Goal: Task Accomplishment & Management: Manage account settings

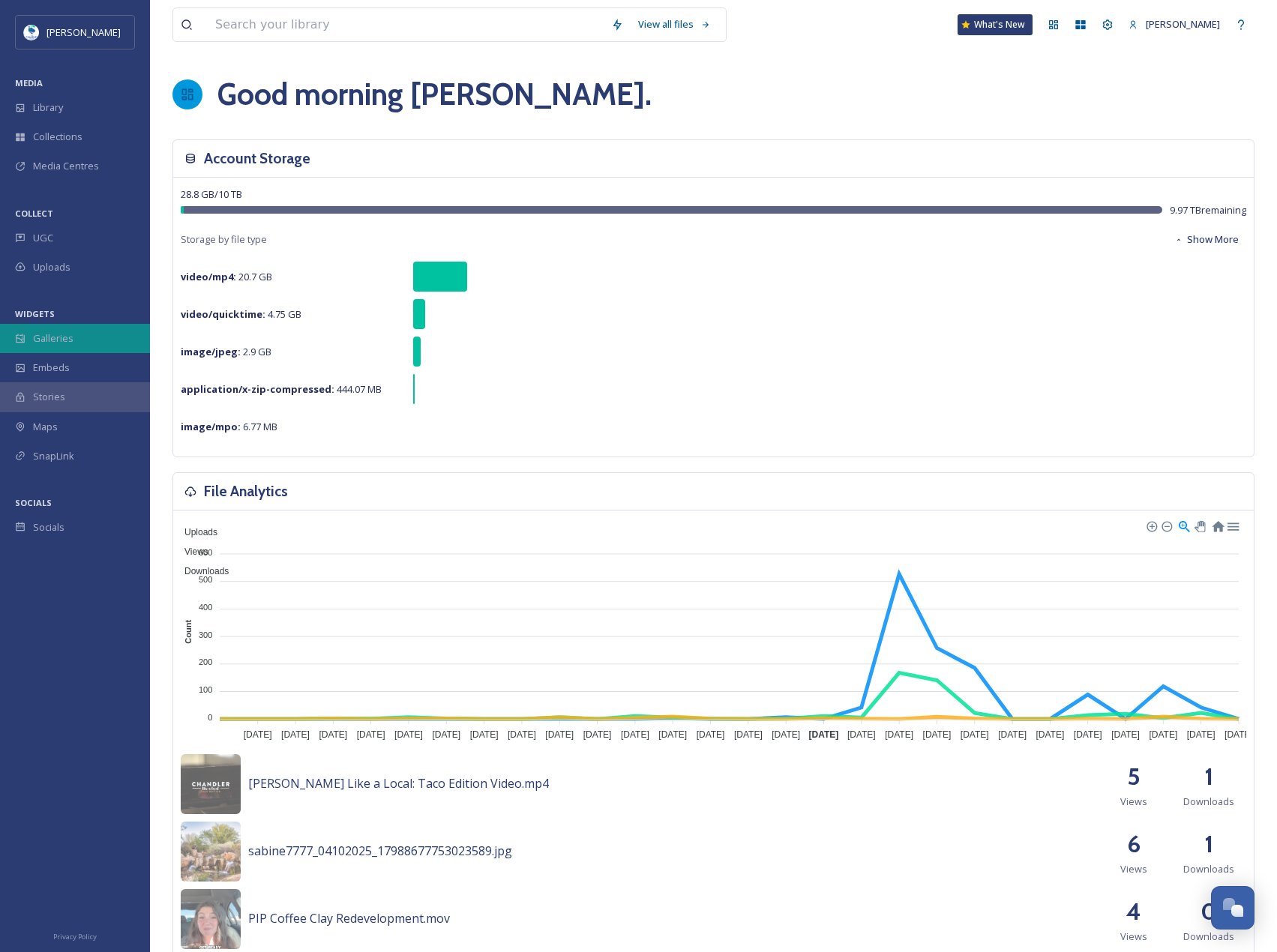
click at [45, 349] on div "Galleries" at bounding box center [75, 338] width 150 height 29
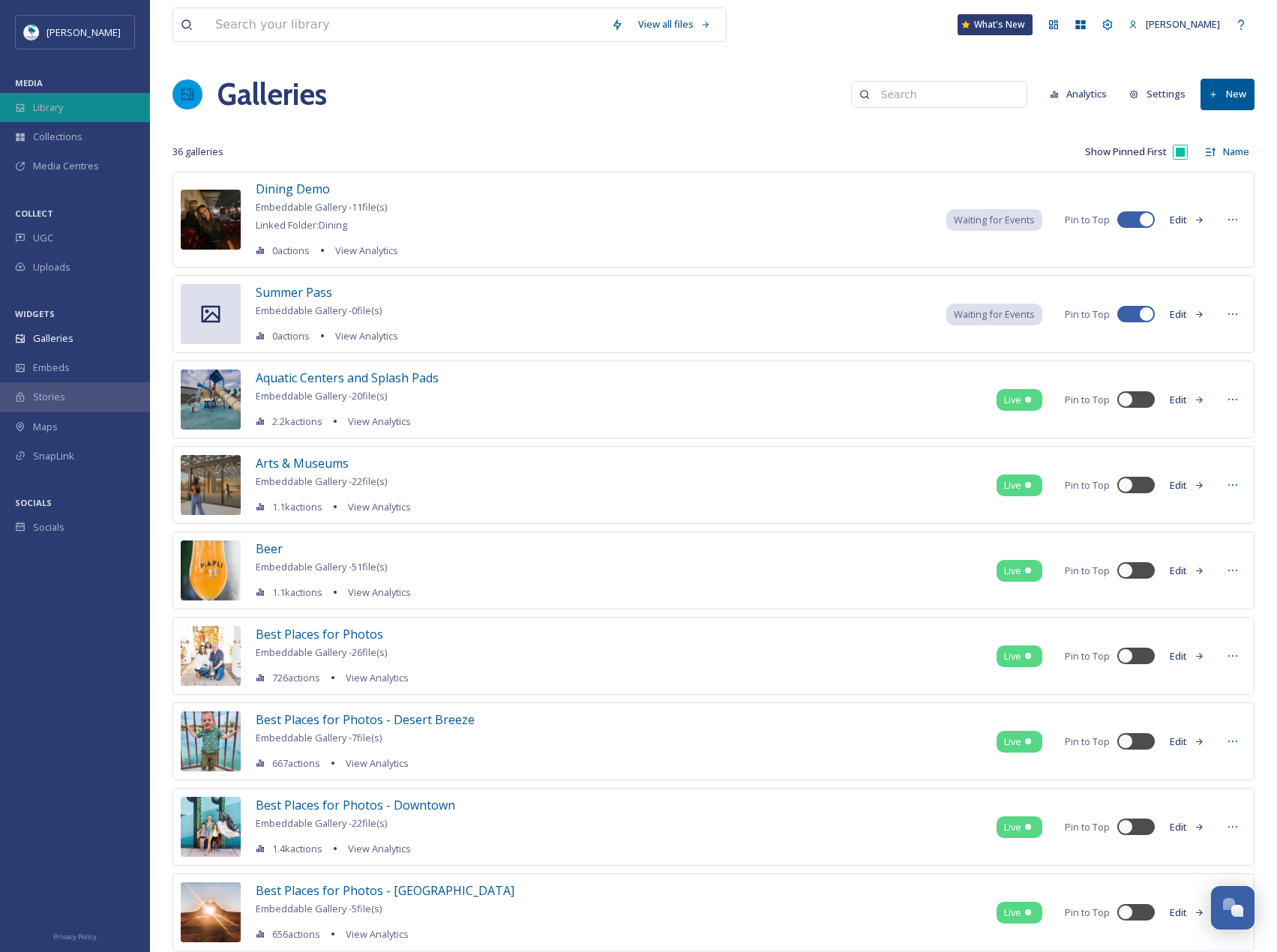
click at [62, 120] on div "Library" at bounding box center [75, 107] width 150 height 29
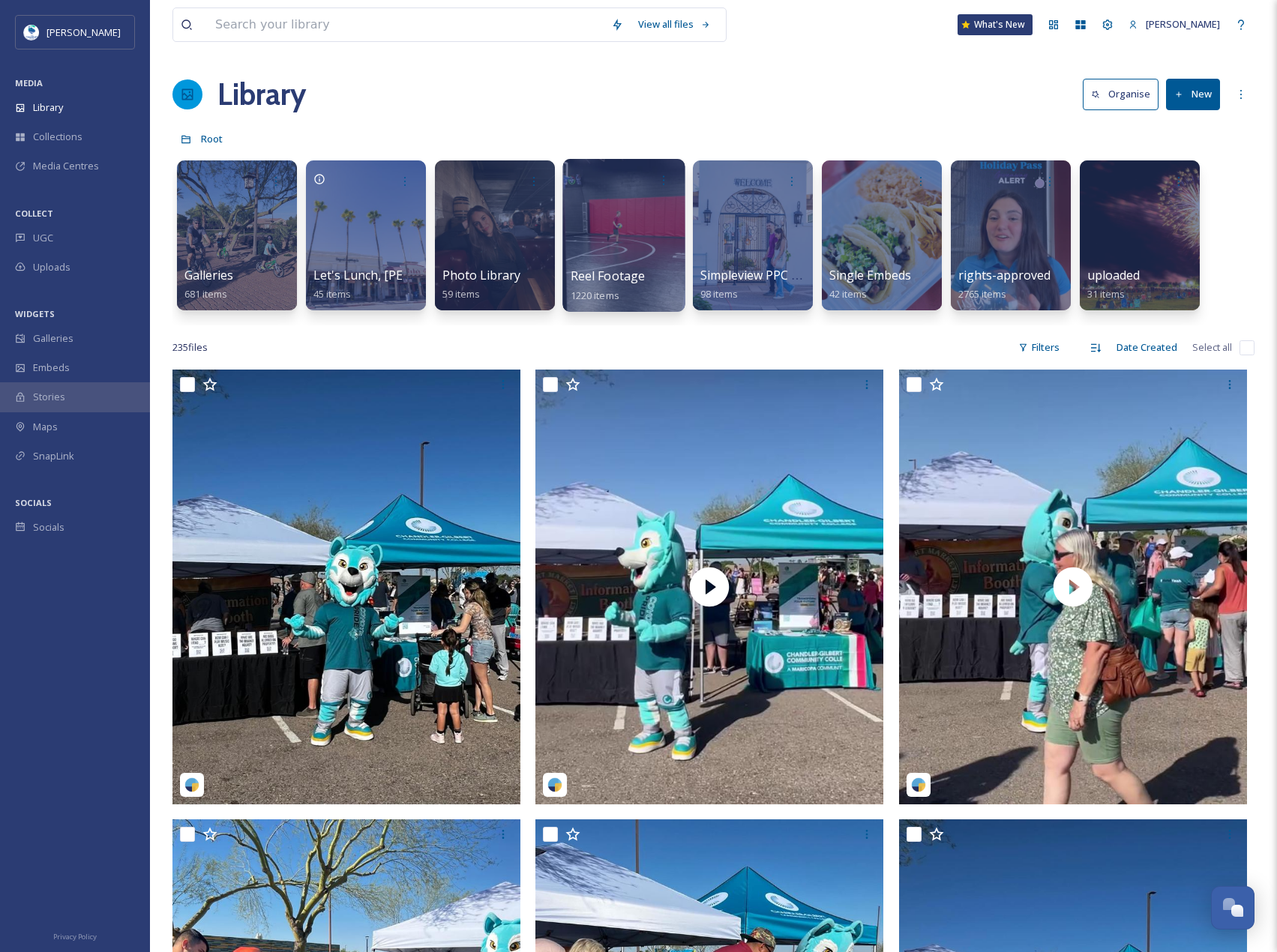
click at [657, 219] on div at bounding box center [622, 235] width 122 height 153
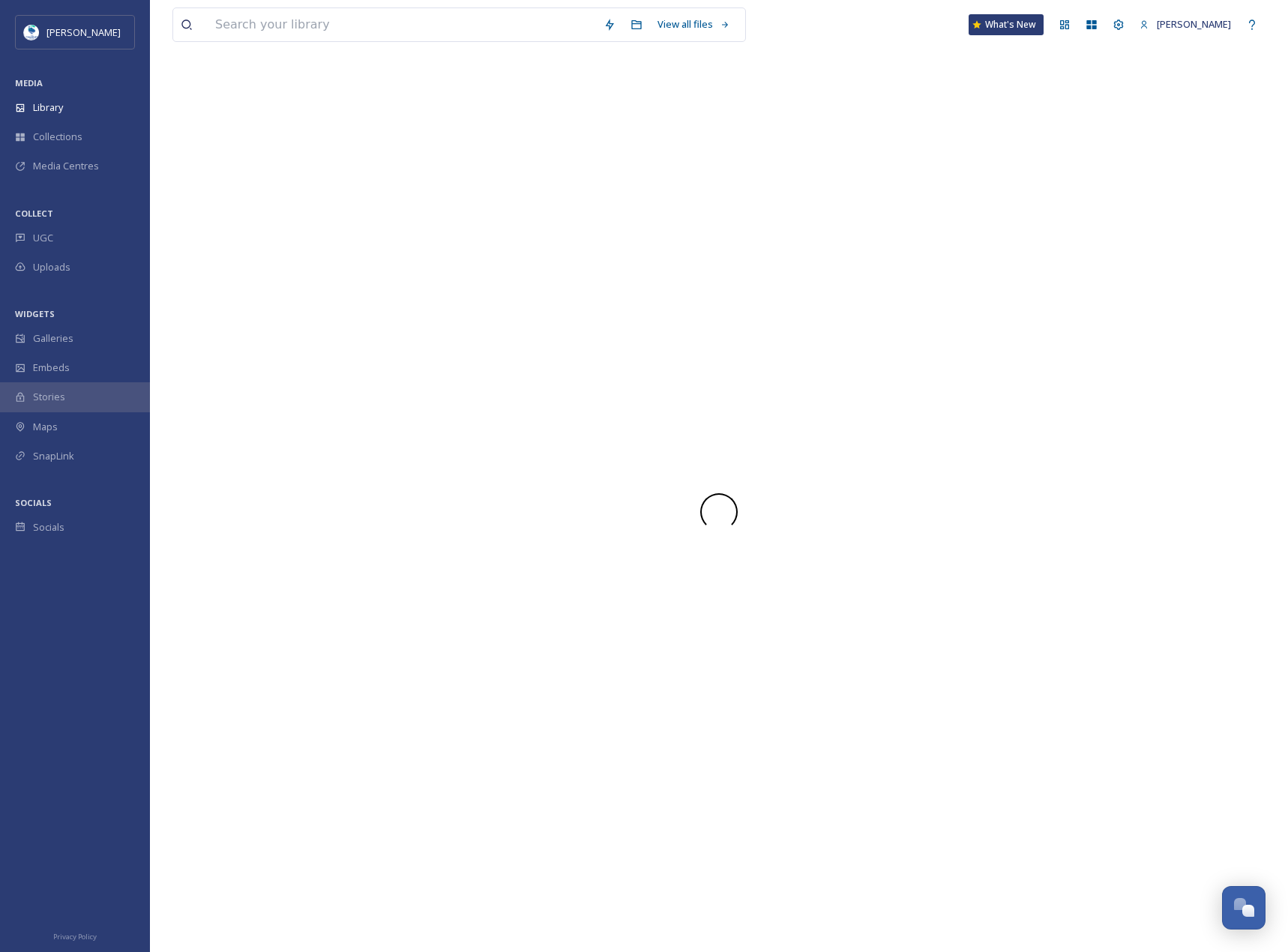
click at [657, 219] on div at bounding box center [719, 512] width 1093 height 880
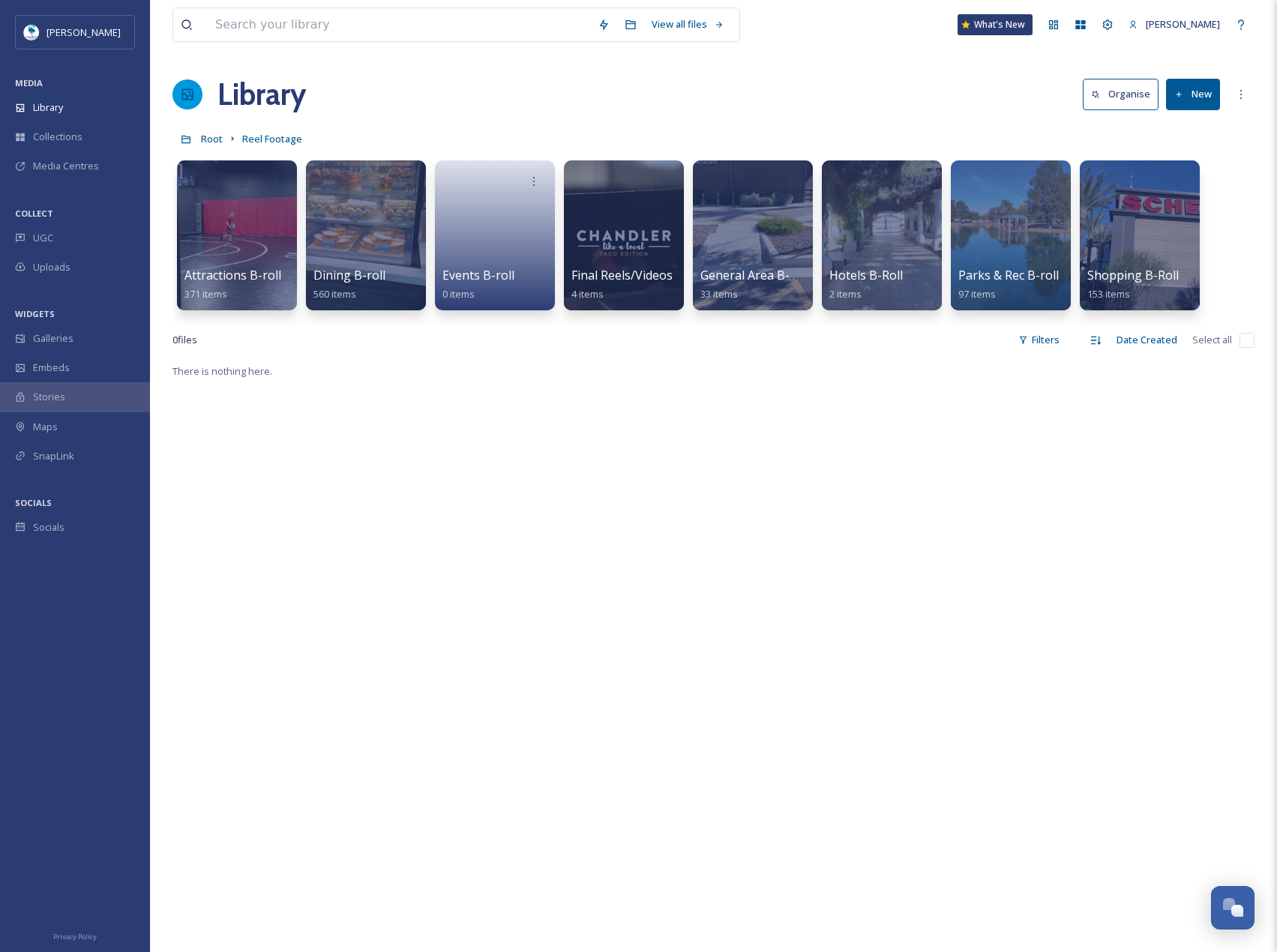
click at [617, 362] on div "There is nothing here." at bounding box center [713, 838] width 1082 height 952
click at [357, 222] on div at bounding box center [365, 235] width 122 height 153
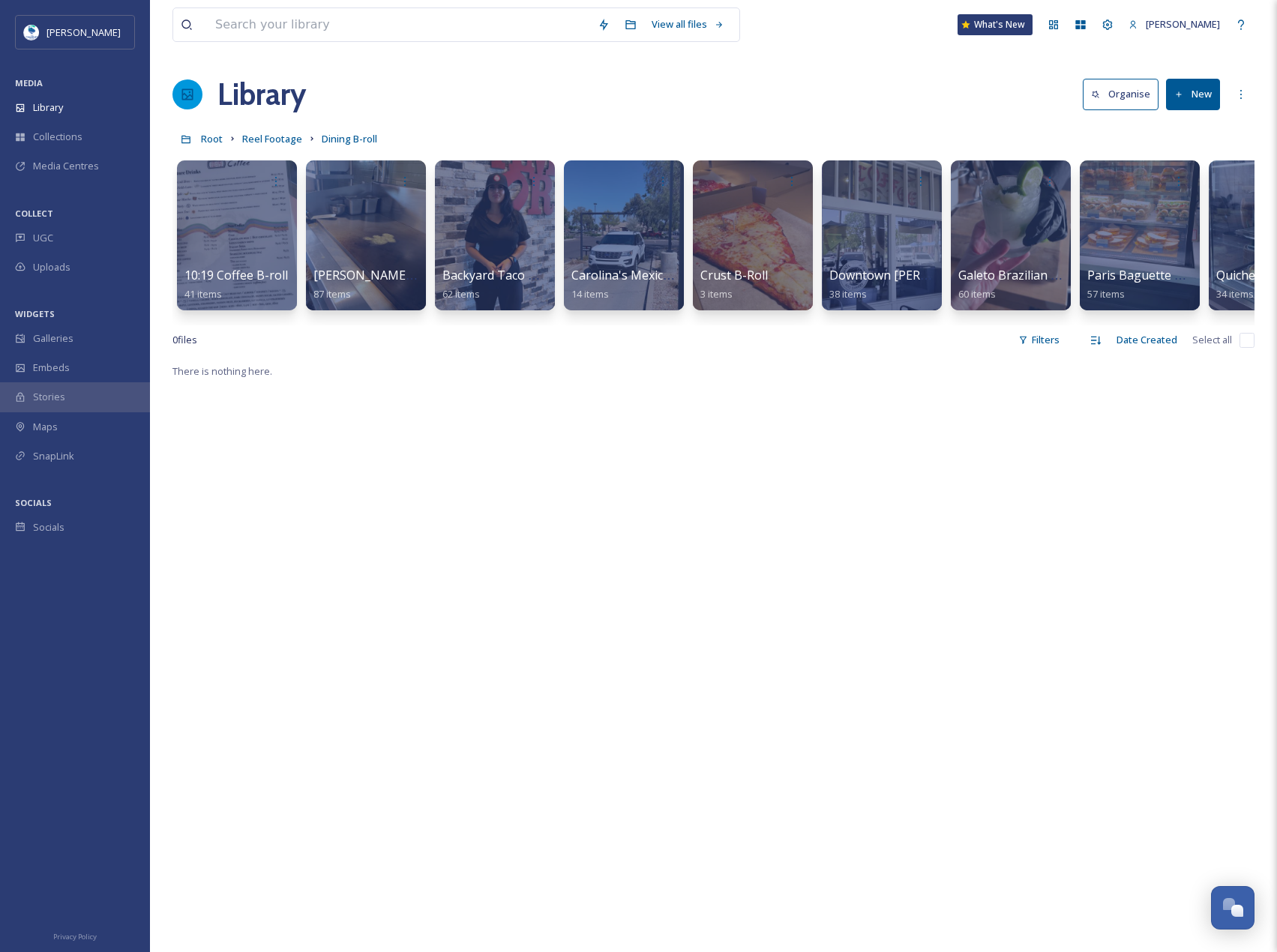
click at [1211, 89] on button "New" at bounding box center [1192, 94] width 54 height 31
click at [1184, 193] on span "Folder" at bounding box center [1175, 188] width 28 height 14
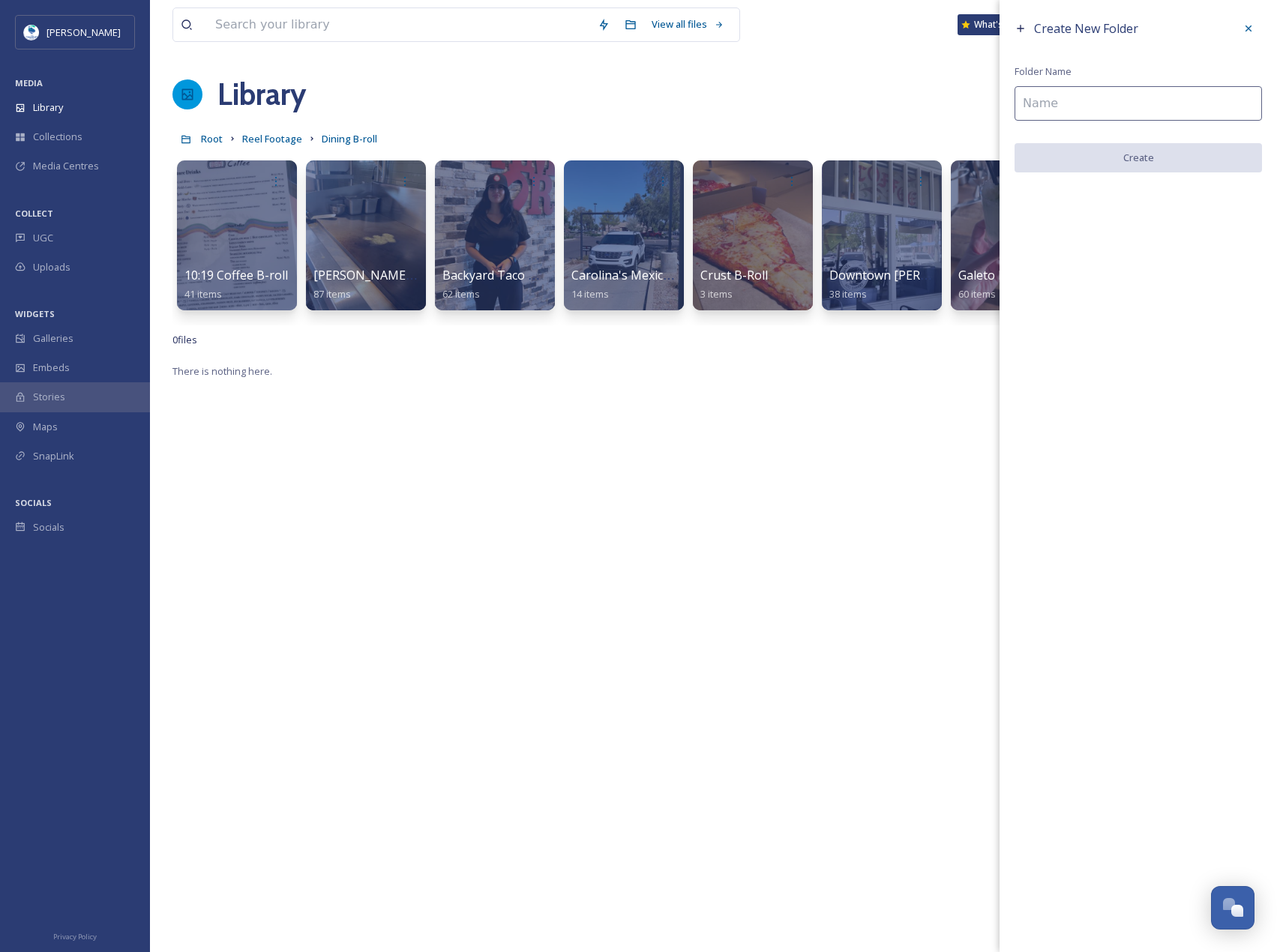
click at [1119, 108] on input at bounding box center [1138, 103] width 248 height 35
type input "Pie Snob B-Roll"
click at [1164, 161] on button "Create" at bounding box center [1138, 159] width 248 height 31
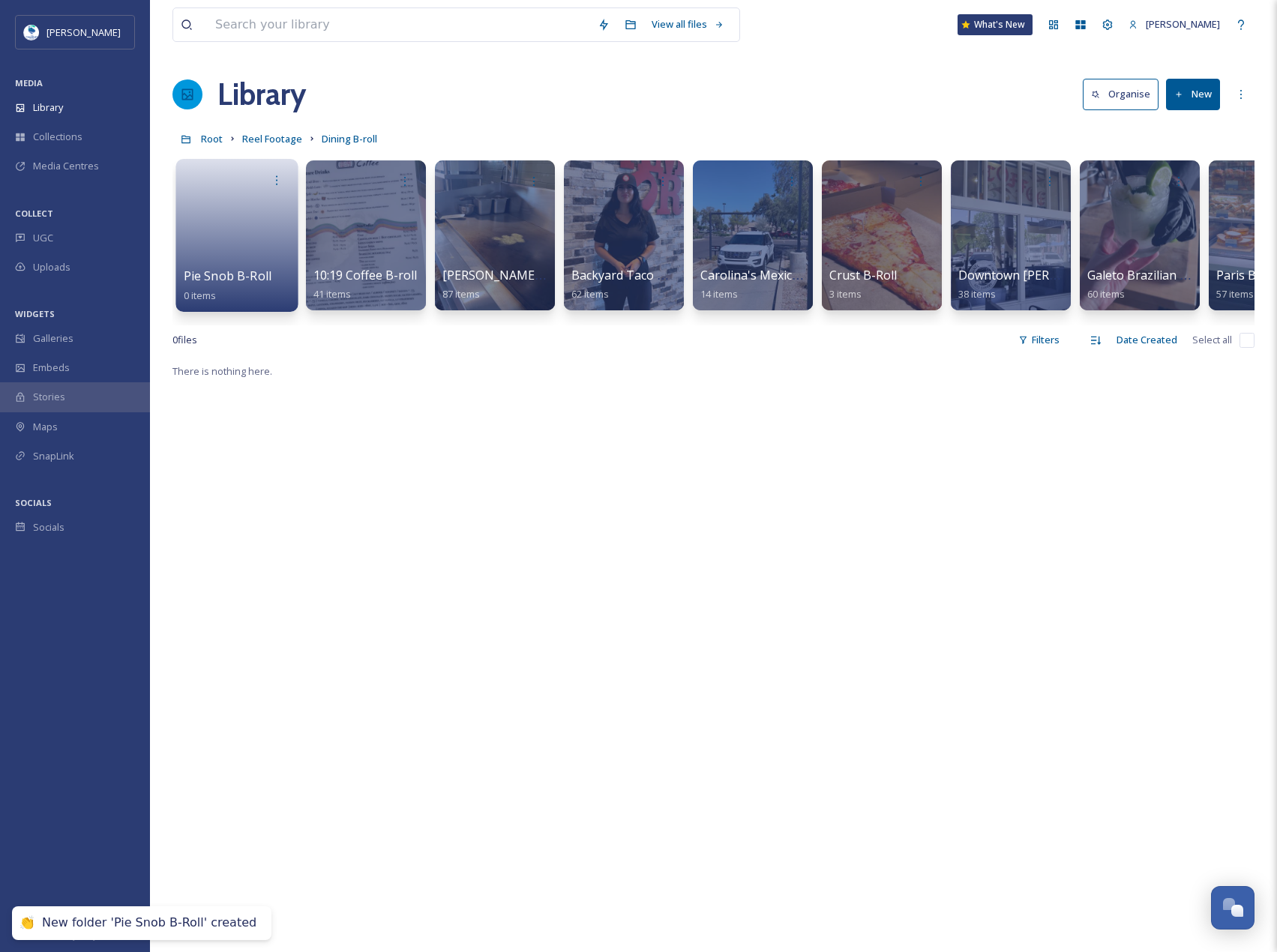
click at [267, 240] on link at bounding box center [237, 231] width 107 height 73
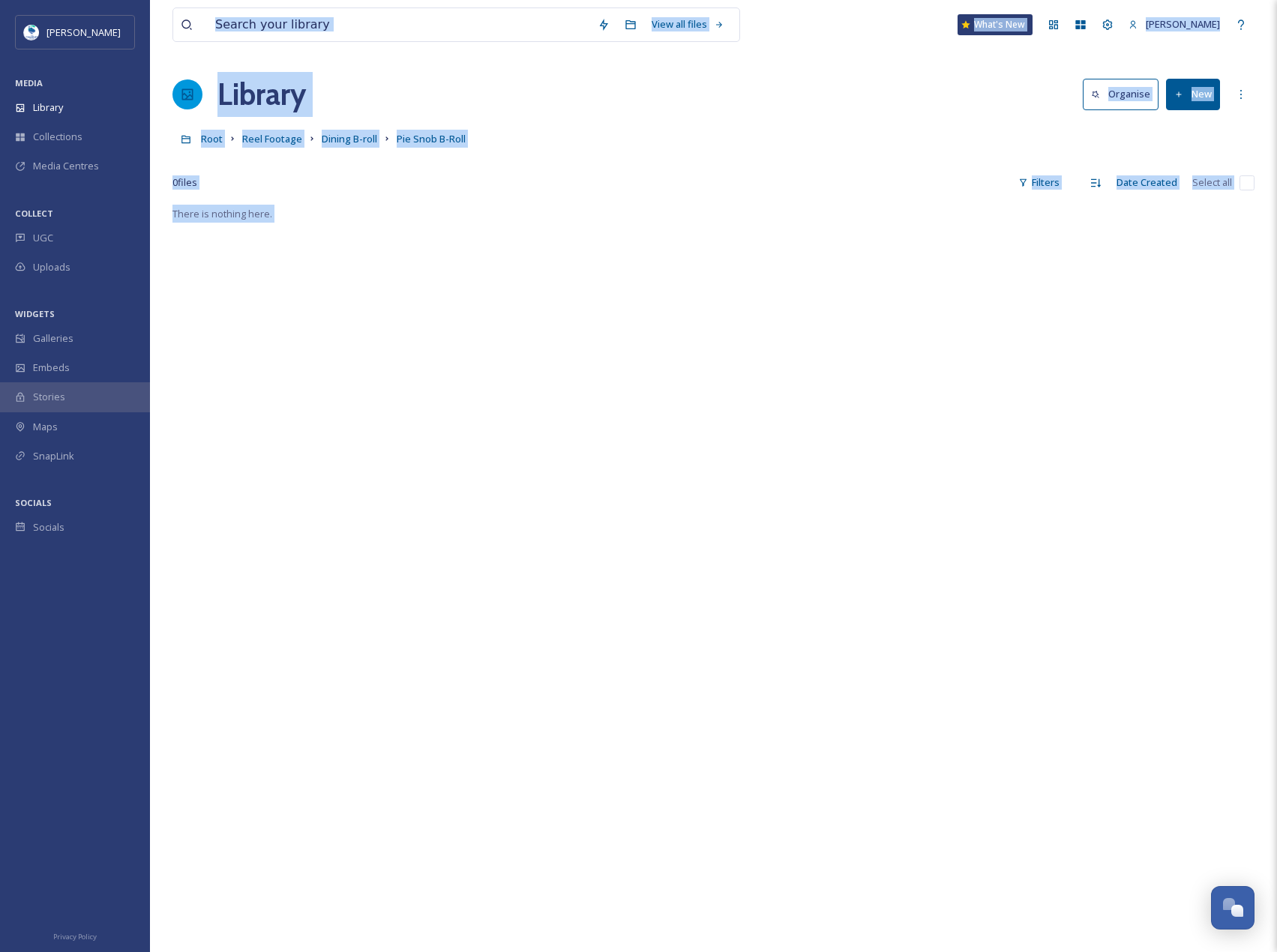
click at [1181, 85] on button "New" at bounding box center [1192, 94] width 54 height 31
click at [1200, 126] on span "File Upload" at bounding box center [1186, 129] width 50 height 14
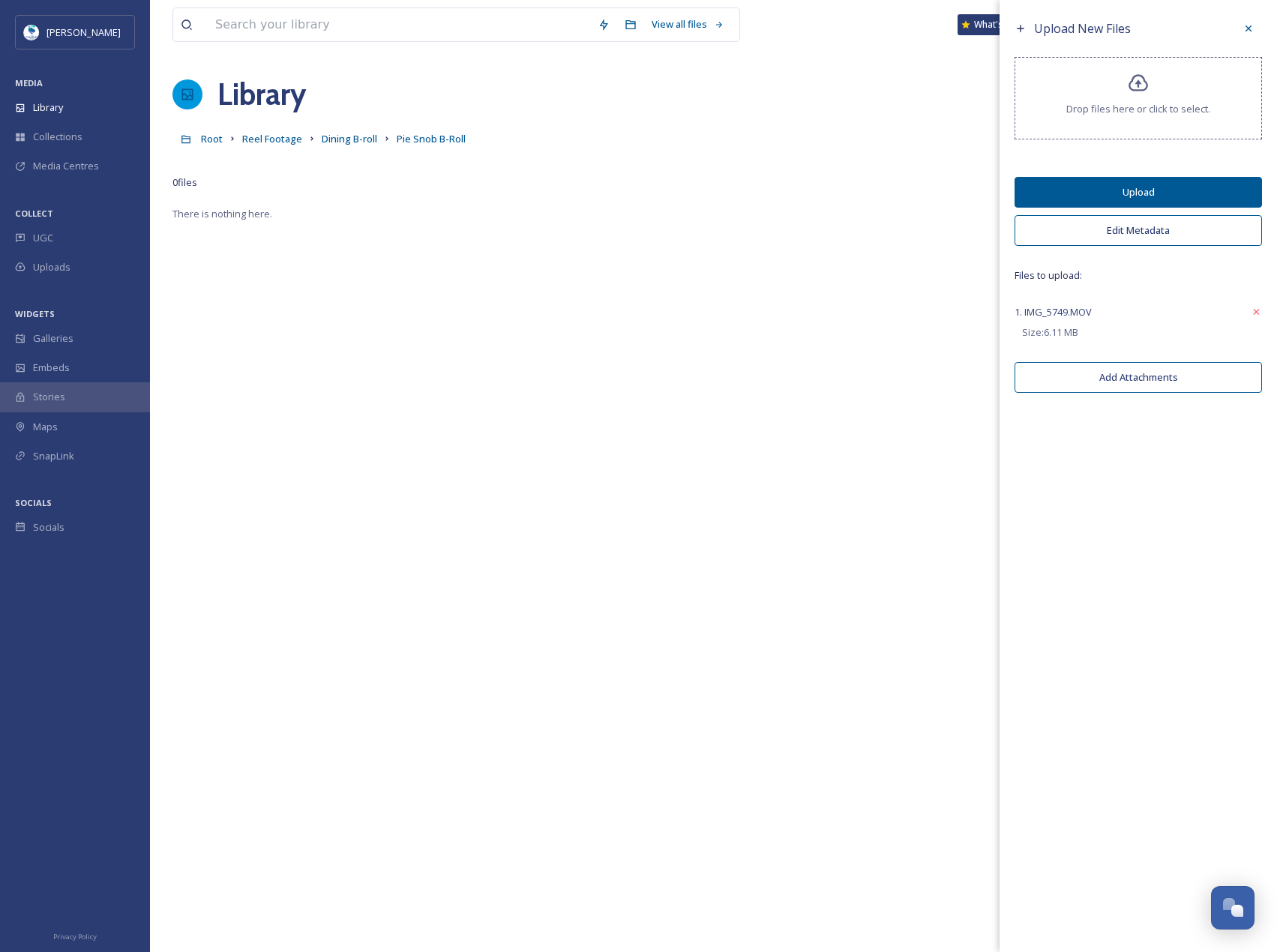
click at [1143, 226] on button "Edit Metadata" at bounding box center [1138, 231] width 248 height 31
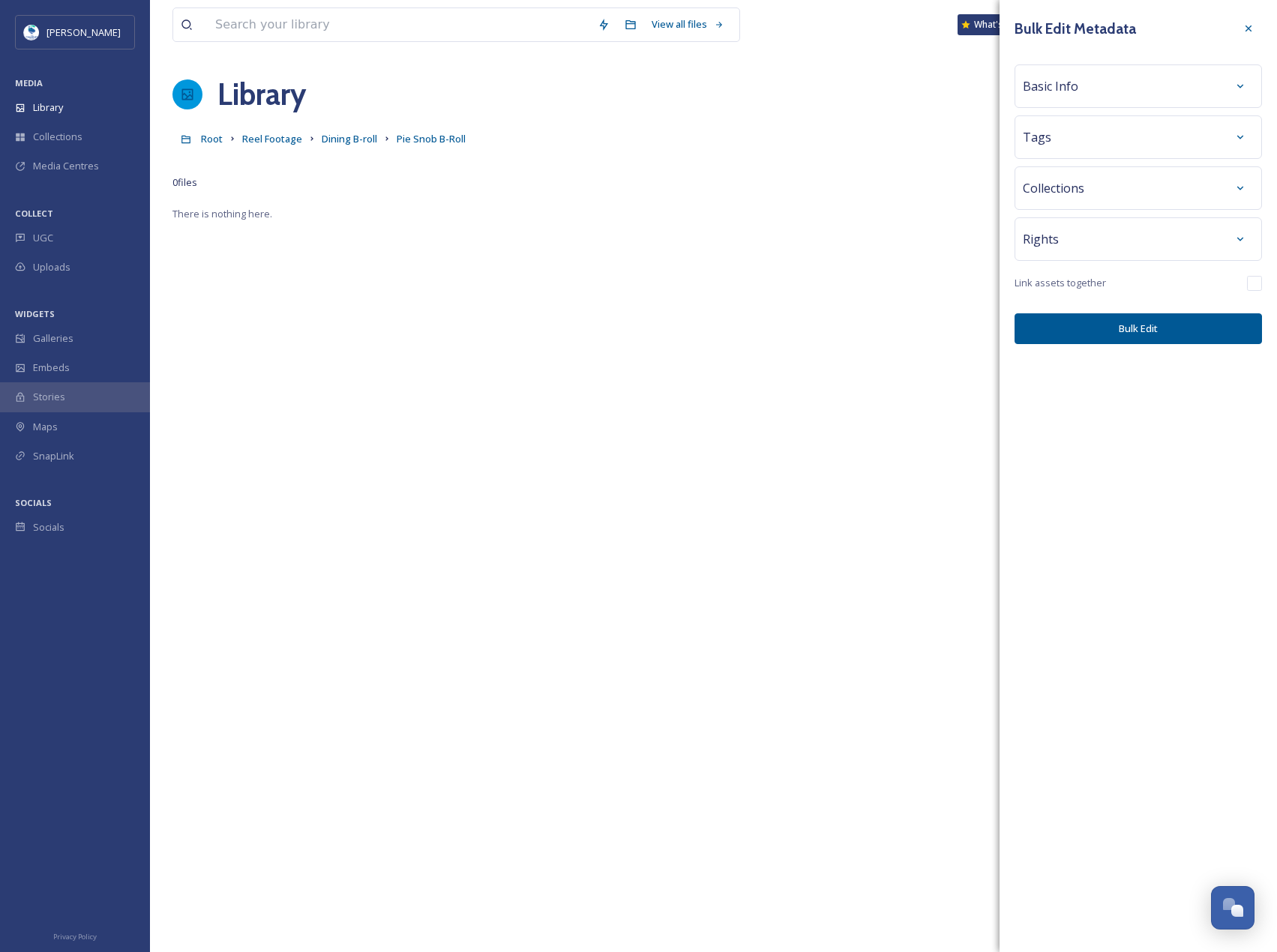
click at [1144, 90] on div "Basic Info" at bounding box center [1137, 86] width 231 height 27
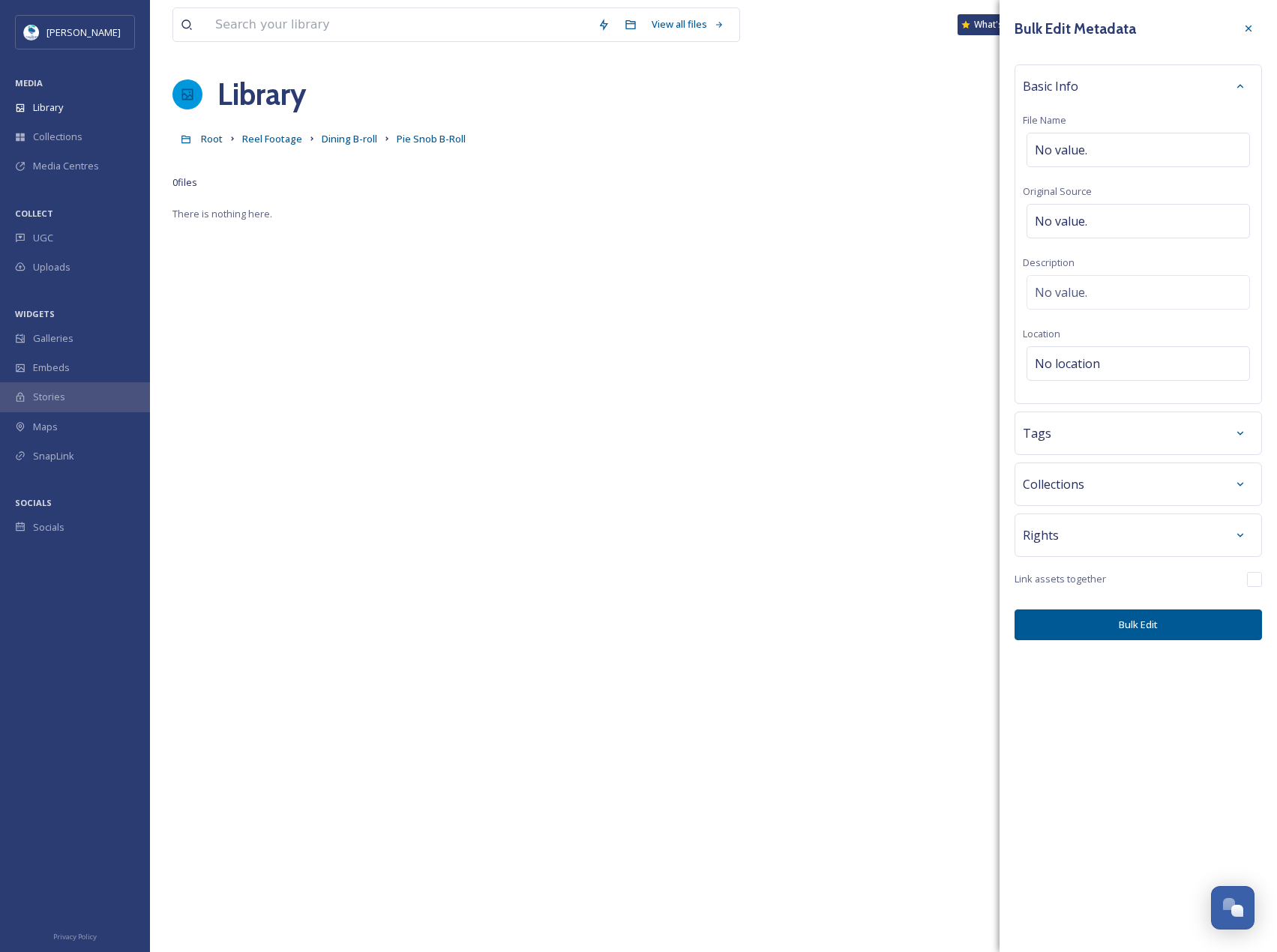
click at [1147, 97] on div "Basic Info" at bounding box center [1137, 86] width 231 height 27
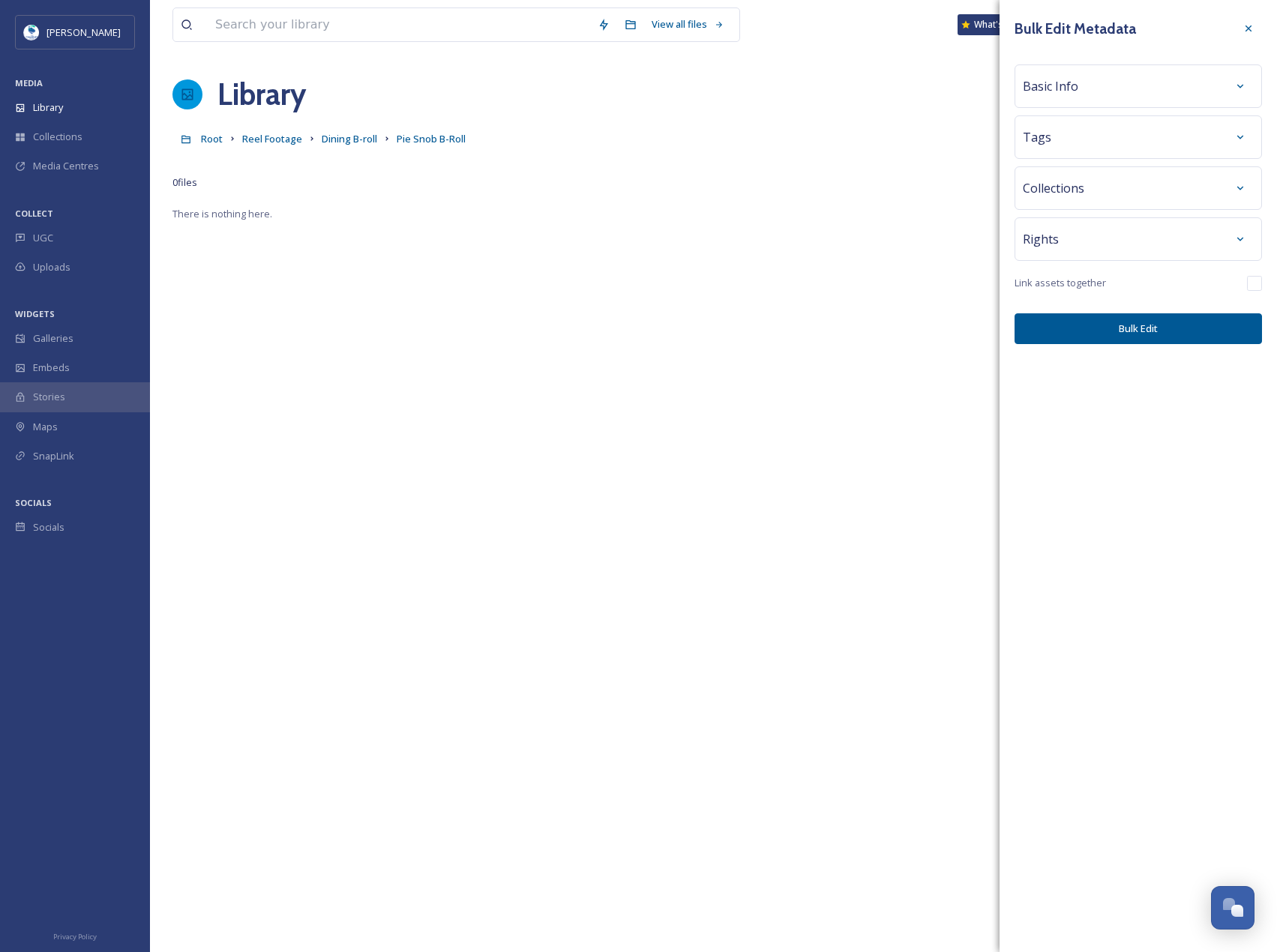
click at [1157, 135] on div "Tags" at bounding box center [1137, 137] width 231 height 27
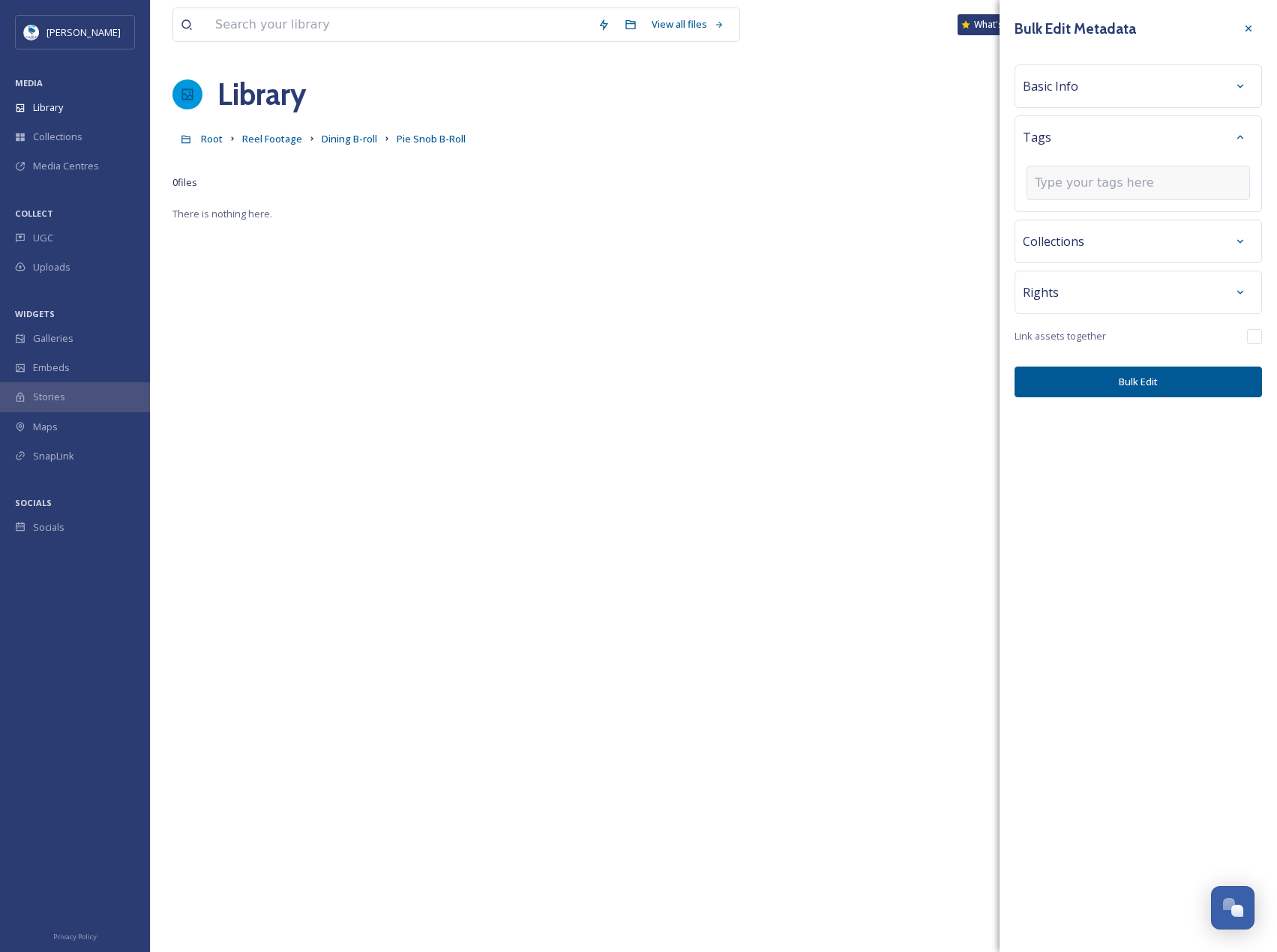
type input "B"
type input "Pie Snob B-Roll"
click at [1198, 377] on button "Bulk Edit" at bounding box center [1138, 382] width 248 height 31
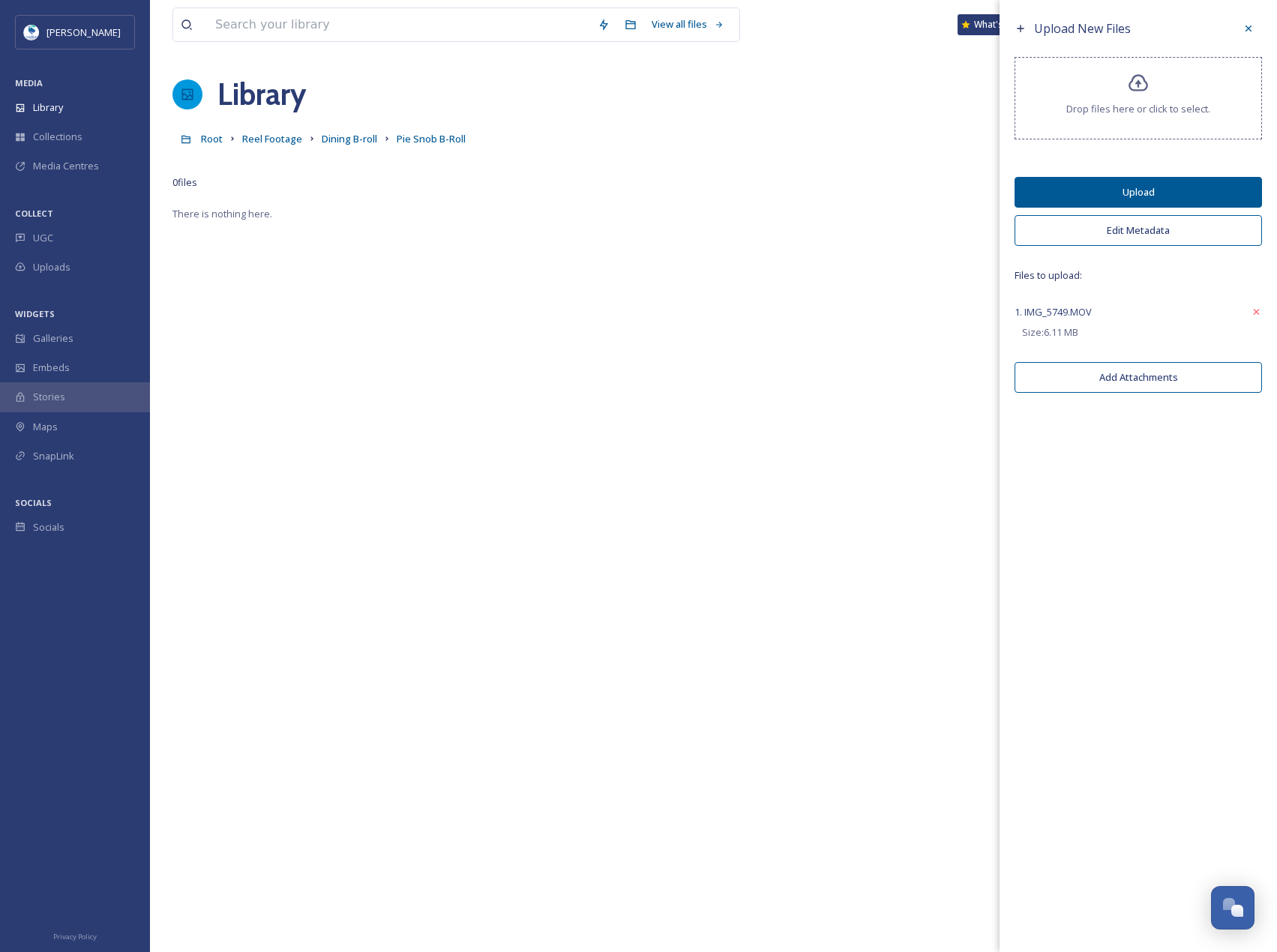
click at [728, 219] on div "There is nothing here." at bounding box center [713, 680] width 1082 height 952
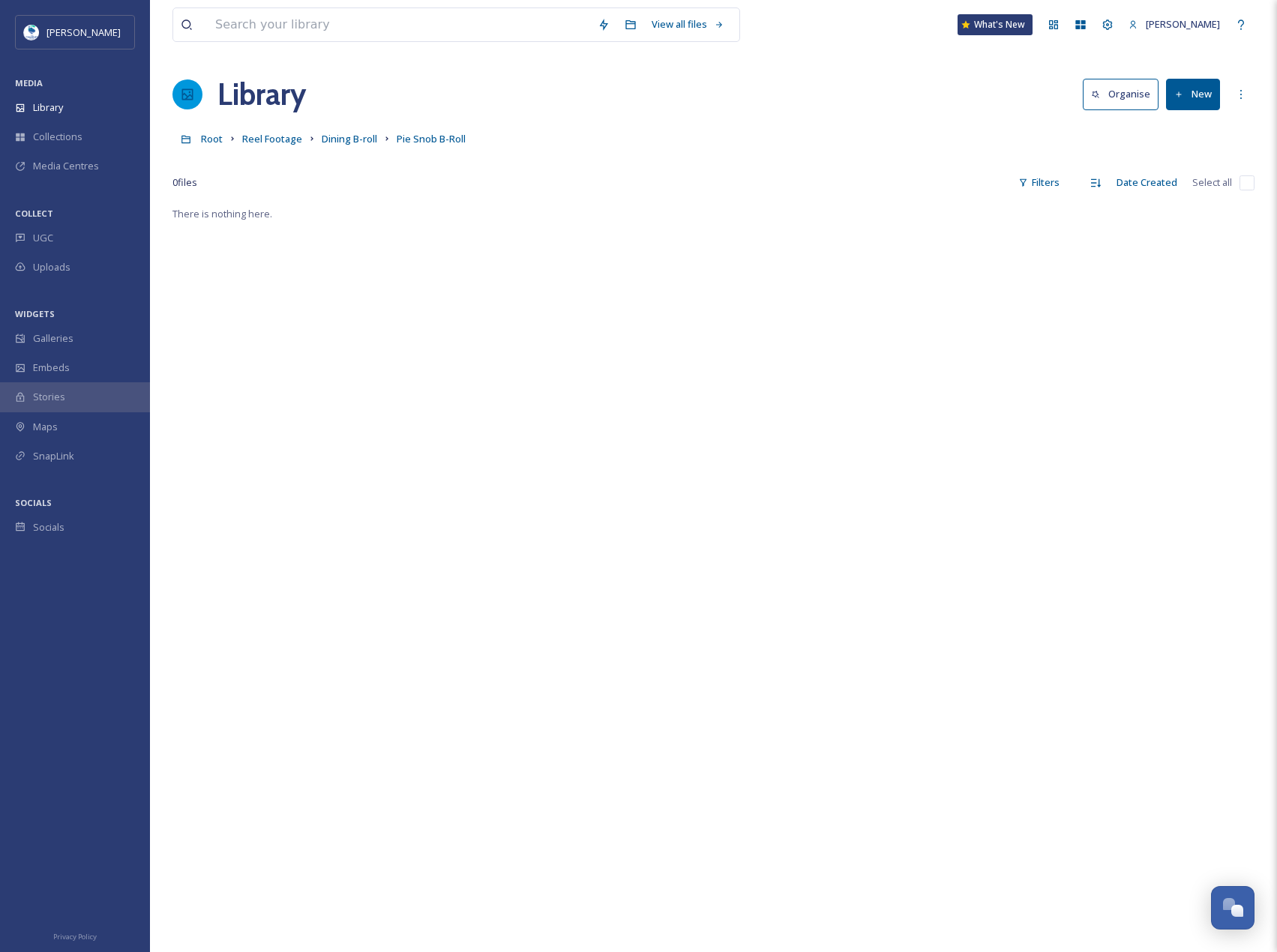
click at [1186, 94] on button "New" at bounding box center [1192, 94] width 54 height 31
click at [1198, 130] on span "File Upload" at bounding box center [1186, 129] width 50 height 14
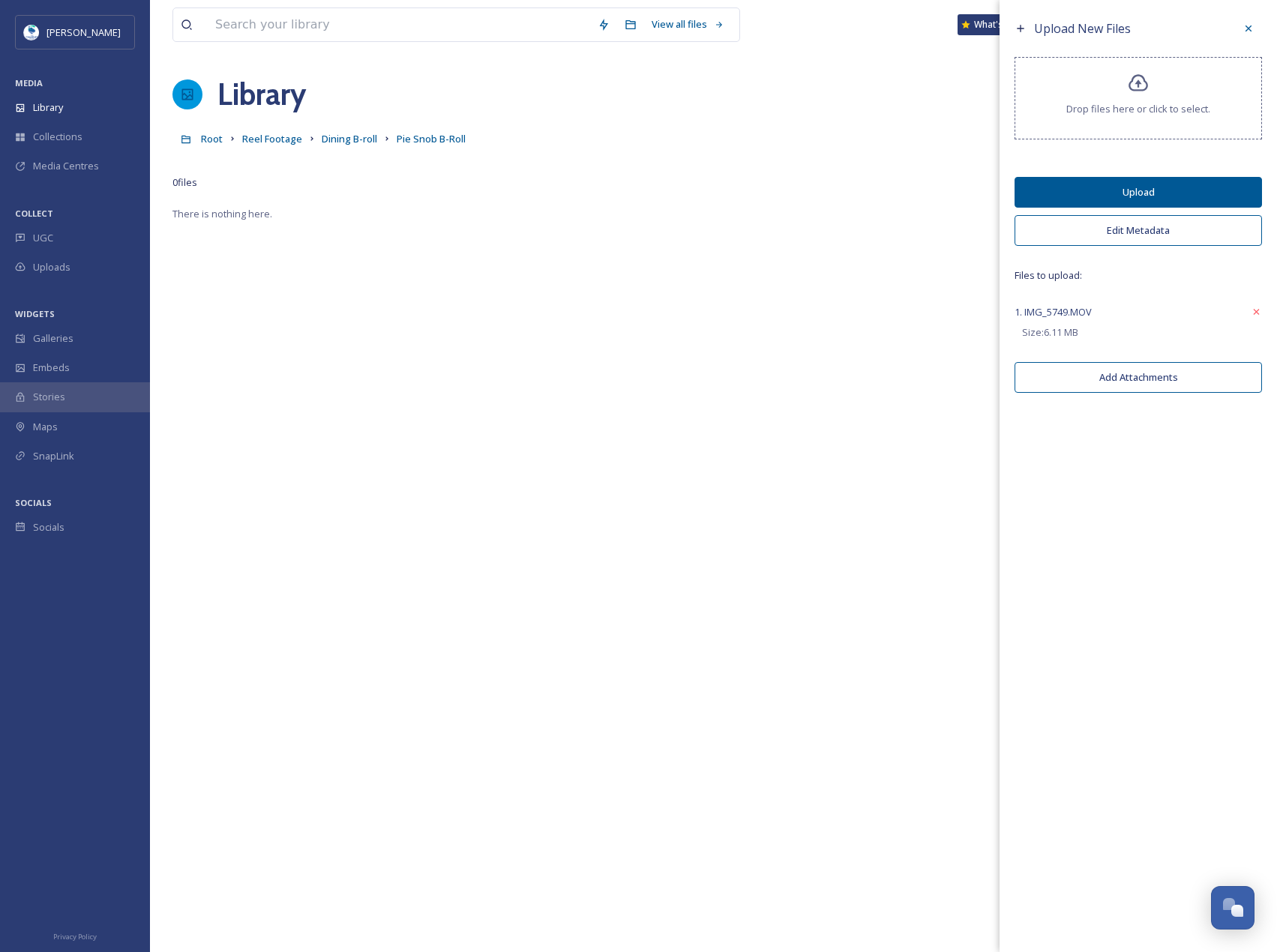
click at [1190, 184] on button "Upload" at bounding box center [1138, 192] width 248 height 31
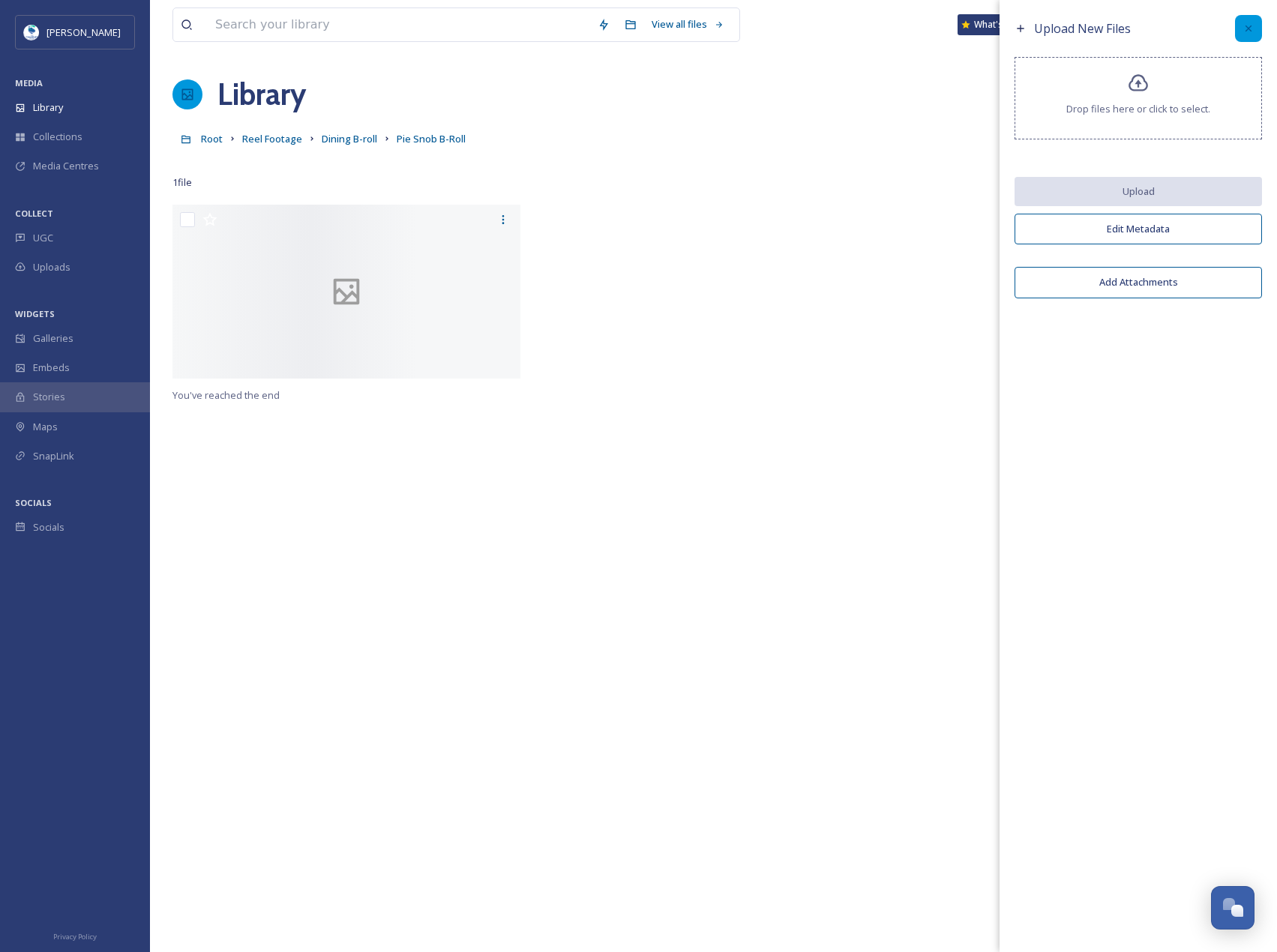
click at [1253, 38] on div at bounding box center [1249, 28] width 27 height 27
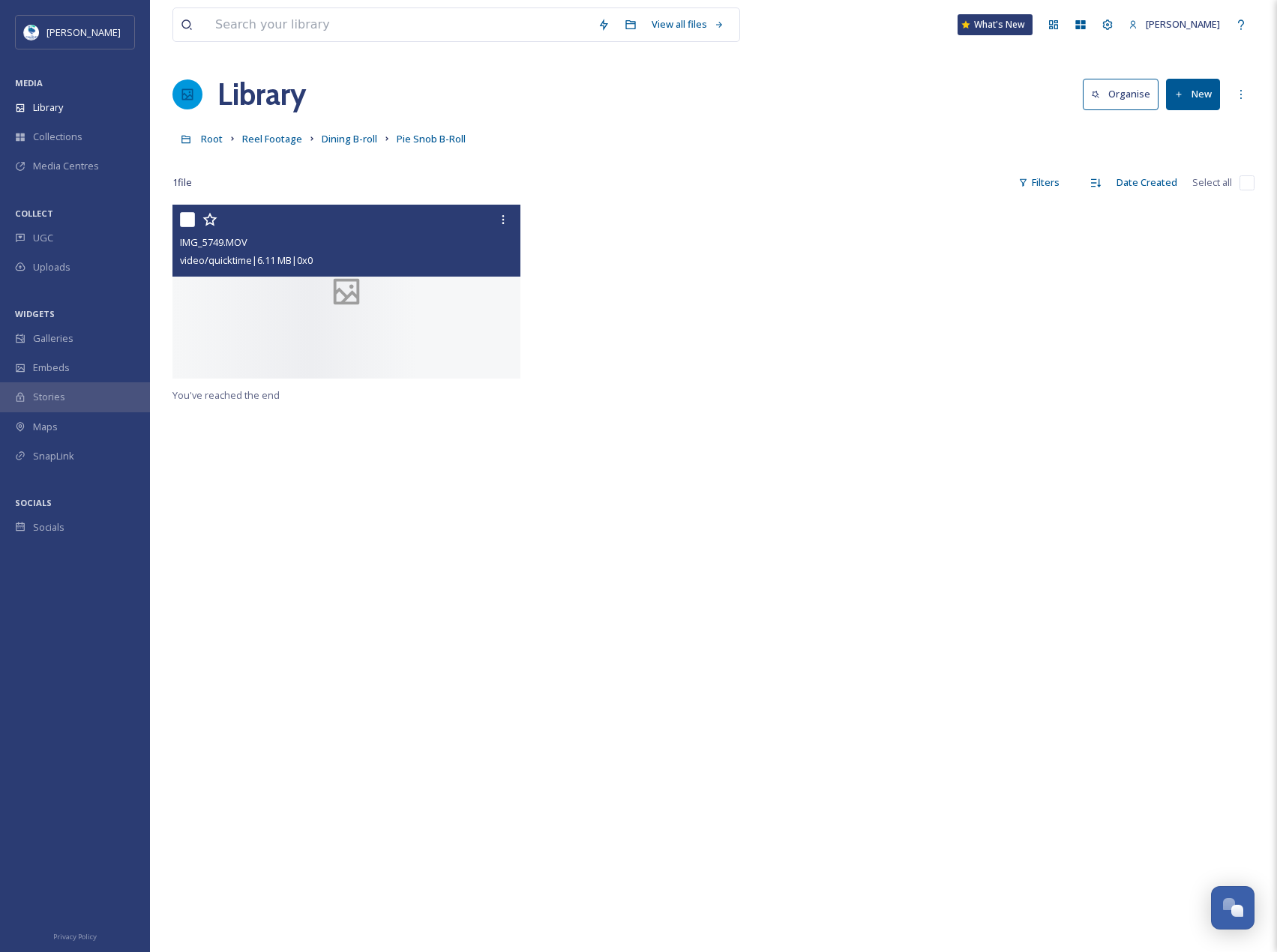
click at [192, 216] on input "checkbox" at bounding box center [187, 219] width 15 height 15
checkbox input "true"
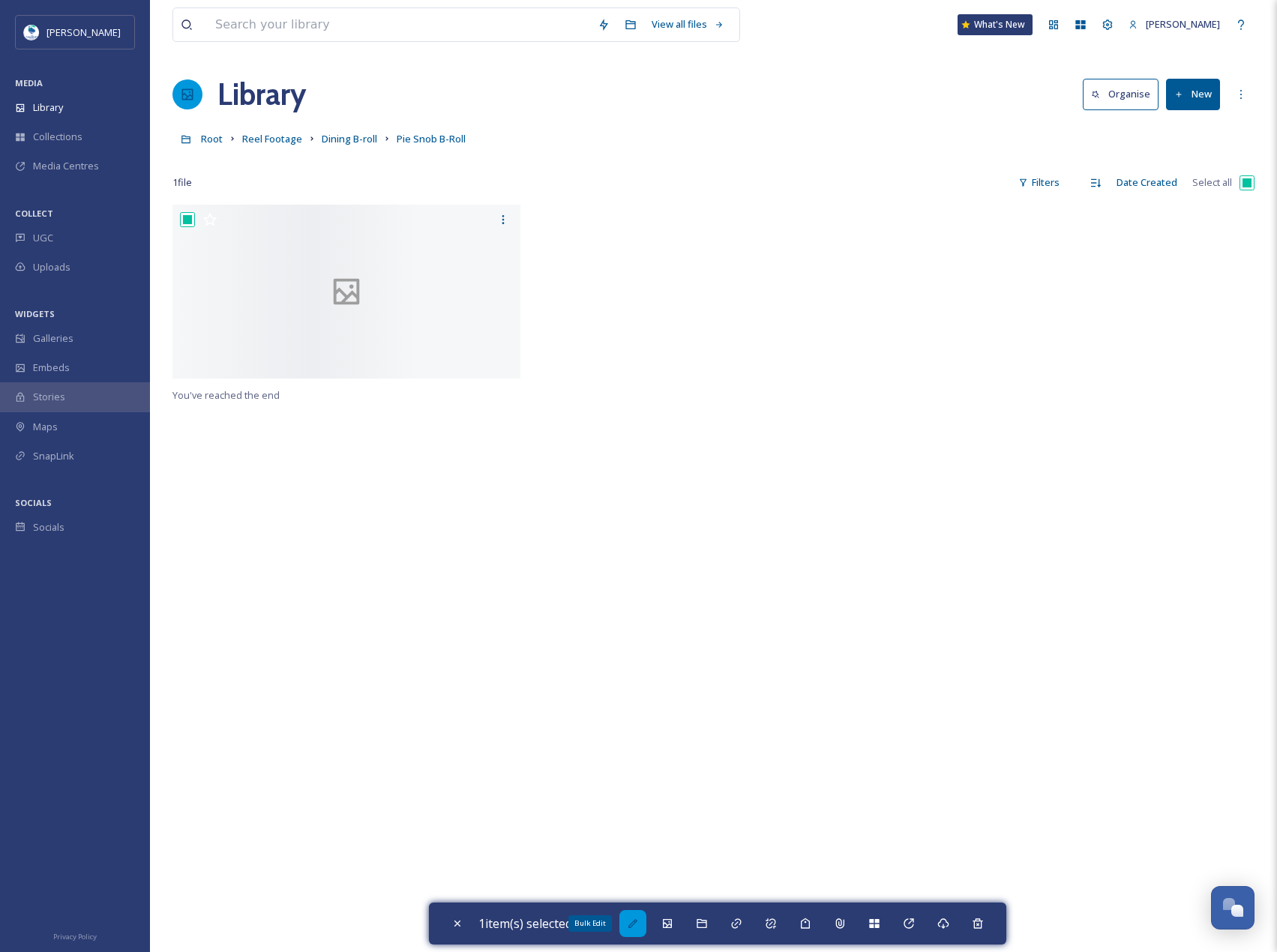
click at [647, 929] on div "Bulk Edit" at bounding box center [632, 924] width 27 height 27
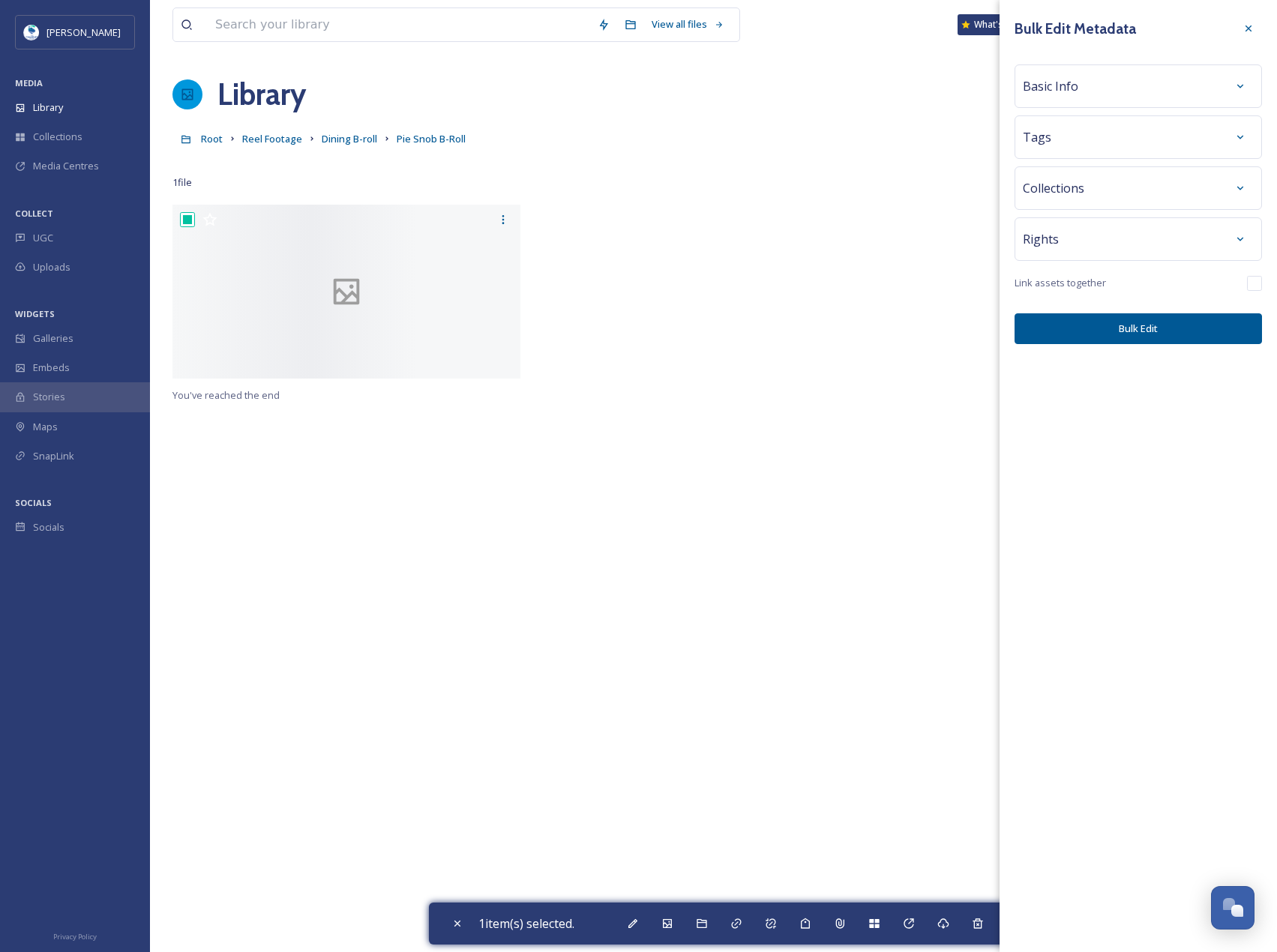
click at [1108, 139] on div "Tags" at bounding box center [1137, 137] width 231 height 27
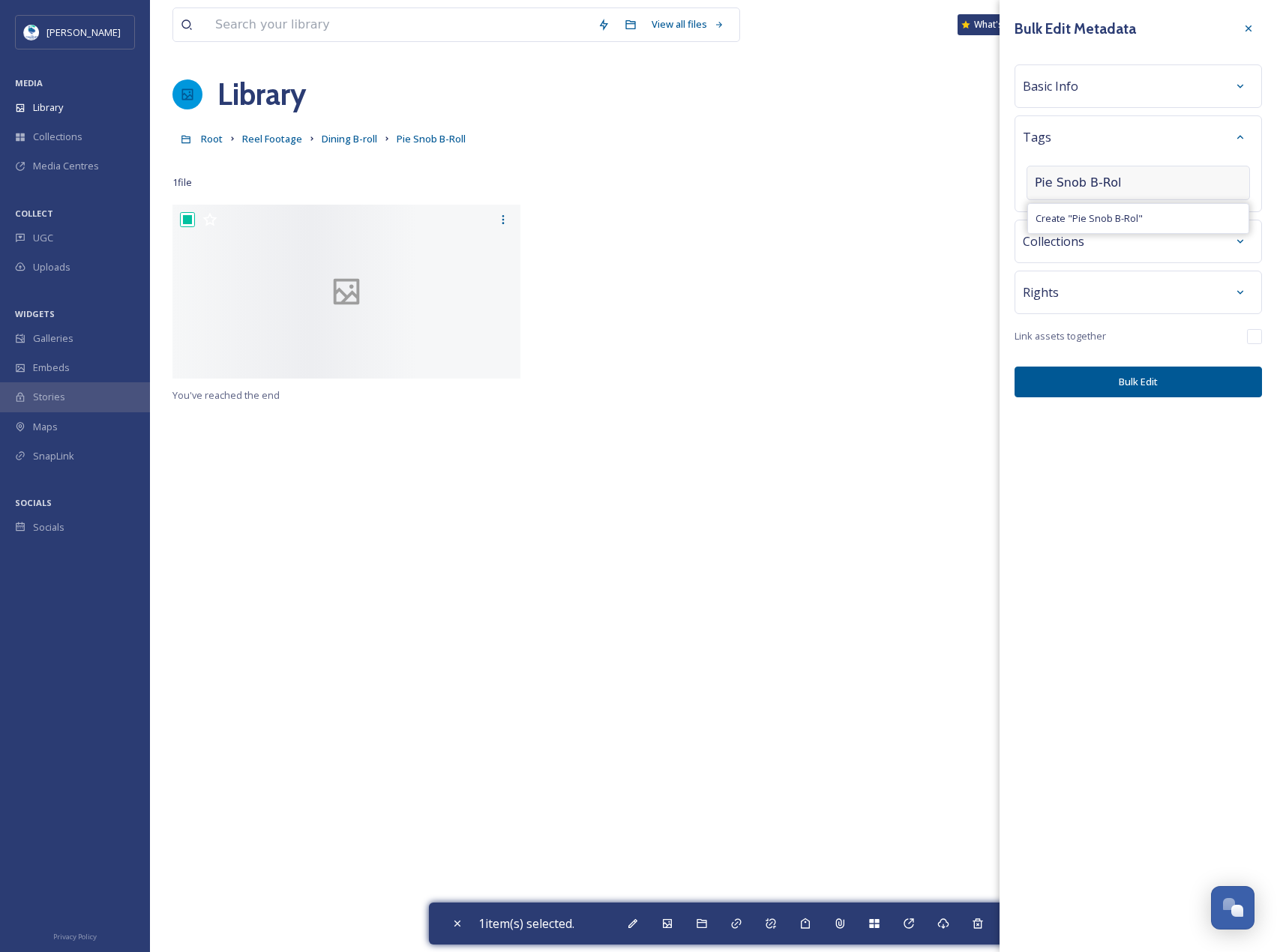
type input "Pie Snob B-Roll"
click at [1144, 371] on button "Bulk Edit" at bounding box center [1138, 382] width 248 height 31
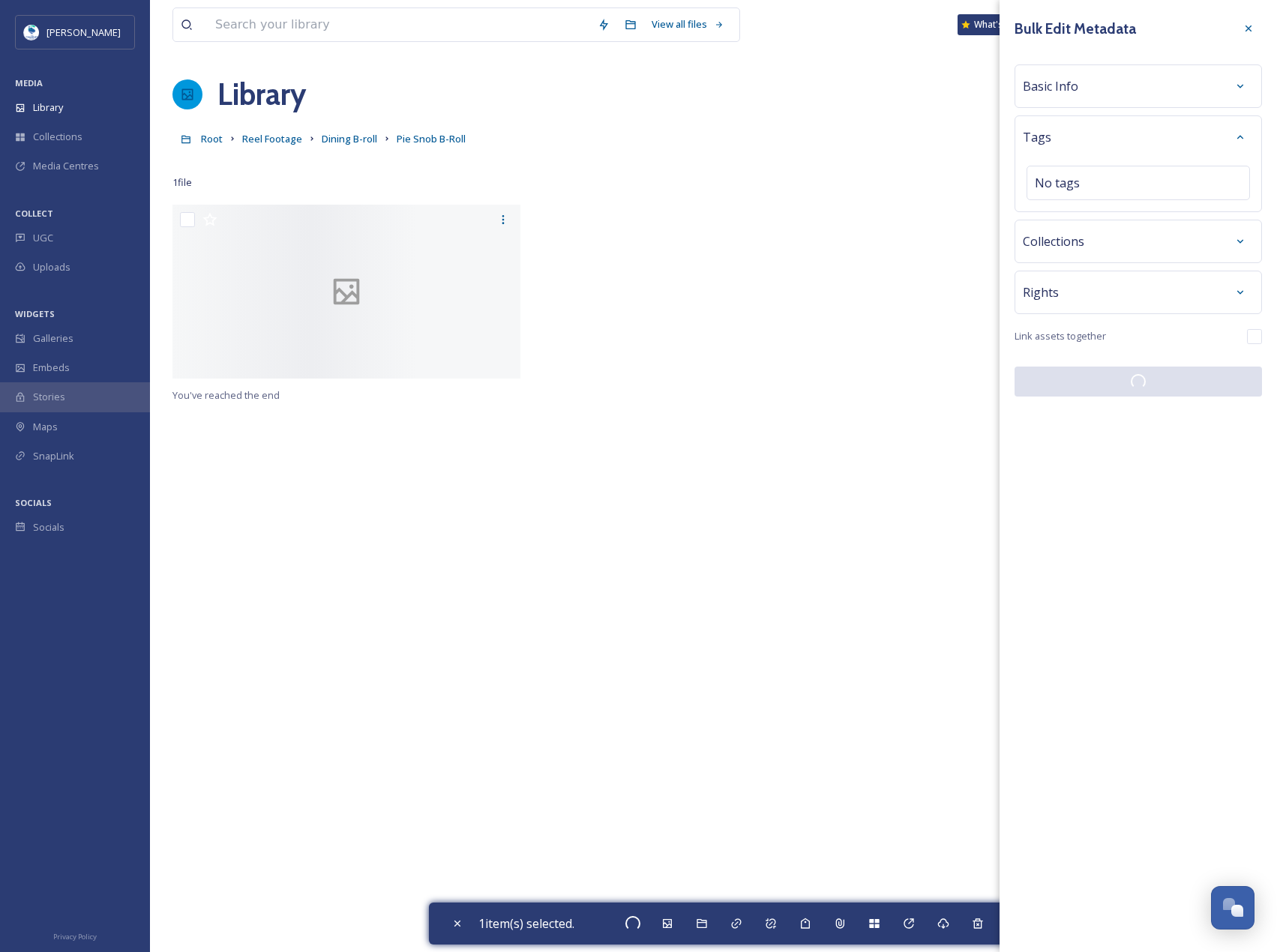
checkbox input "false"
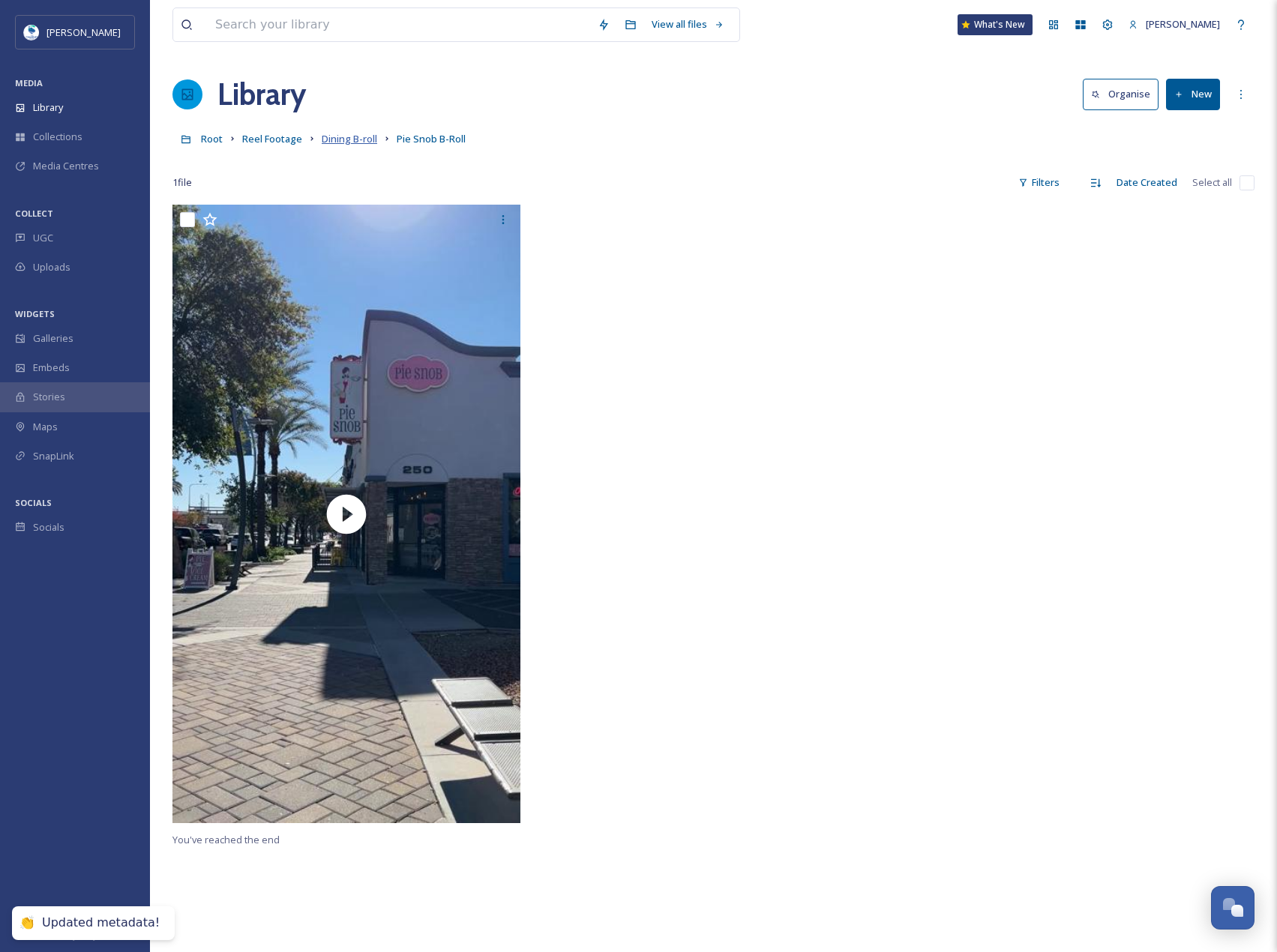
click at [354, 140] on span "Dining B-roll" at bounding box center [349, 138] width 55 height 13
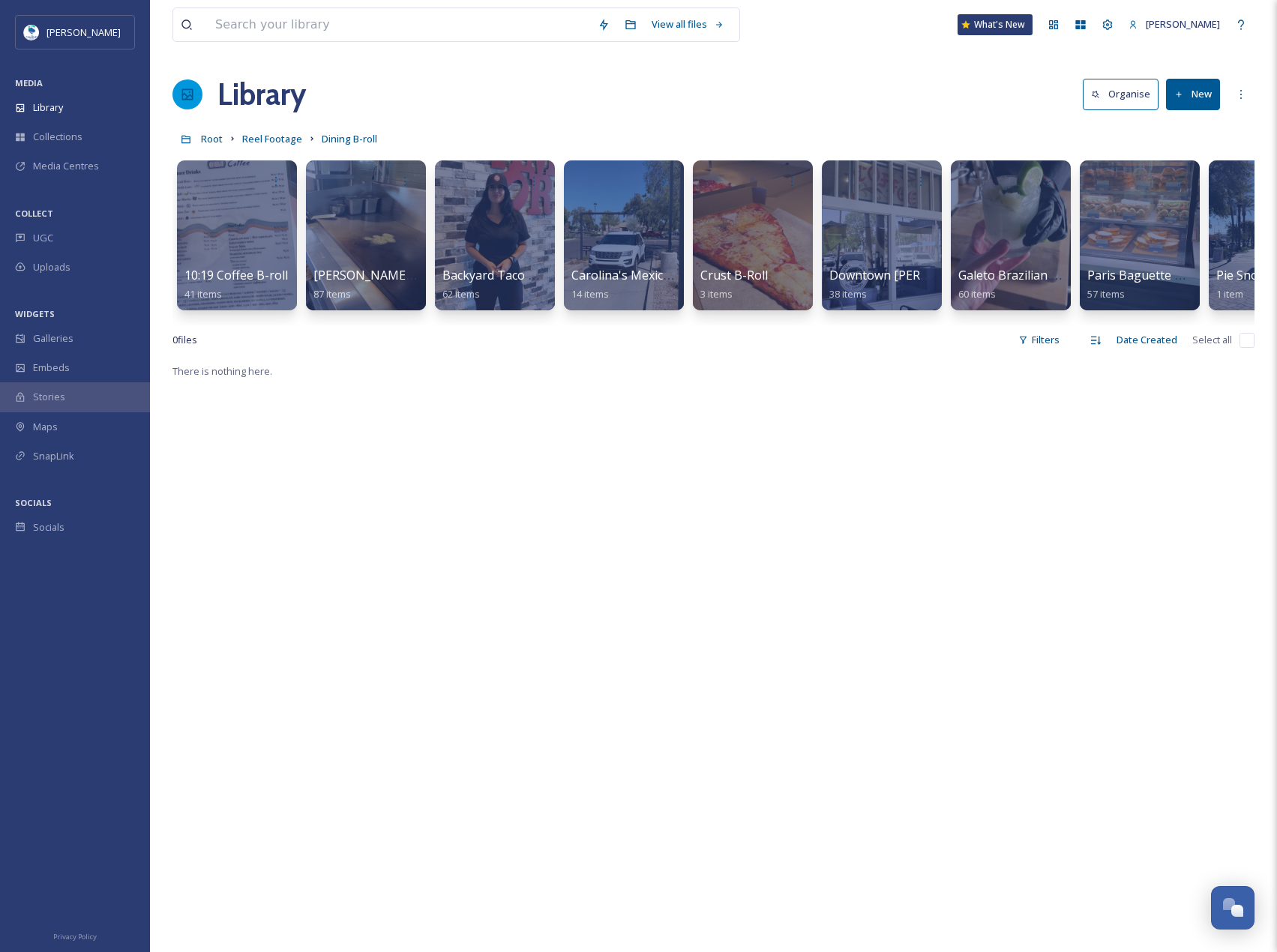
click at [1208, 91] on button "New" at bounding box center [1192, 94] width 54 height 31
click at [1197, 187] on div "Folder" at bounding box center [1176, 187] width 85 height 29
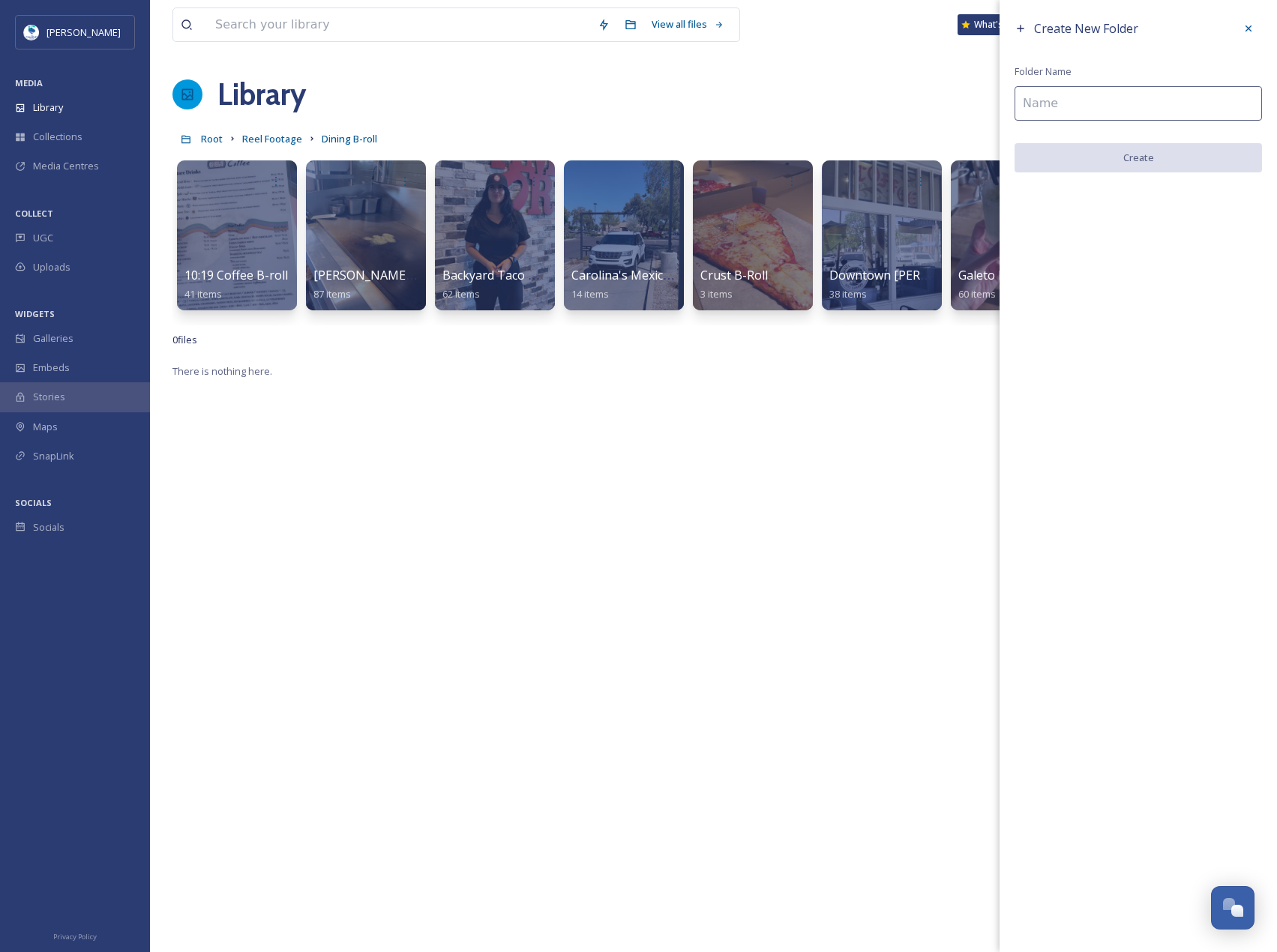
click at [1109, 97] on input at bounding box center [1138, 103] width 248 height 35
drag, startPoint x: 1109, startPoint y: 97, endPoint x: 990, endPoint y: 97, distance: 119.0
click at [990, 97] on div "View all files What's New [PERSON_NAME] Library Organise New Root Reel Footage …" at bounding box center [712, 657] width 1127 height 1314
type input "A&W B-Roll"
click at [1200, 159] on button "Create" at bounding box center [1138, 159] width 248 height 31
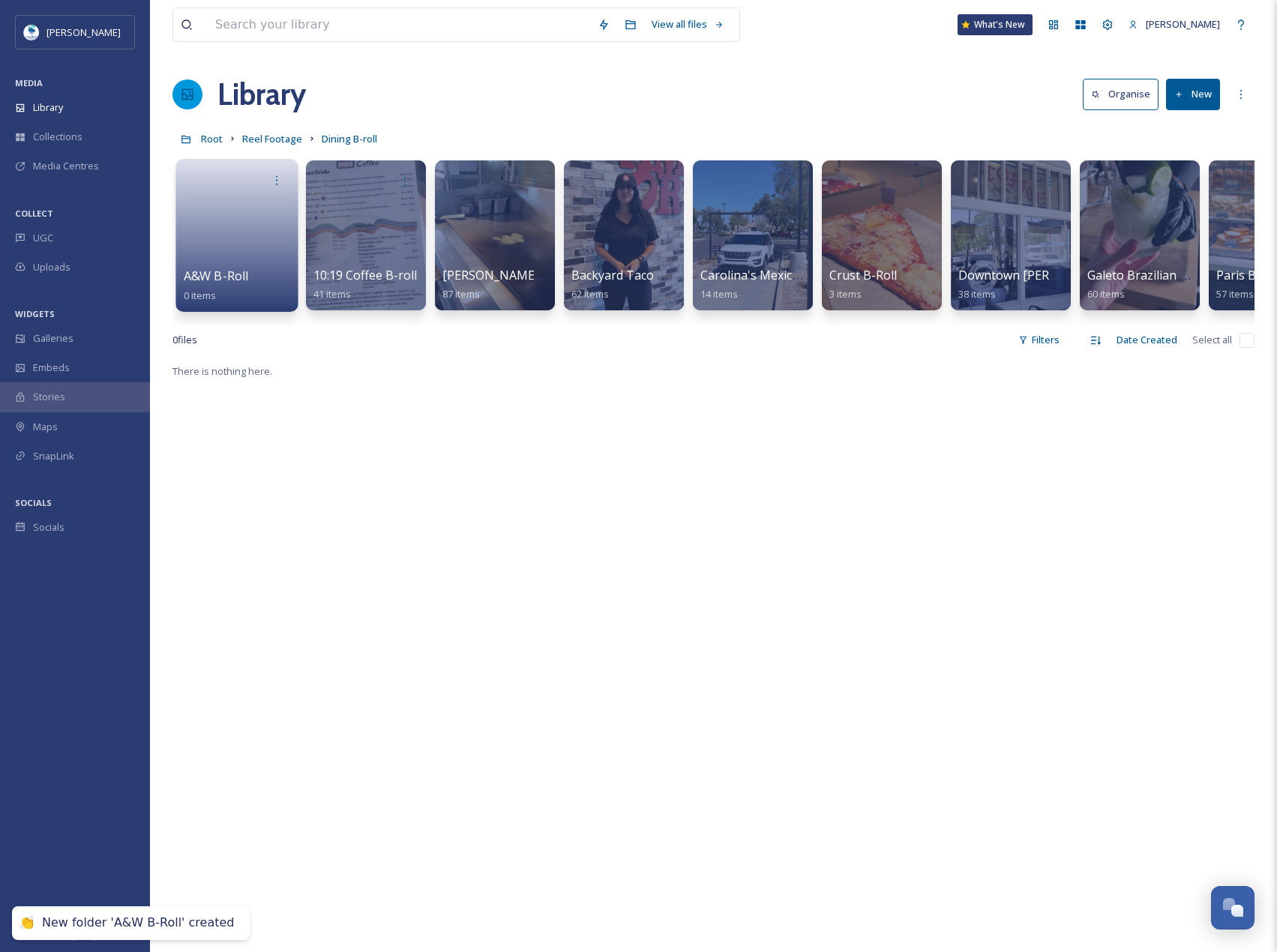
click at [253, 248] on link at bounding box center [237, 231] width 107 height 73
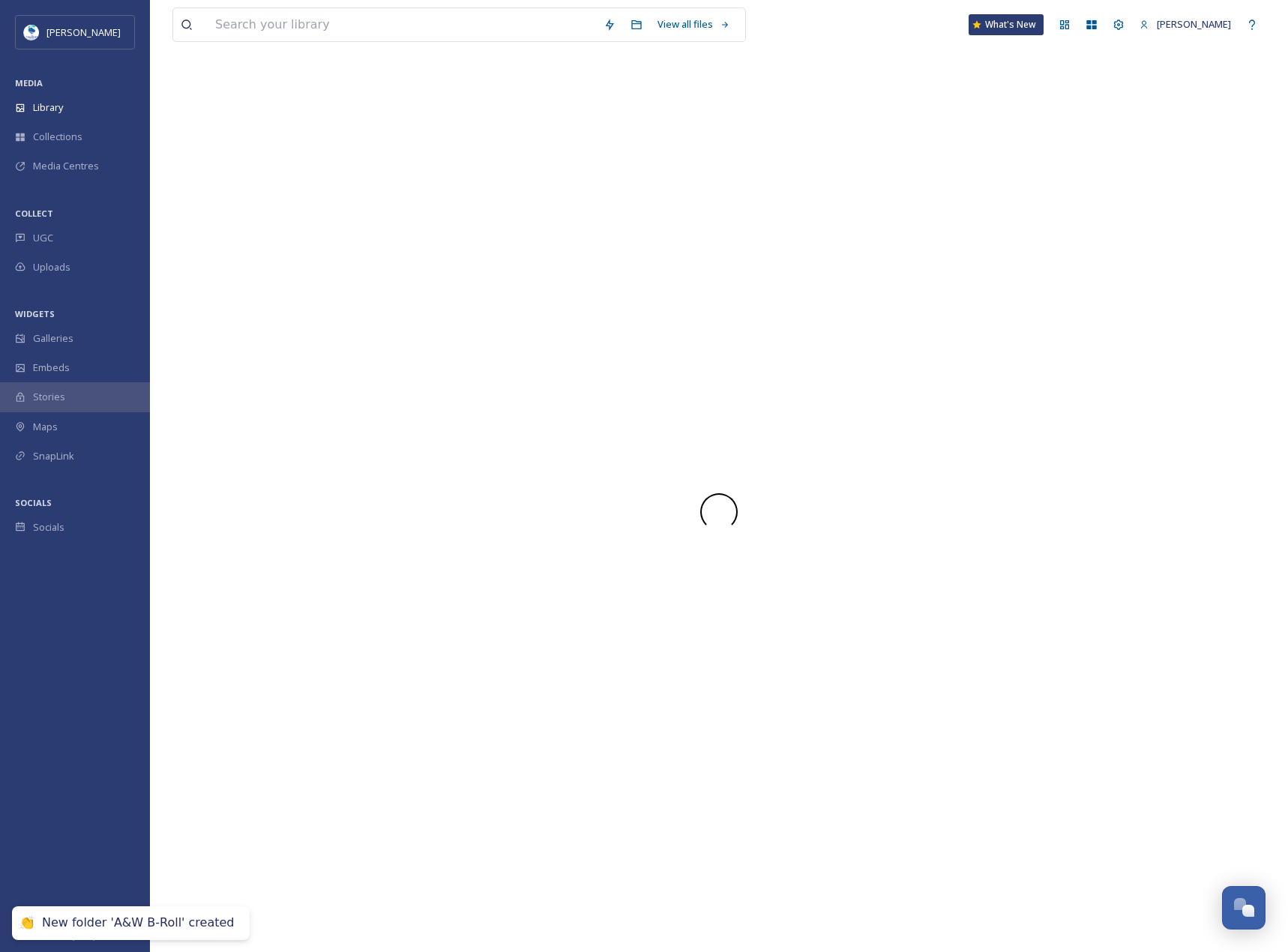
click at [253, 248] on div at bounding box center [719, 512] width 1093 height 880
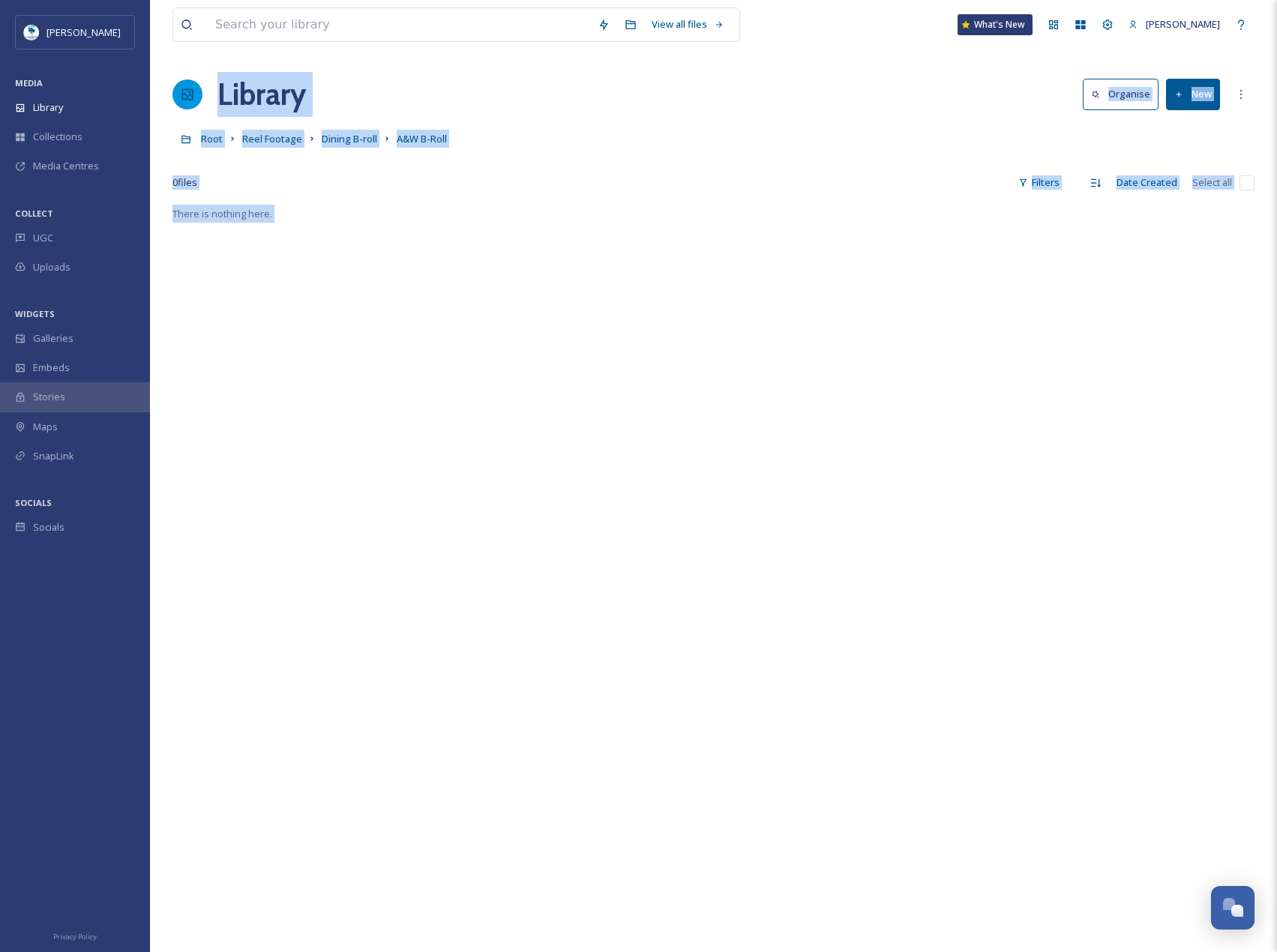
click at [1171, 103] on button "New" at bounding box center [1192, 94] width 54 height 31
click at [1192, 140] on div "File Upload" at bounding box center [1176, 129] width 85 height 29
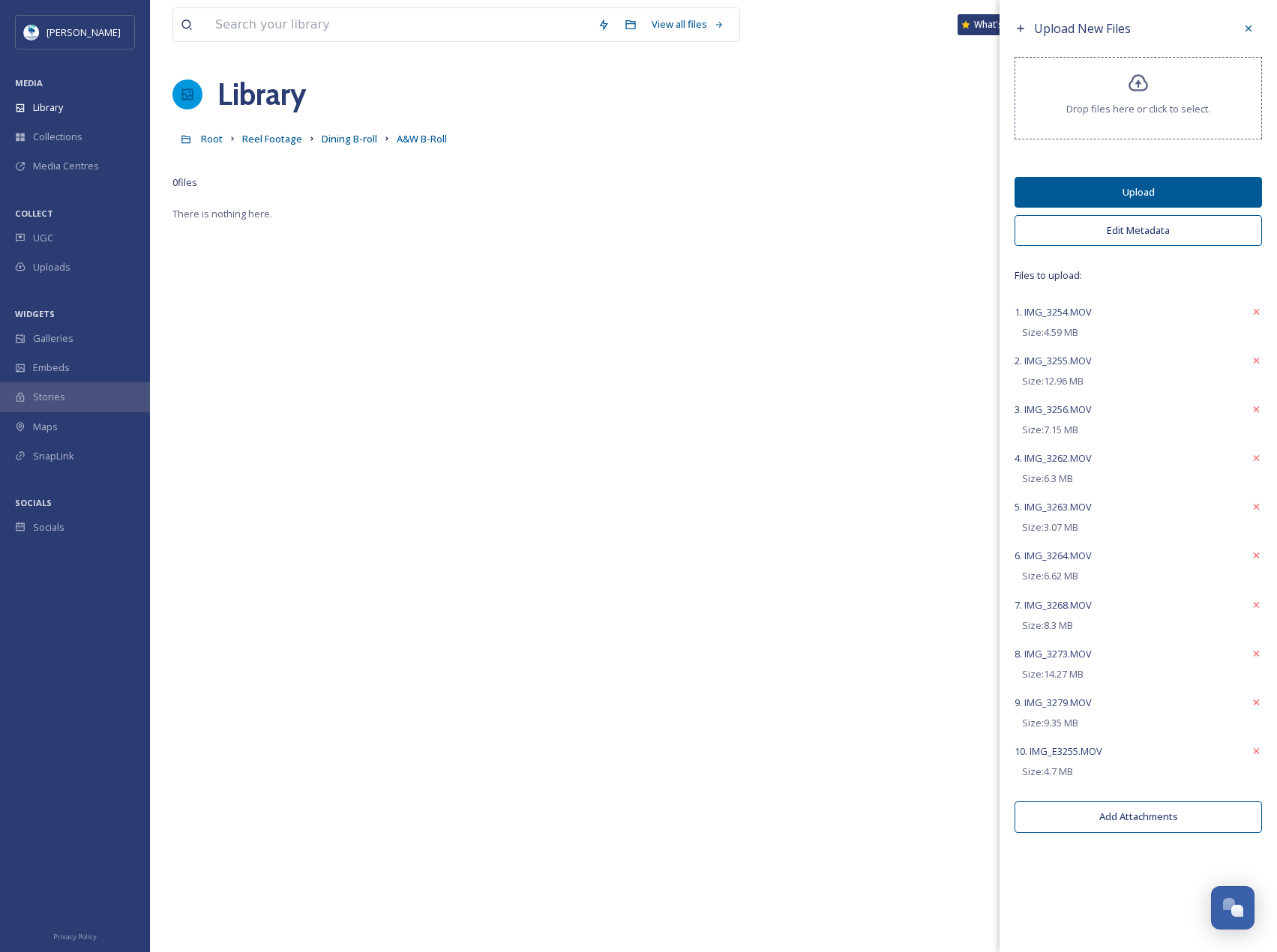
click at [1188, 226] on button "Edit Metadata" at bounding box center [1138, 231] width 248 height 31
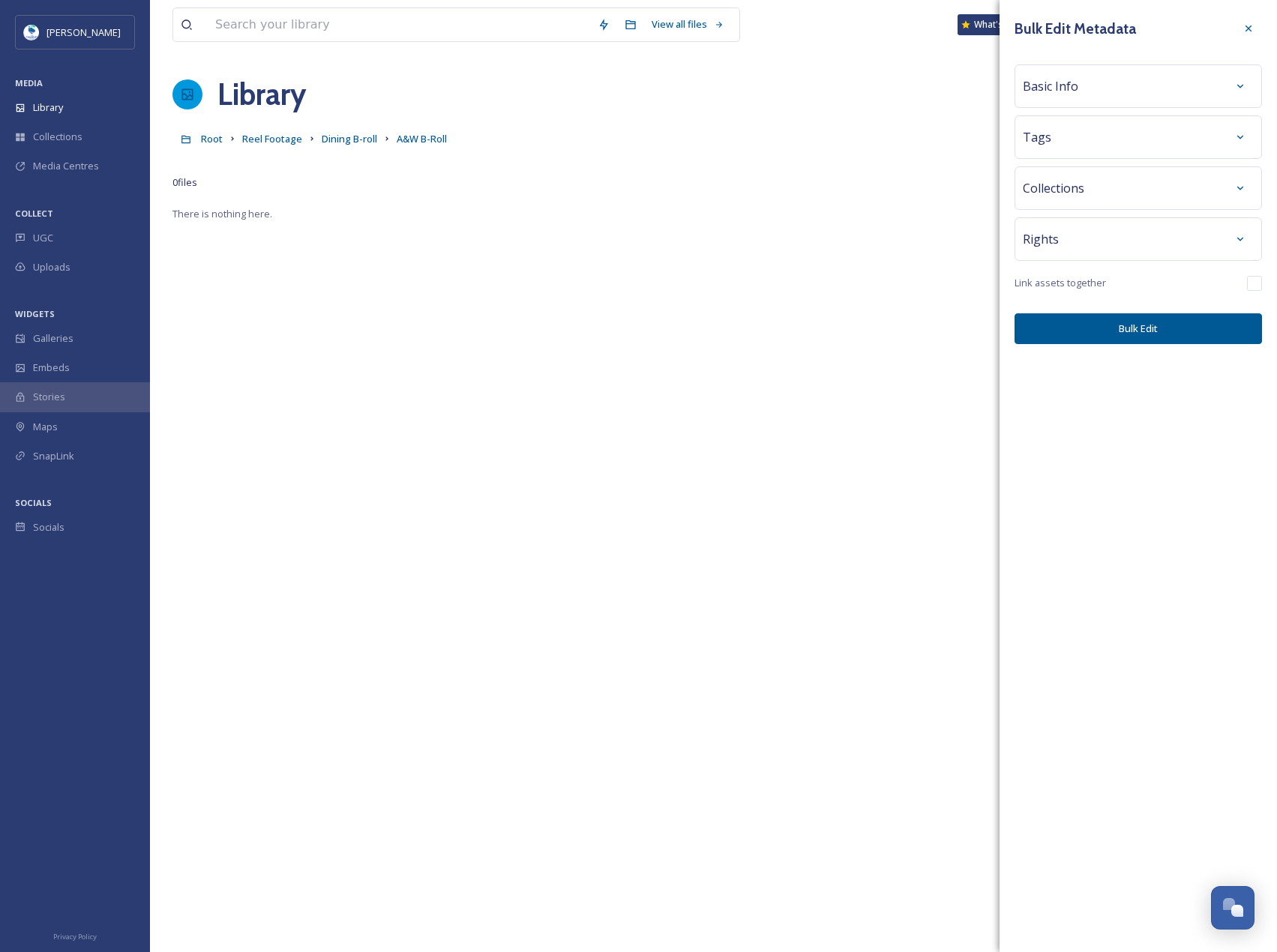
click at [1150, 136] on div "Tags" at bounding box center [1137, 137] width 231 height 27
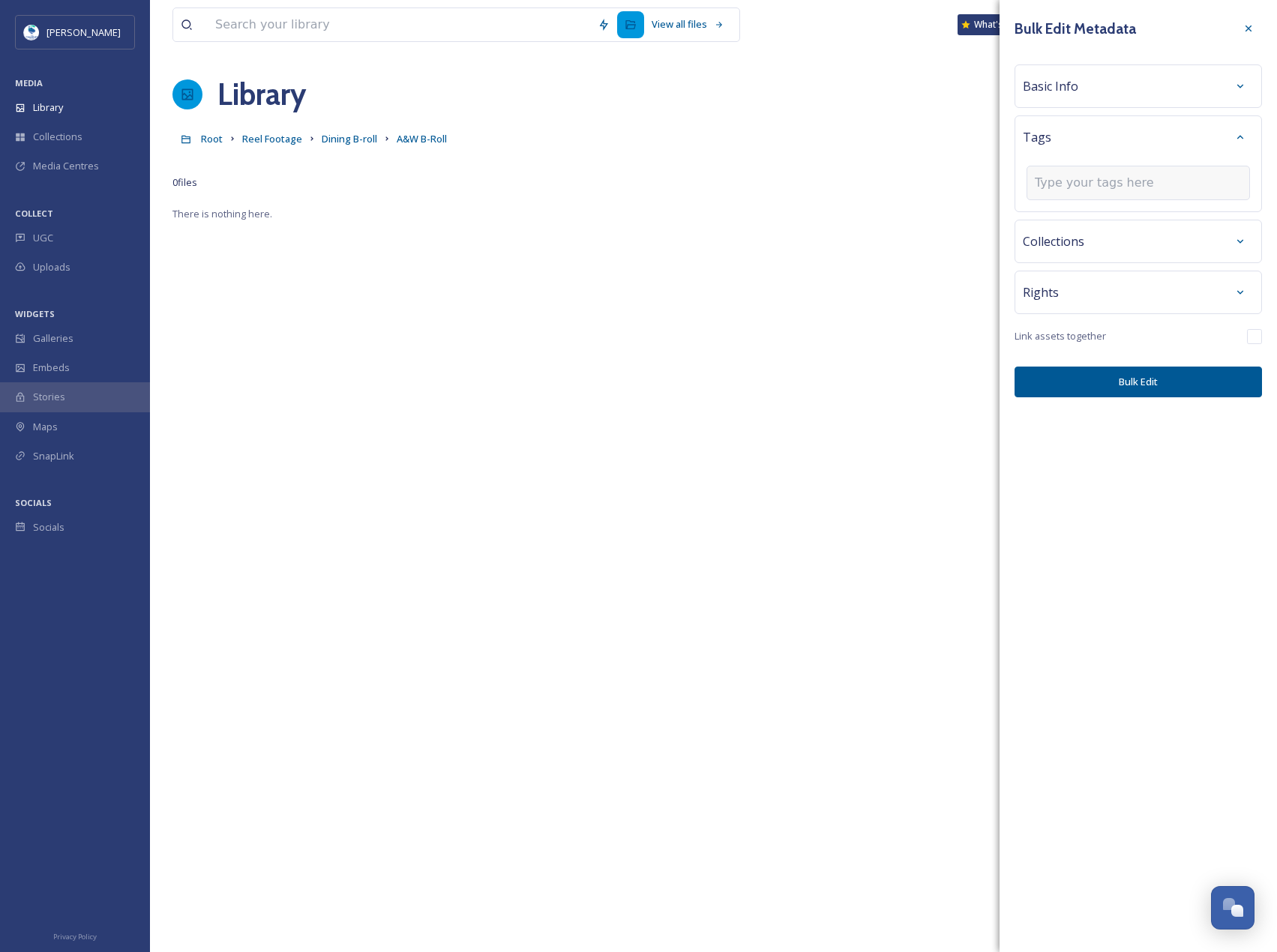
type input "A&W B-Roll"
click at [1129, 186] on input "A&W B-Roll" at bounding box center [1110, 183] width 150 height 18
click at [1135, 386] on button "Bulk Edit" at bounding box center [1138, 382] width 248 height 31
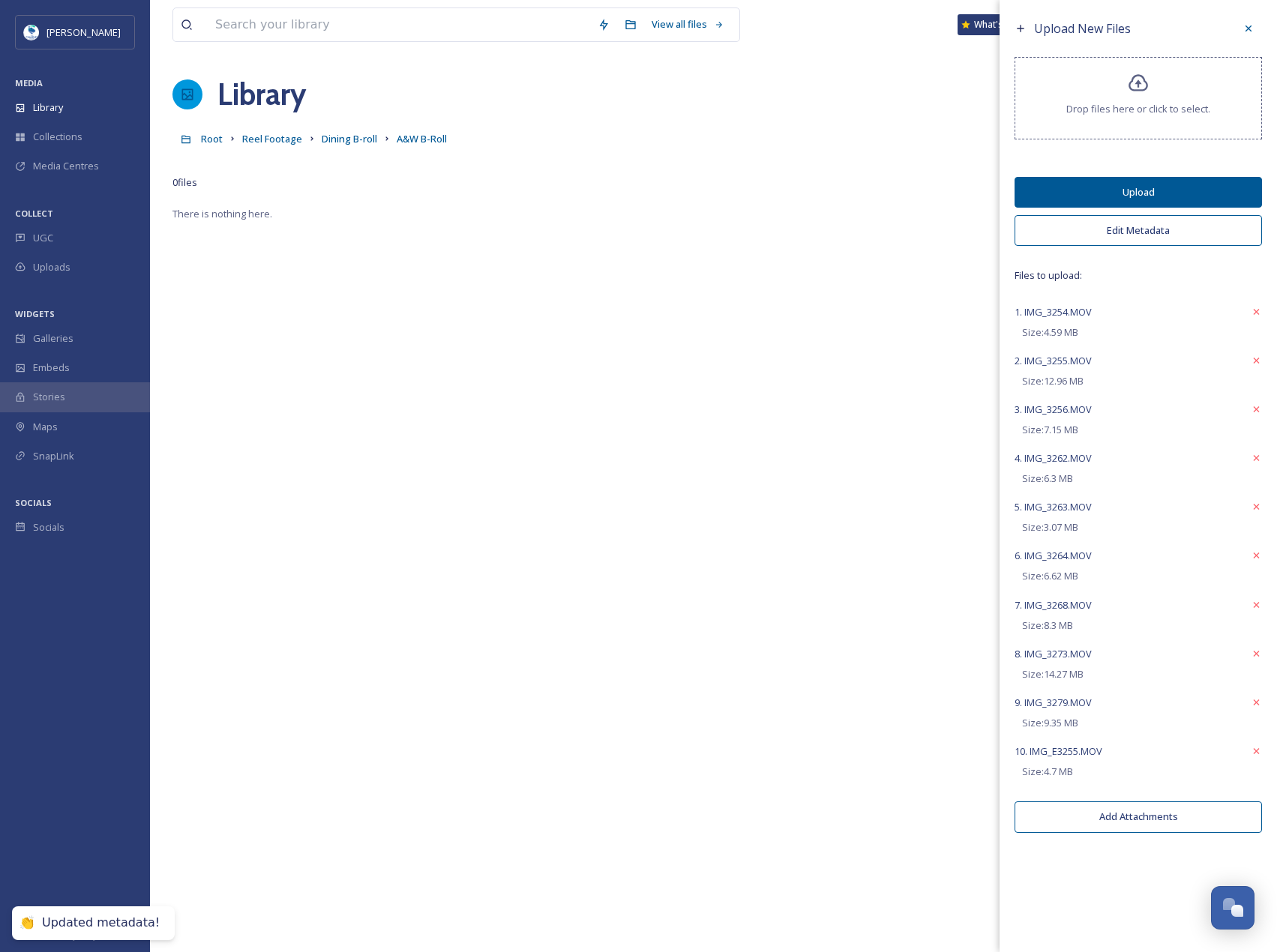
click at [1141, 193] on button "Upload" at bounding box center [1138, 192] width 248 height 31
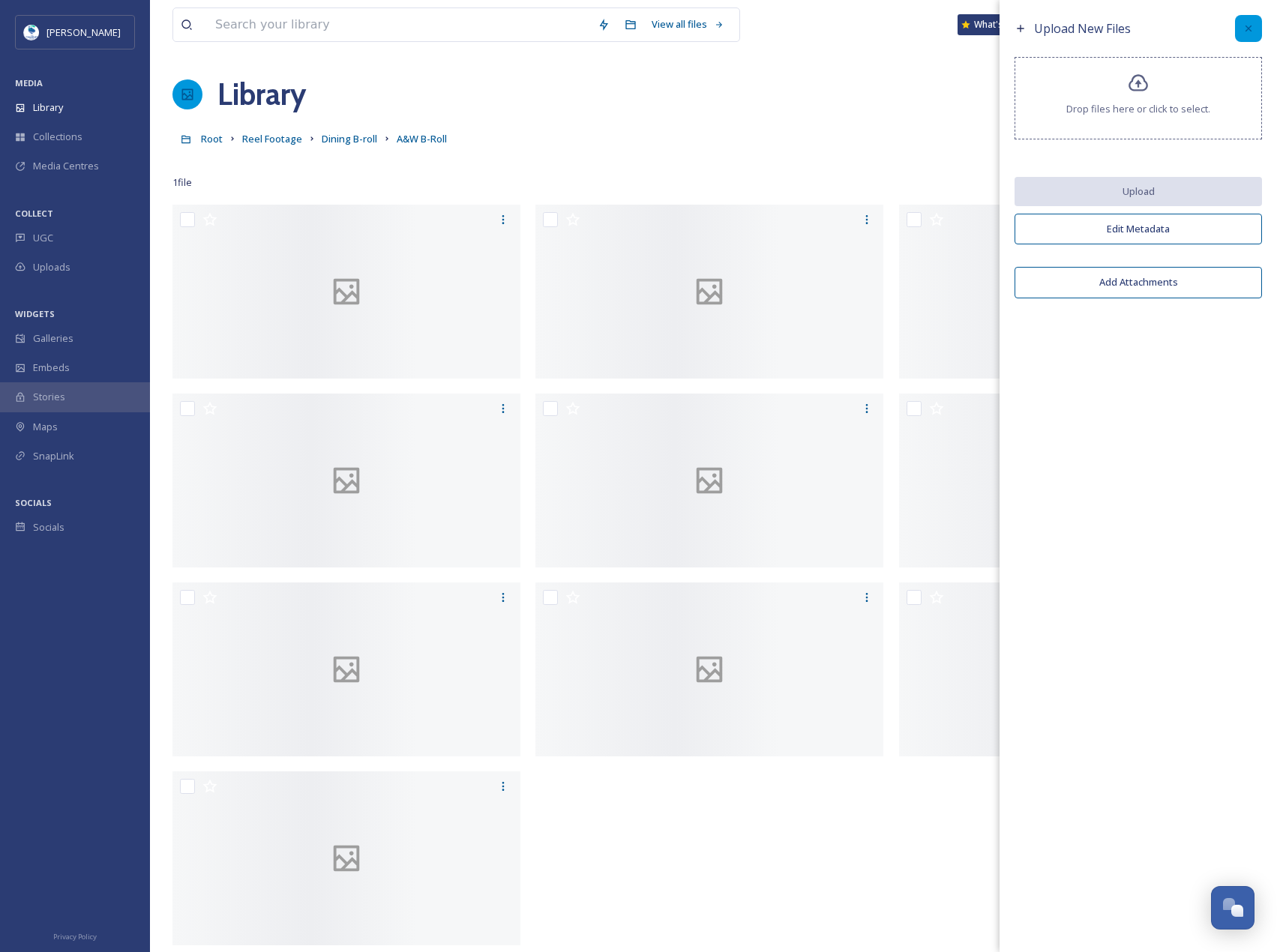
click at [1244, 26] on icon at bounding box center [1248, 28] width 12 height 12
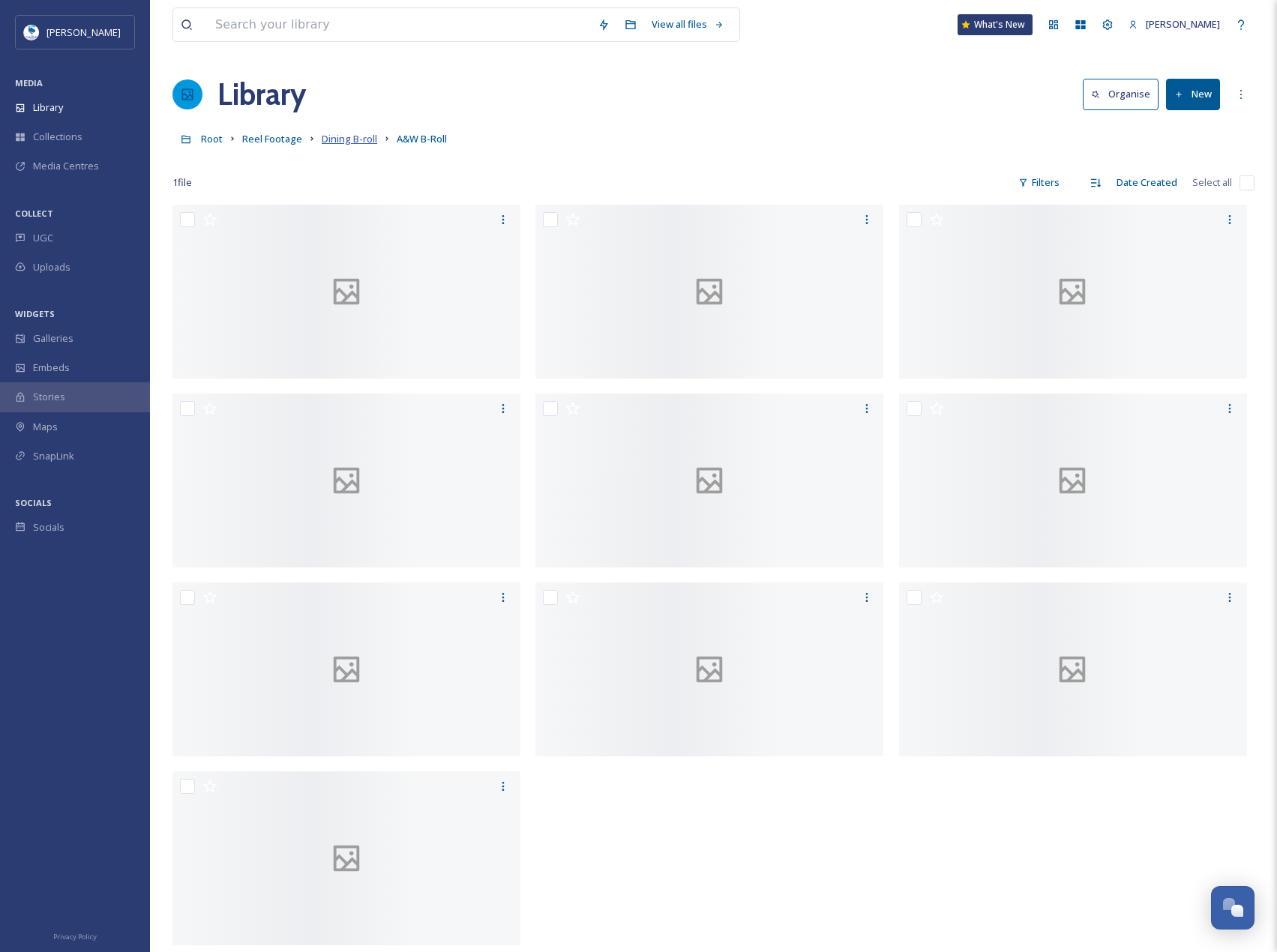
click at [344, 140] on span "Dining B-roll" at bounding box center [349, 138] width 55 height 13
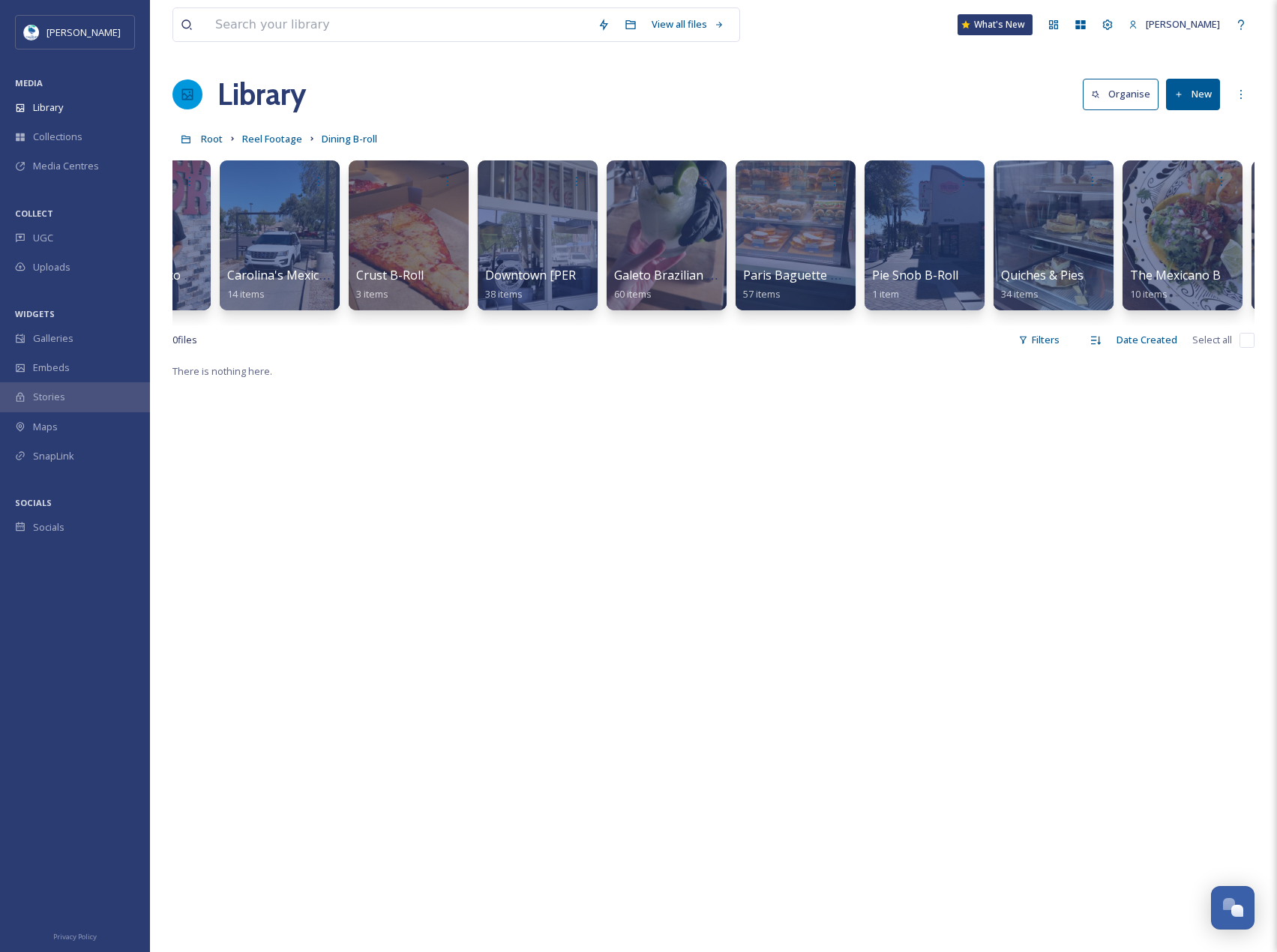
scroll to position [0, 457]
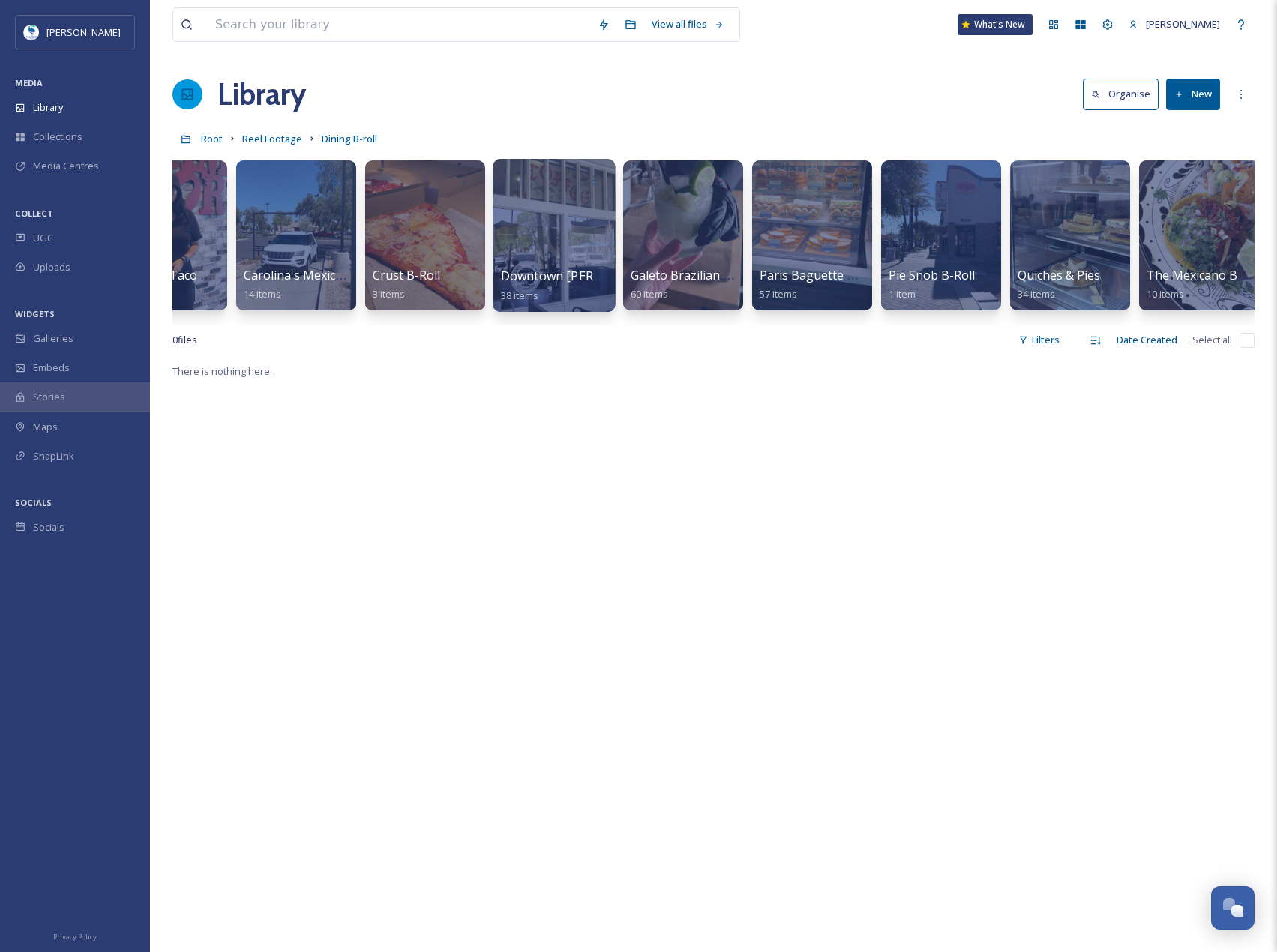
click at [597, 218] on div at bounding box center [553, 235] width 122 height 153
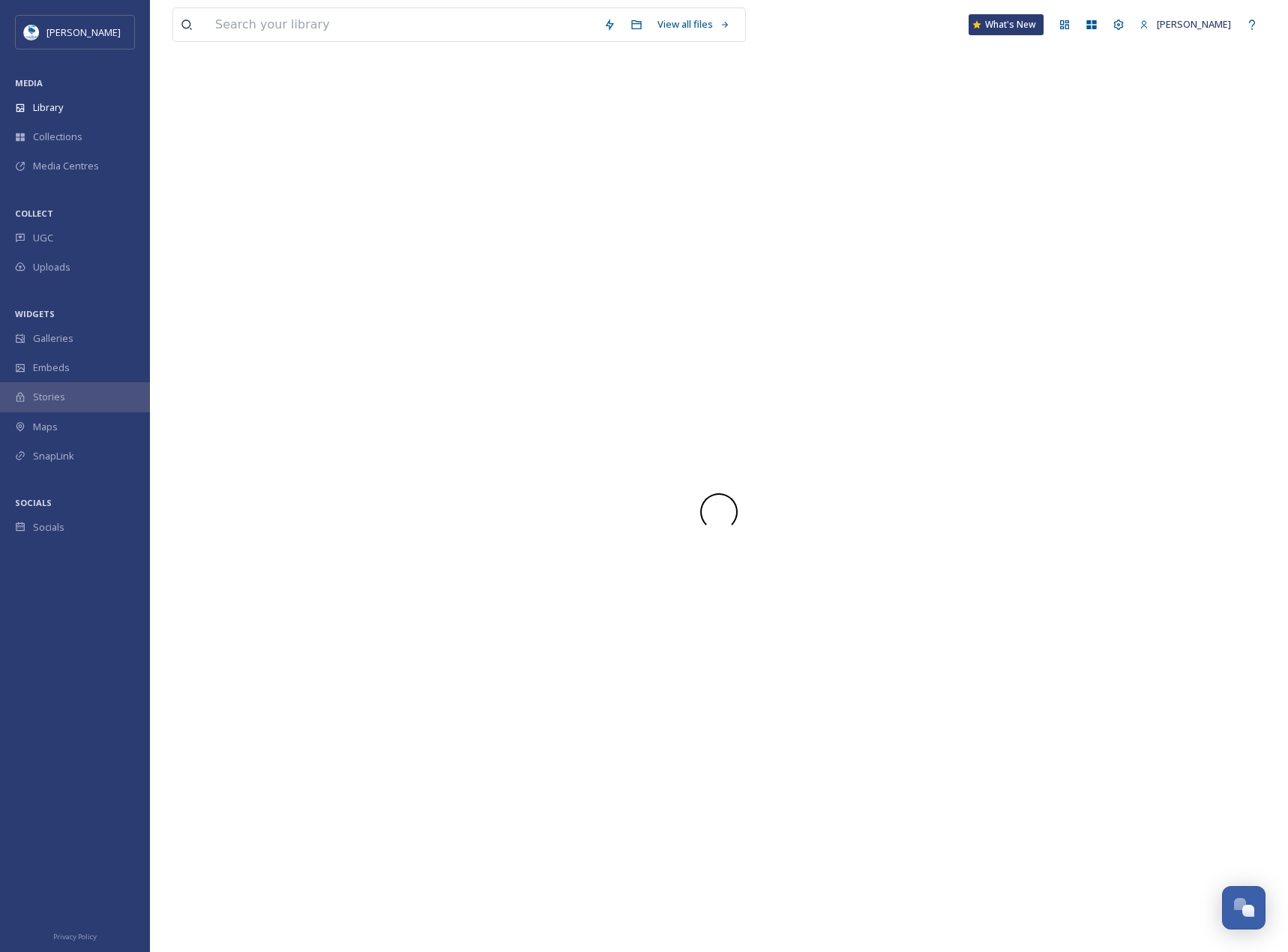
click at [597, 218] on div at bounding box center [719, 512] width 1093 height 880
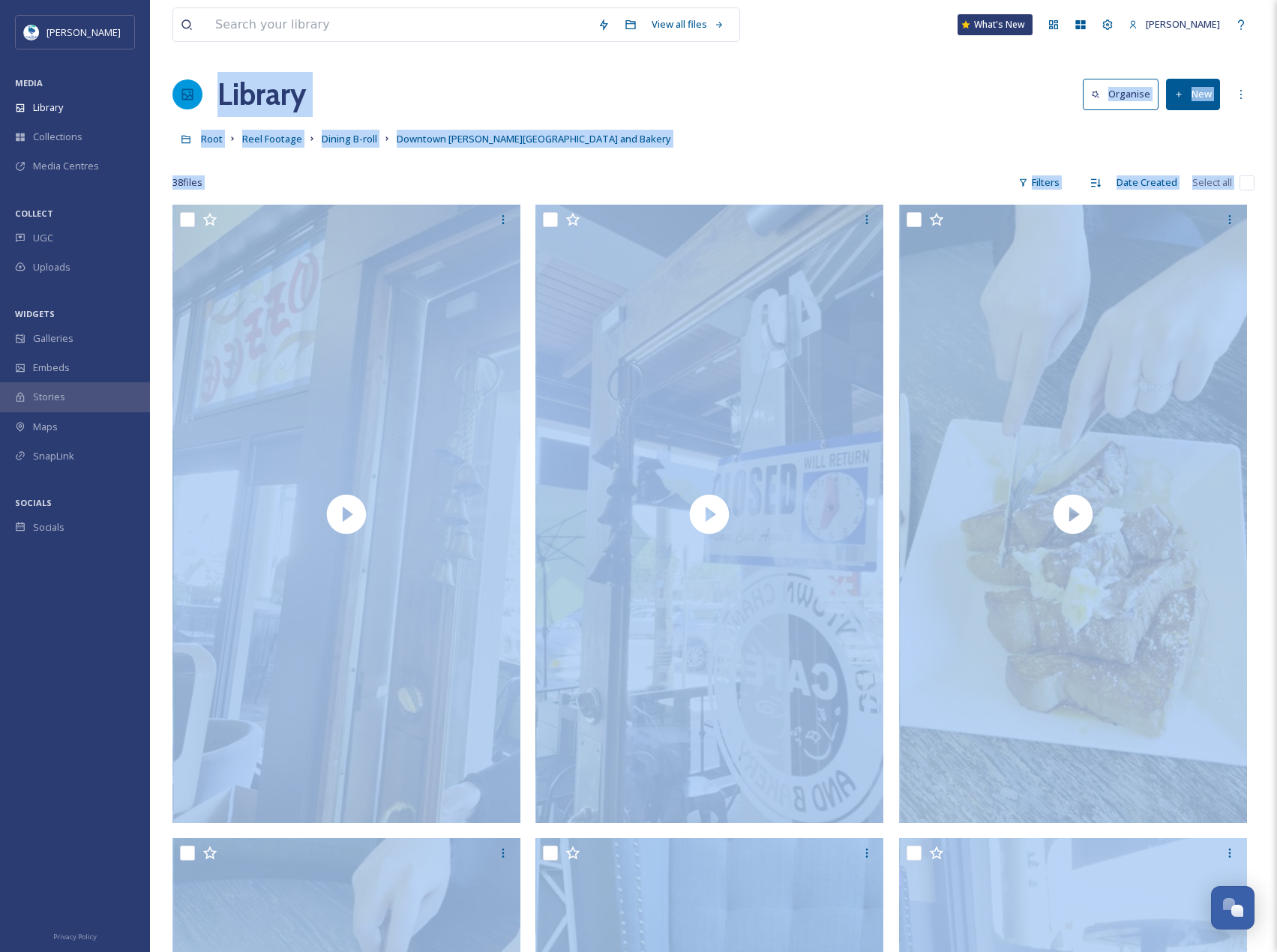
click at [992, 145] on div "Root Reel Footage Dining B-roll Downtown [PERSON_NAME][GEOGRAPHIC_DATA] and [GE…" at bounding box center [713, 139] width 1082 height 28
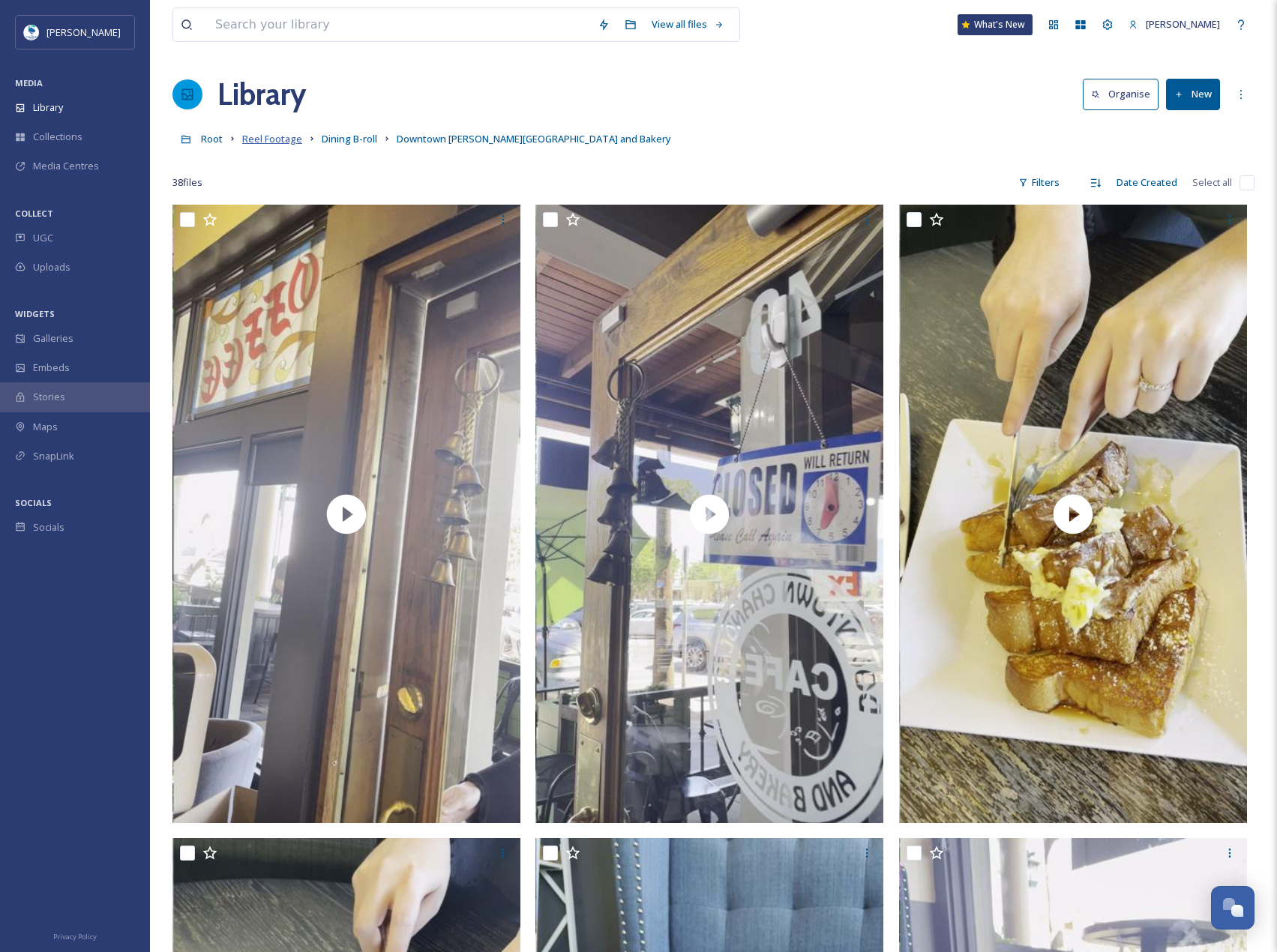
click at [278, 135] on span "Reel Footage" at bounding box center [272, 138] width 60 height 13
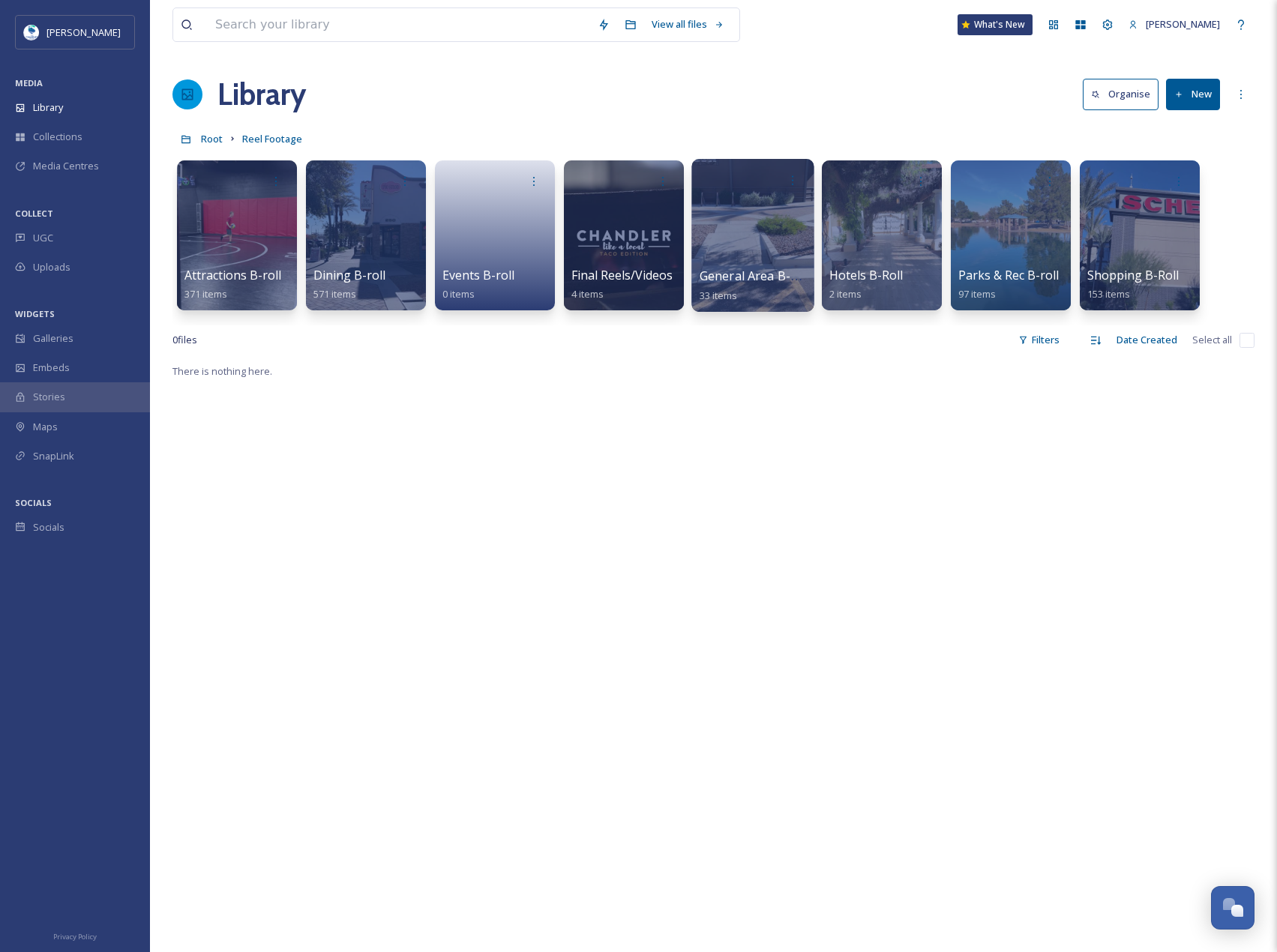
click at [760, 261] on div at bounding box center [752, 235] width 122 height 153
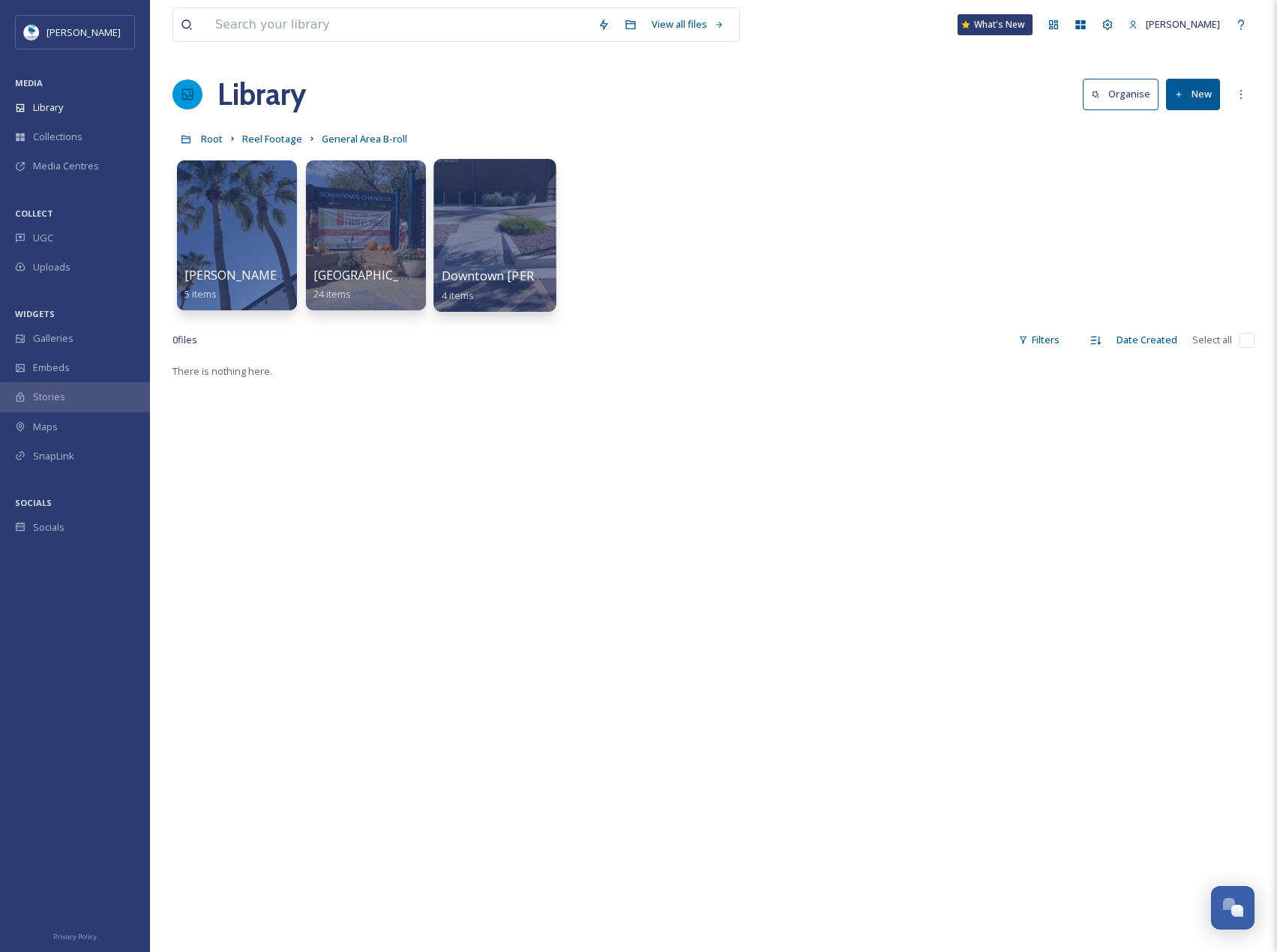
click at [472, 258] on div at bounding box center [494, 235] width 122 height 153
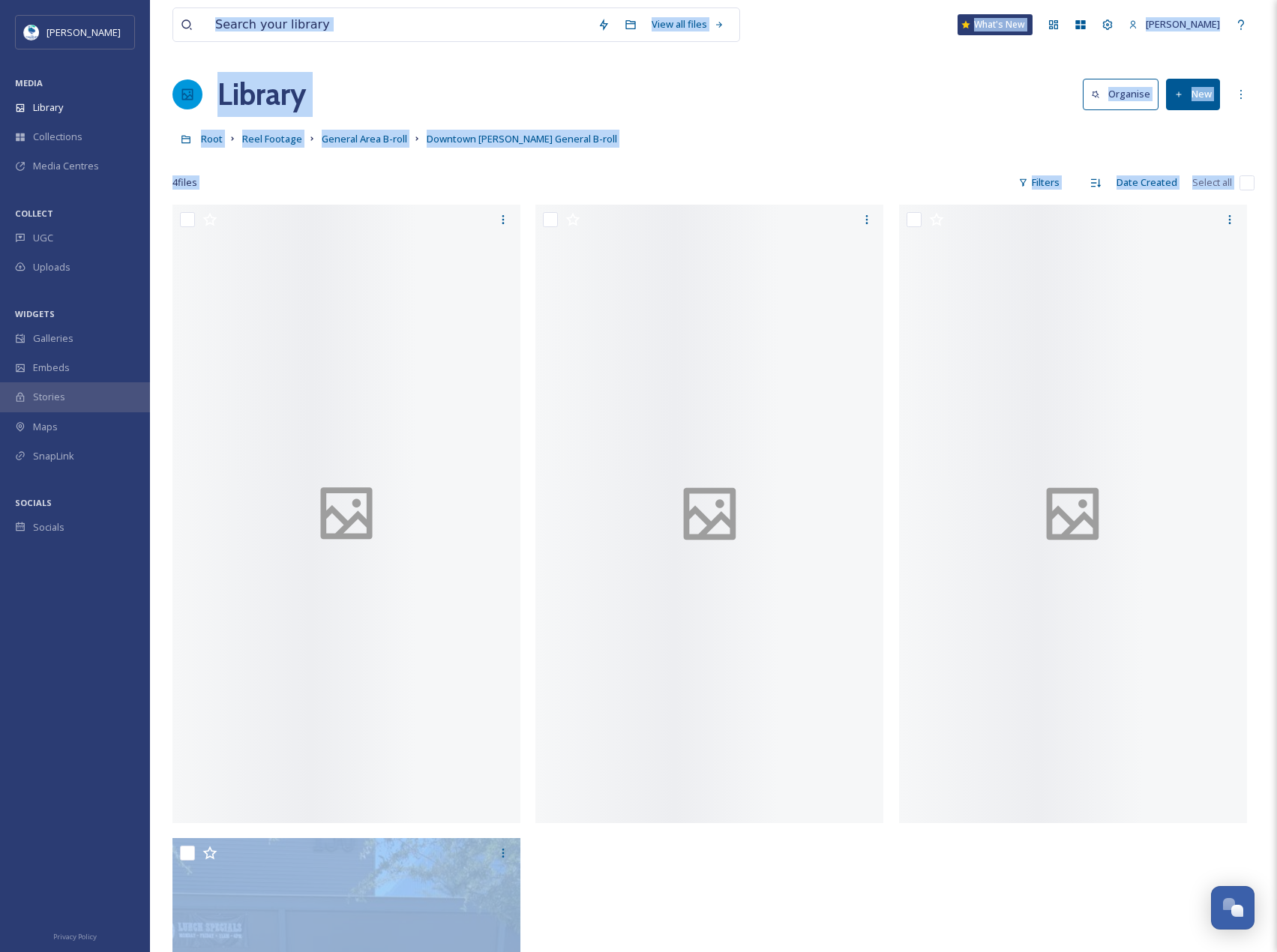
click at [1200, 106] on button "New" at bounding box center [1192, 94] width 54 height 31
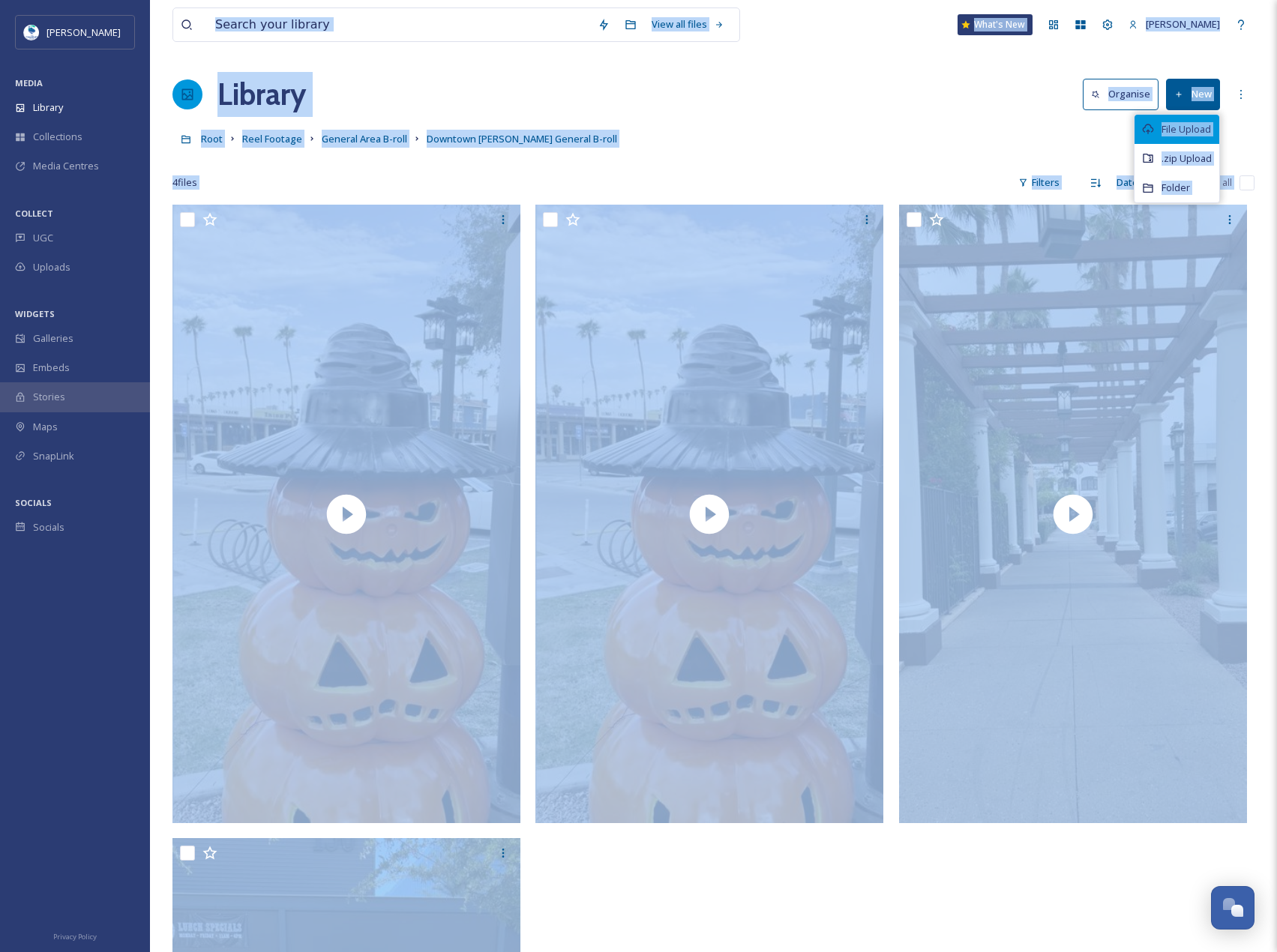
click at [1200, 118] on div "File Upload" at bounding box center [1176, 129] width 85 height 29
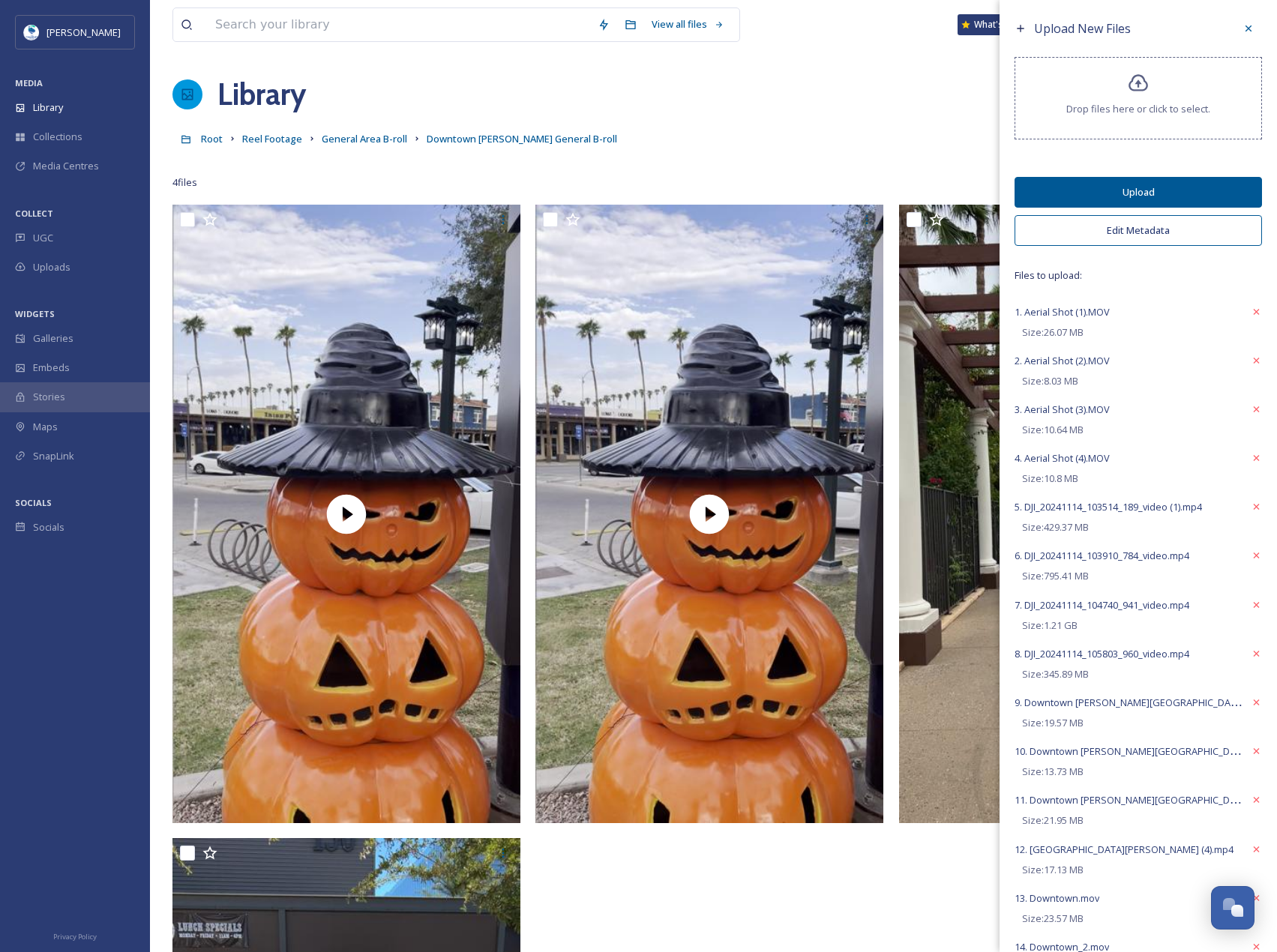
click at [1185, 240] on button "Edit Metadata" at bounding box center [1138, 231] width 248 height 31
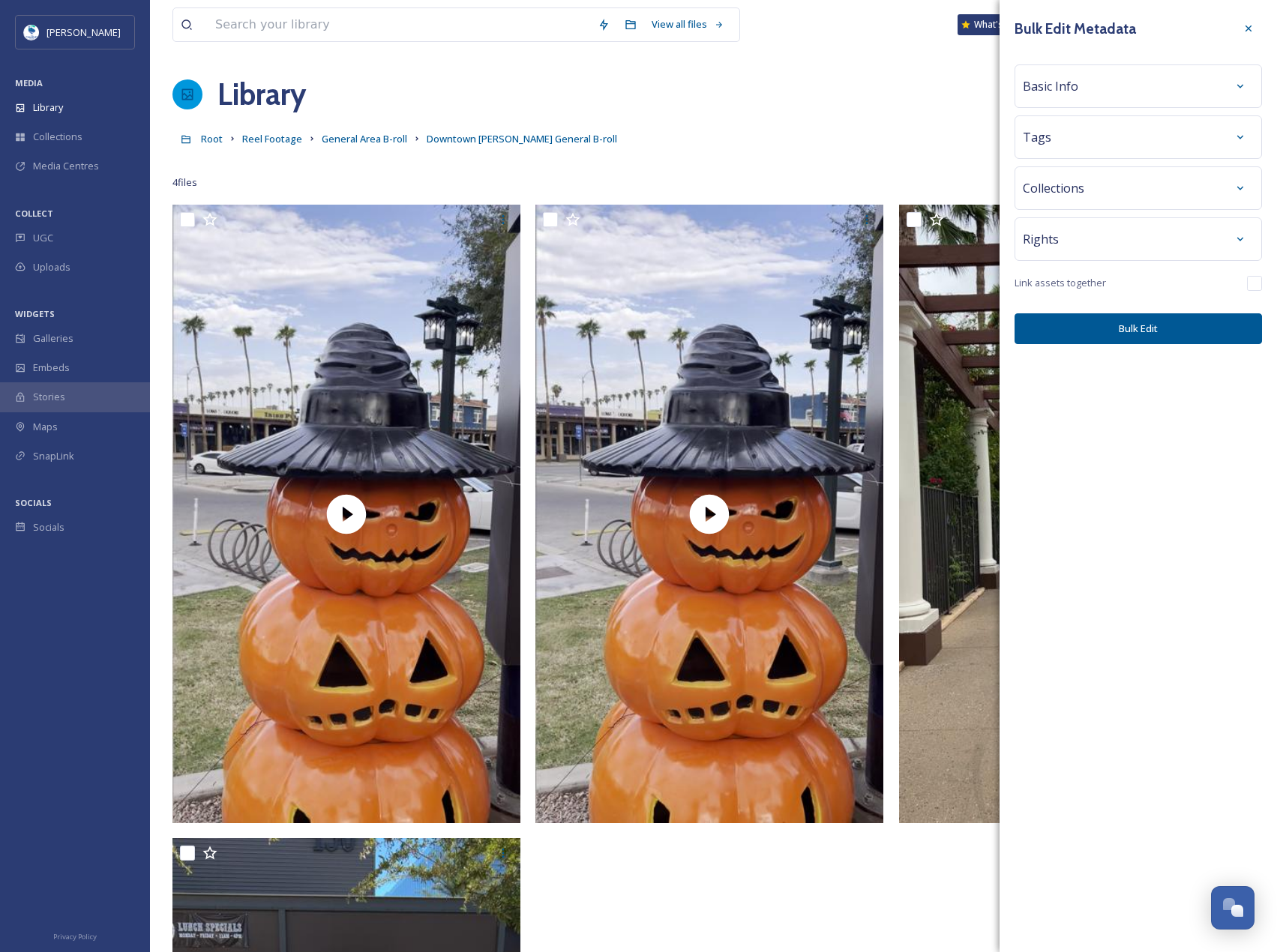
click at [1149, 140] on div "Tags" at bounding box center [1137, 137] width 231 height 27
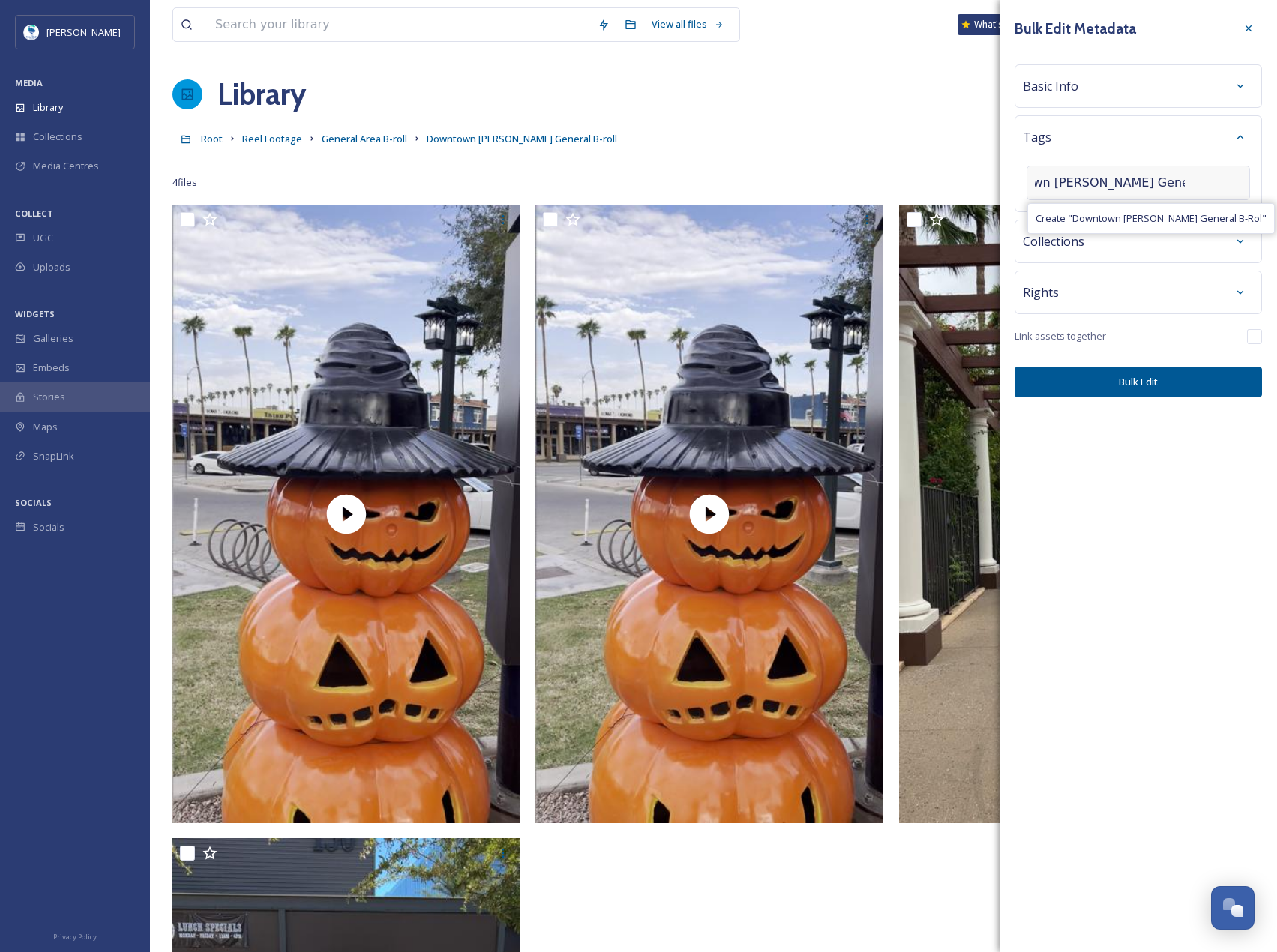
type input "Downtown [PERSON_NAME] General B-Roll"
click at [1207, 377] on button "Bulk Edit" at bounding box center [1138, 382] width 248 height 31
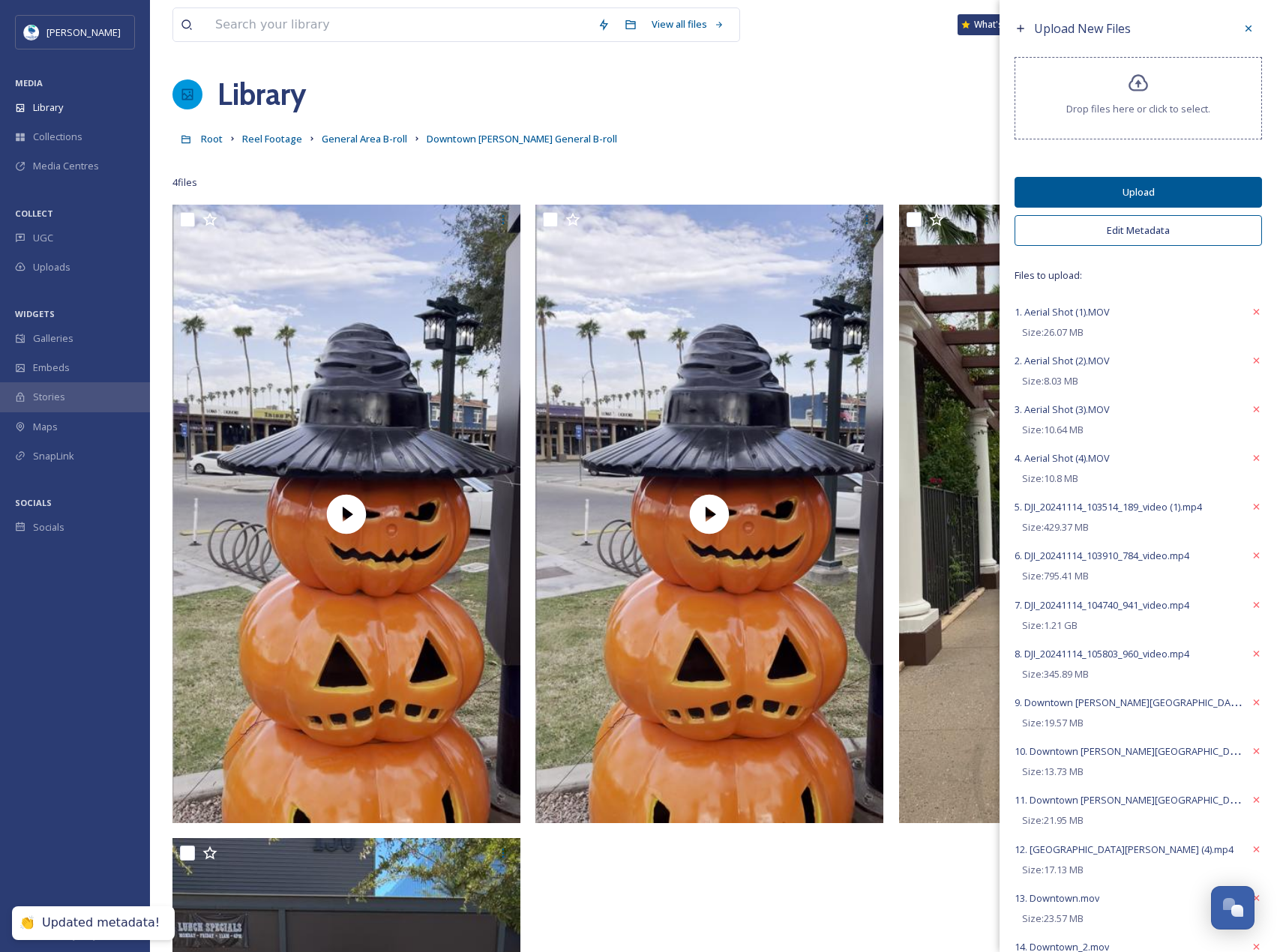
click at [1172, 195] on button "Upload" at bounding box center [1138, 192] width 248 height 31
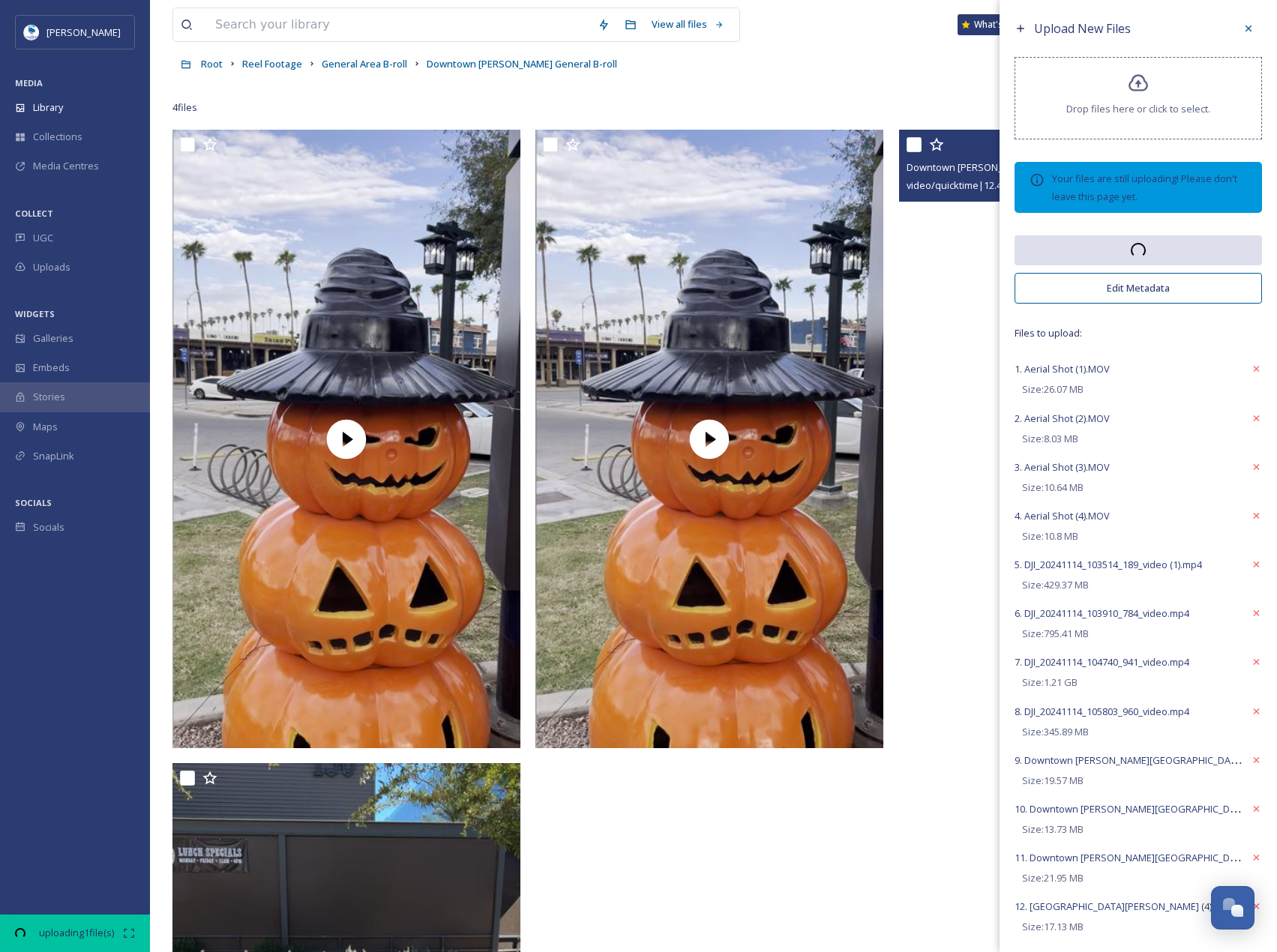
scroll to position [0, 0]
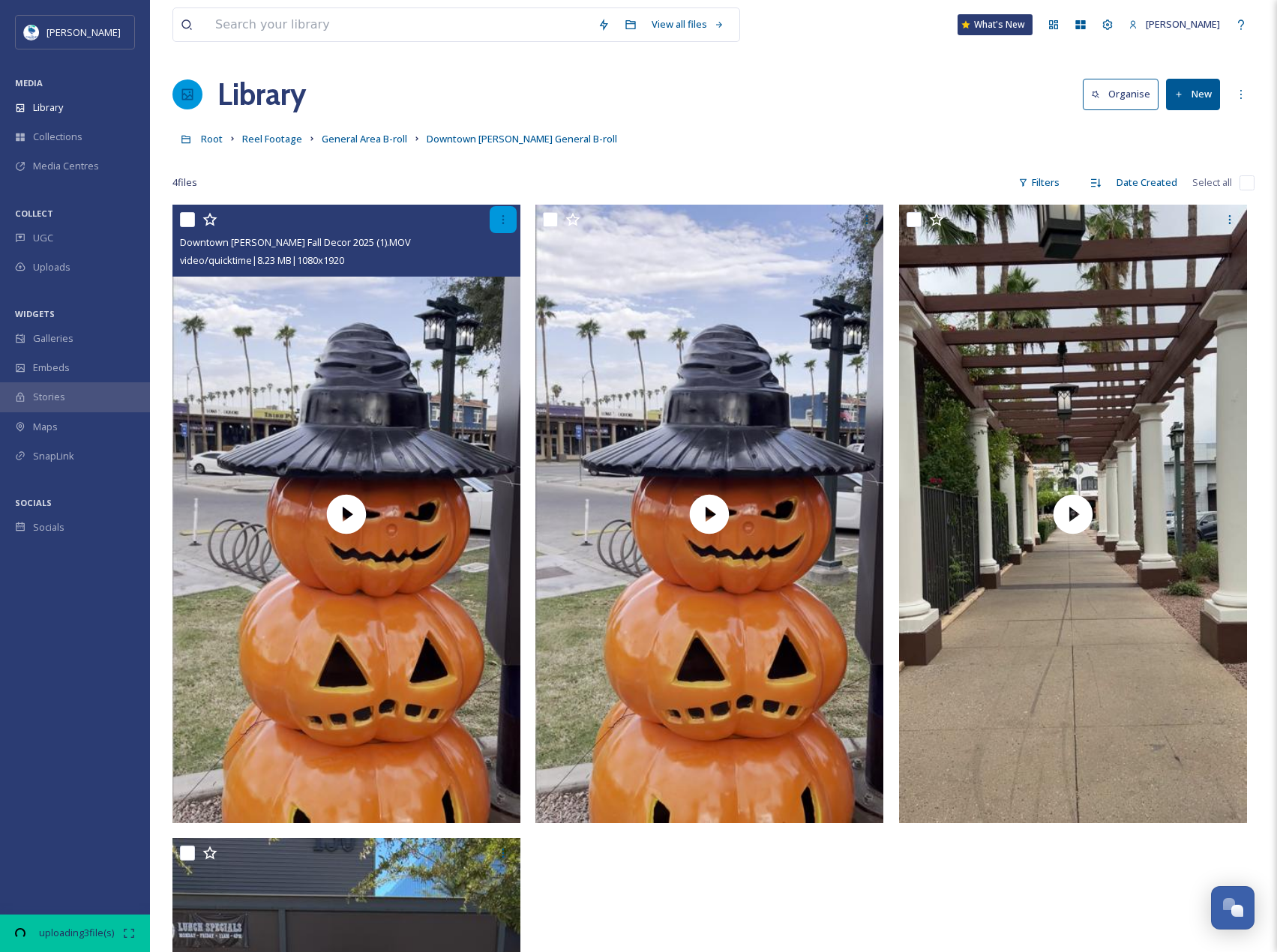
click at [509, 221] on div at bounding box center [503, 220] width 27 height 27
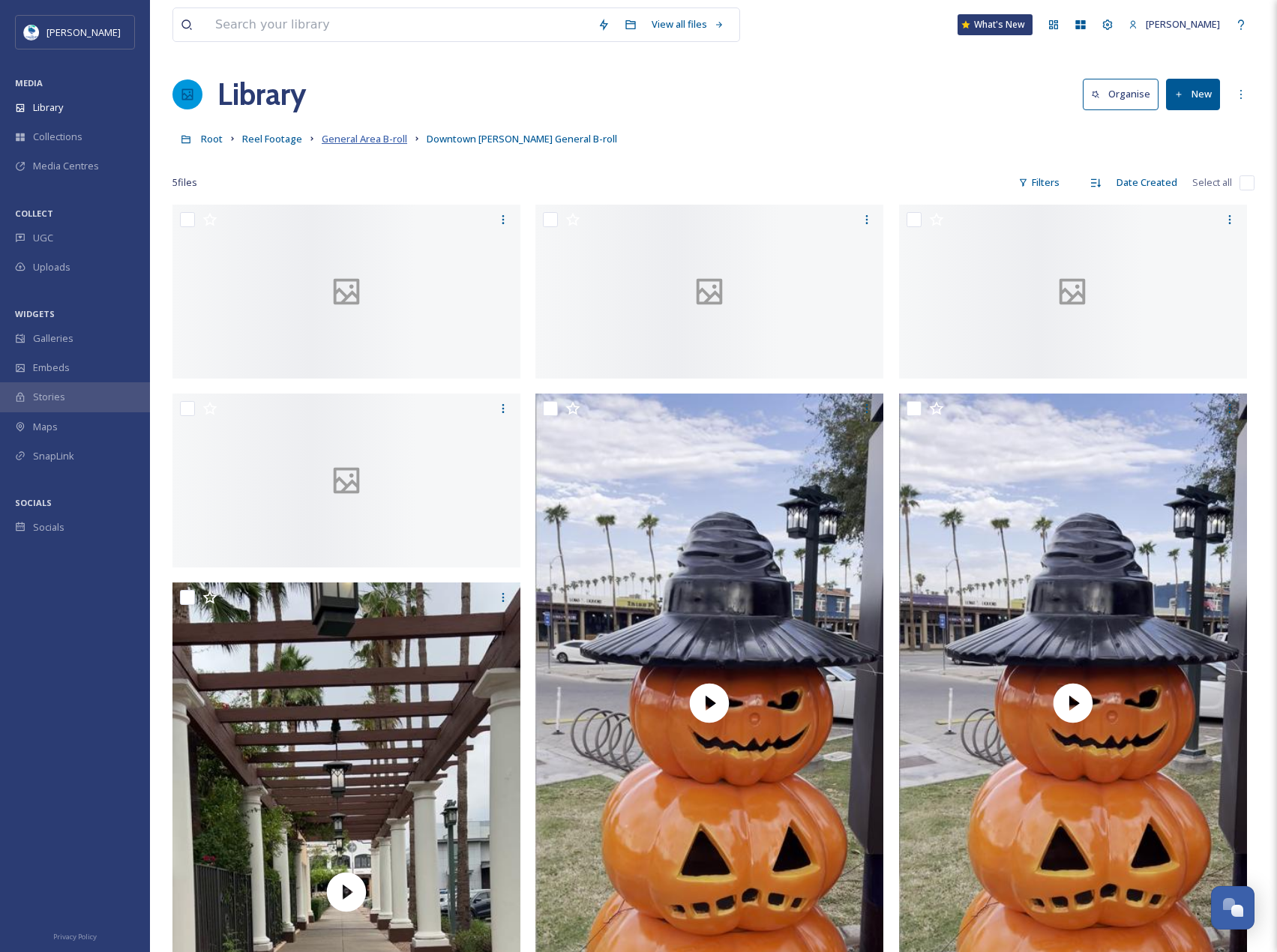
click at [377, 145] on span "General Area B-roll" at bounding box center [364, 138] width 85 height 13
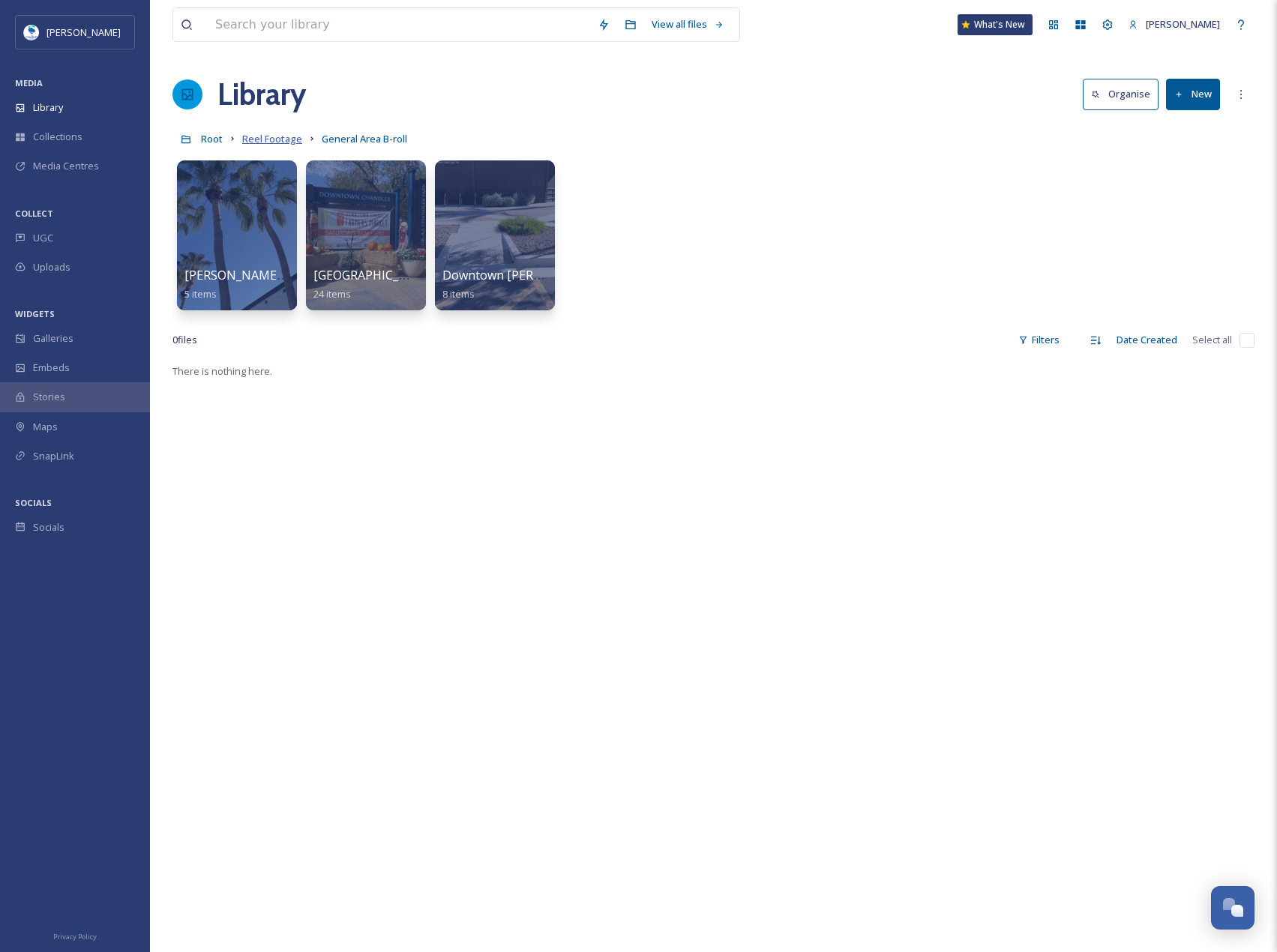
click at [280, 137] on span "Reel Footage" at bounding box center [272, 138] width 60 height 13
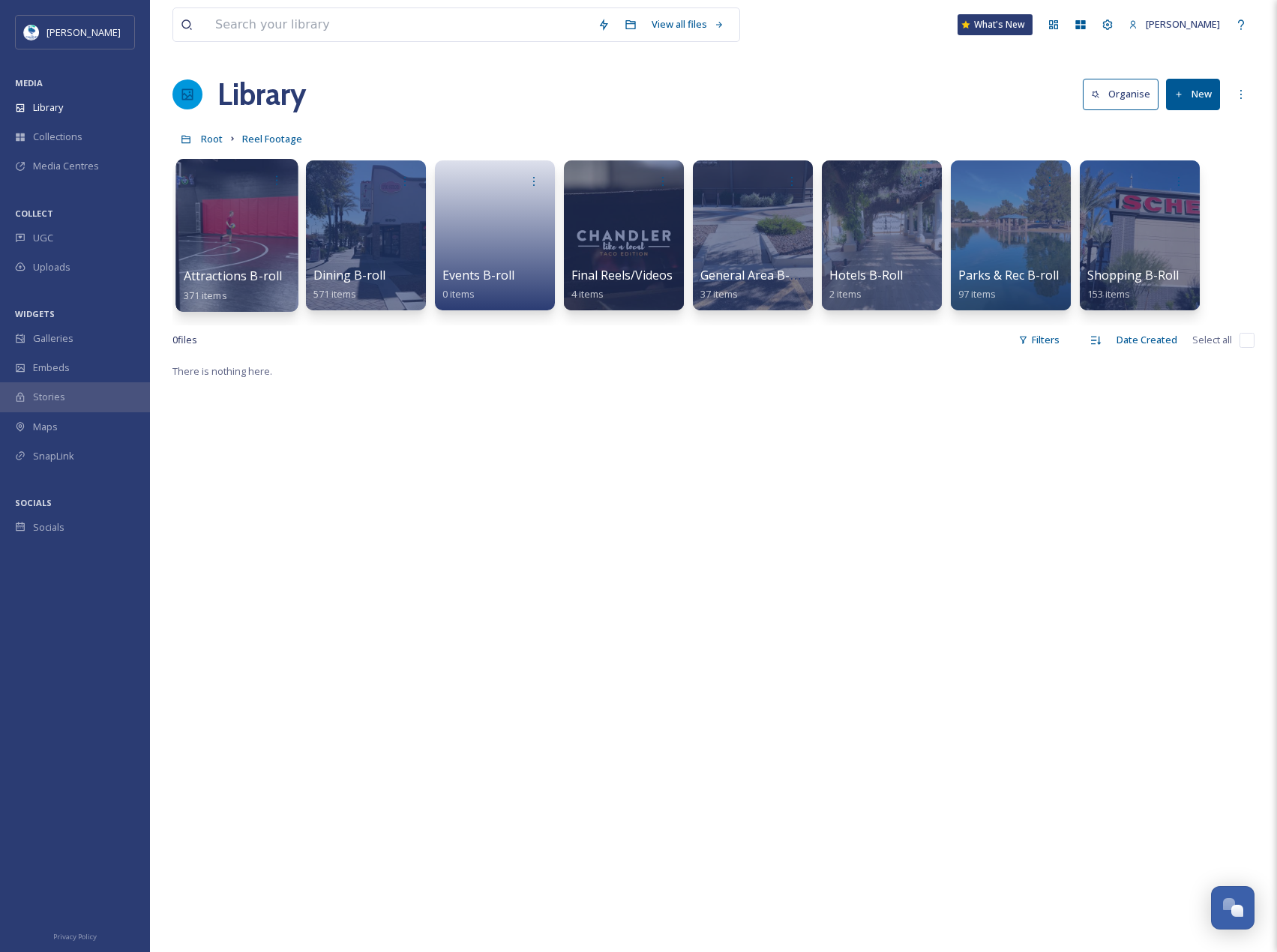
click at [264, 264] on div at bounding box center [236, 235] width 122 height 153
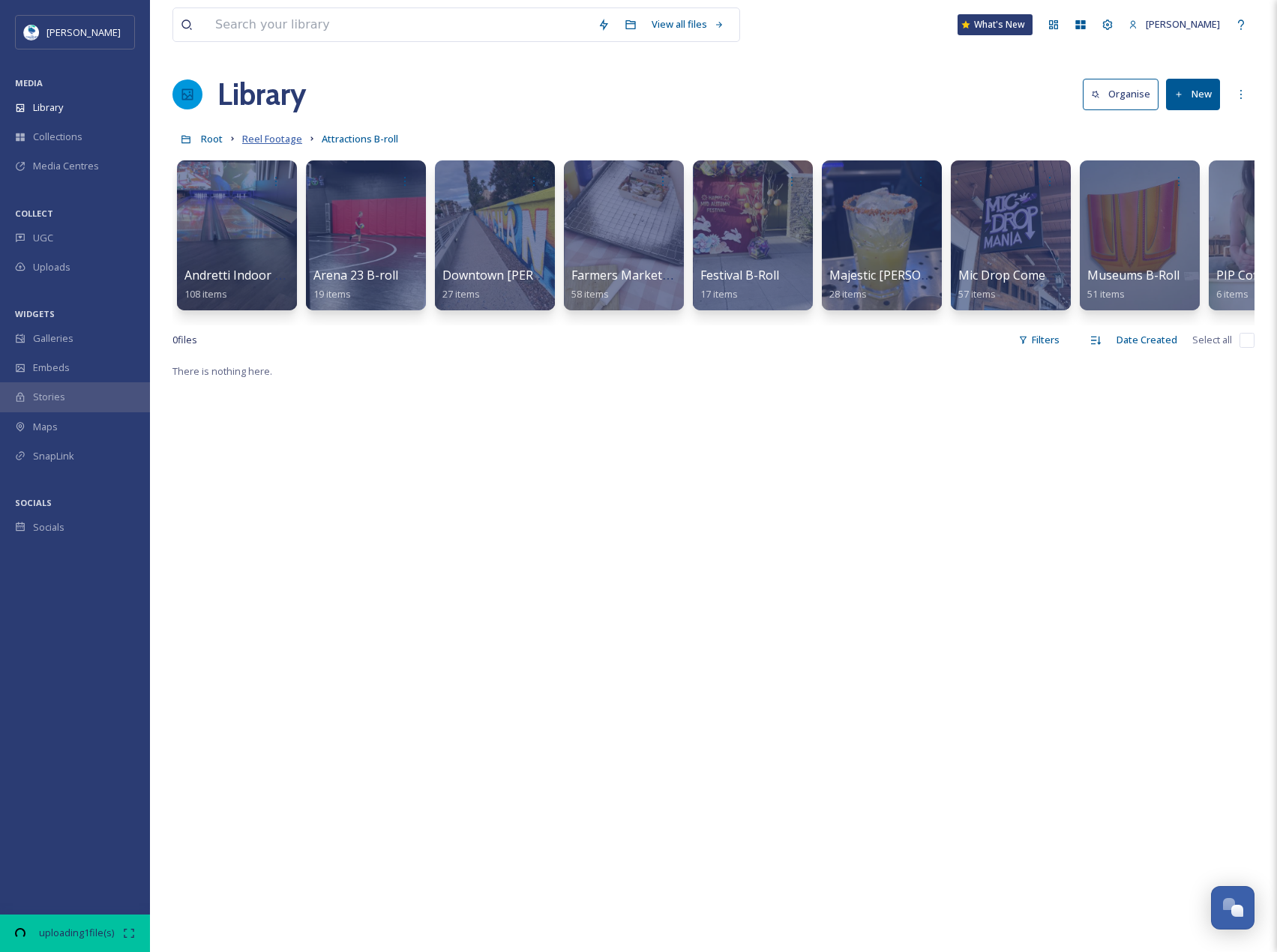
click at [281, 140] on span "Reel Footage" at bounding box center [272, 138] width 60 height 13
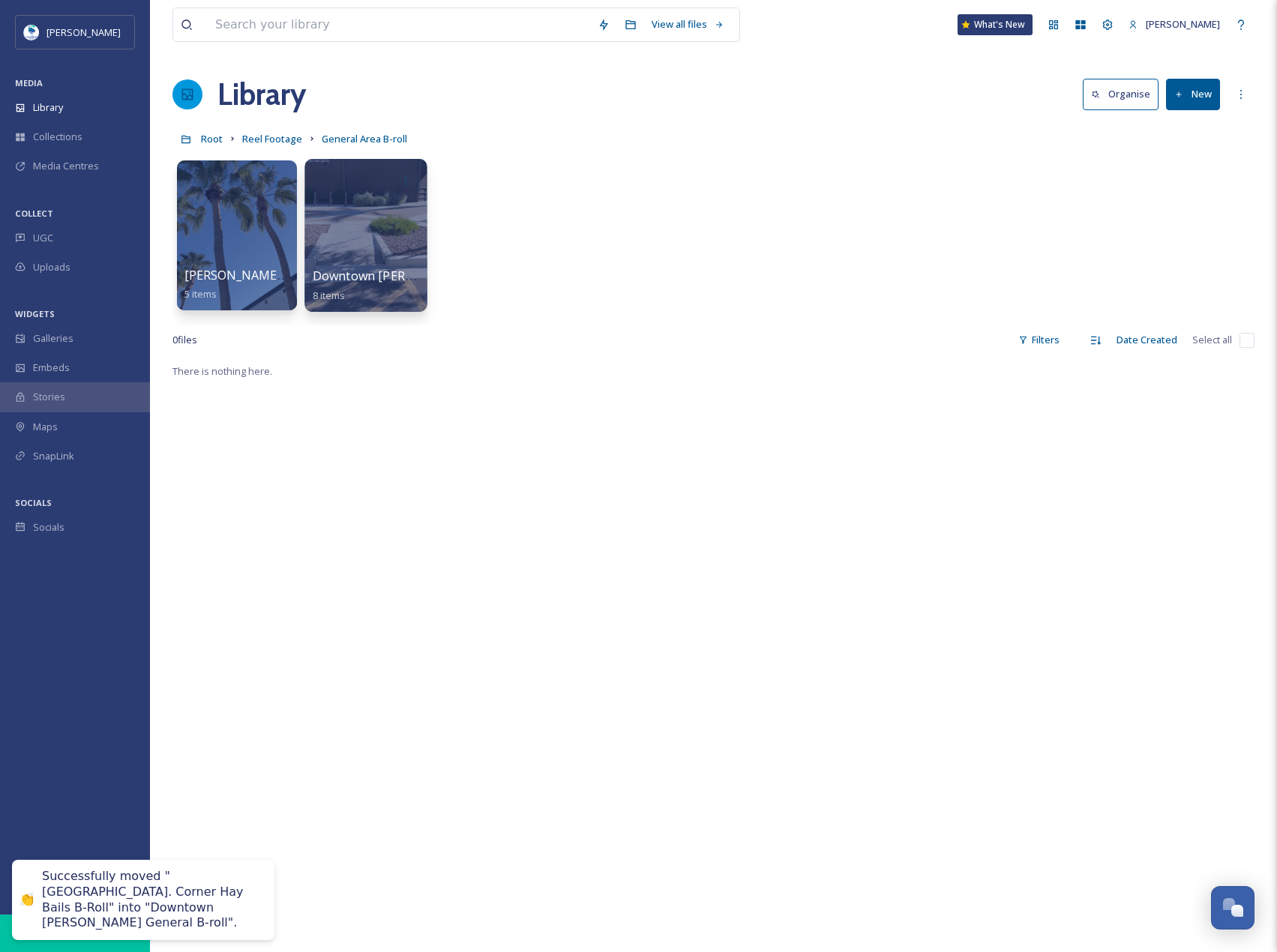
click at [405, 244] on div at bounding box center [365, 235] width 122 height 153
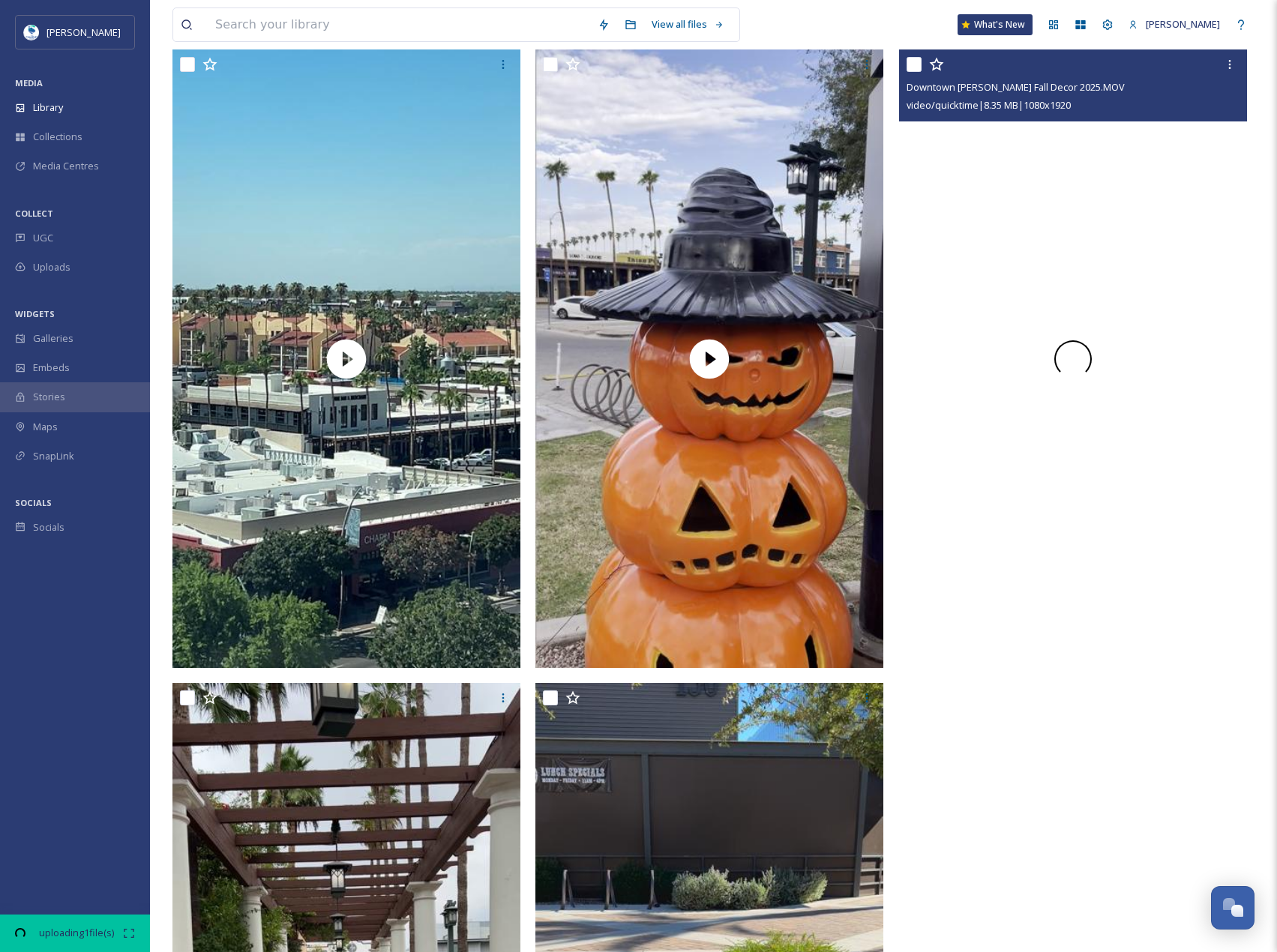
scroll to position [721, 0]
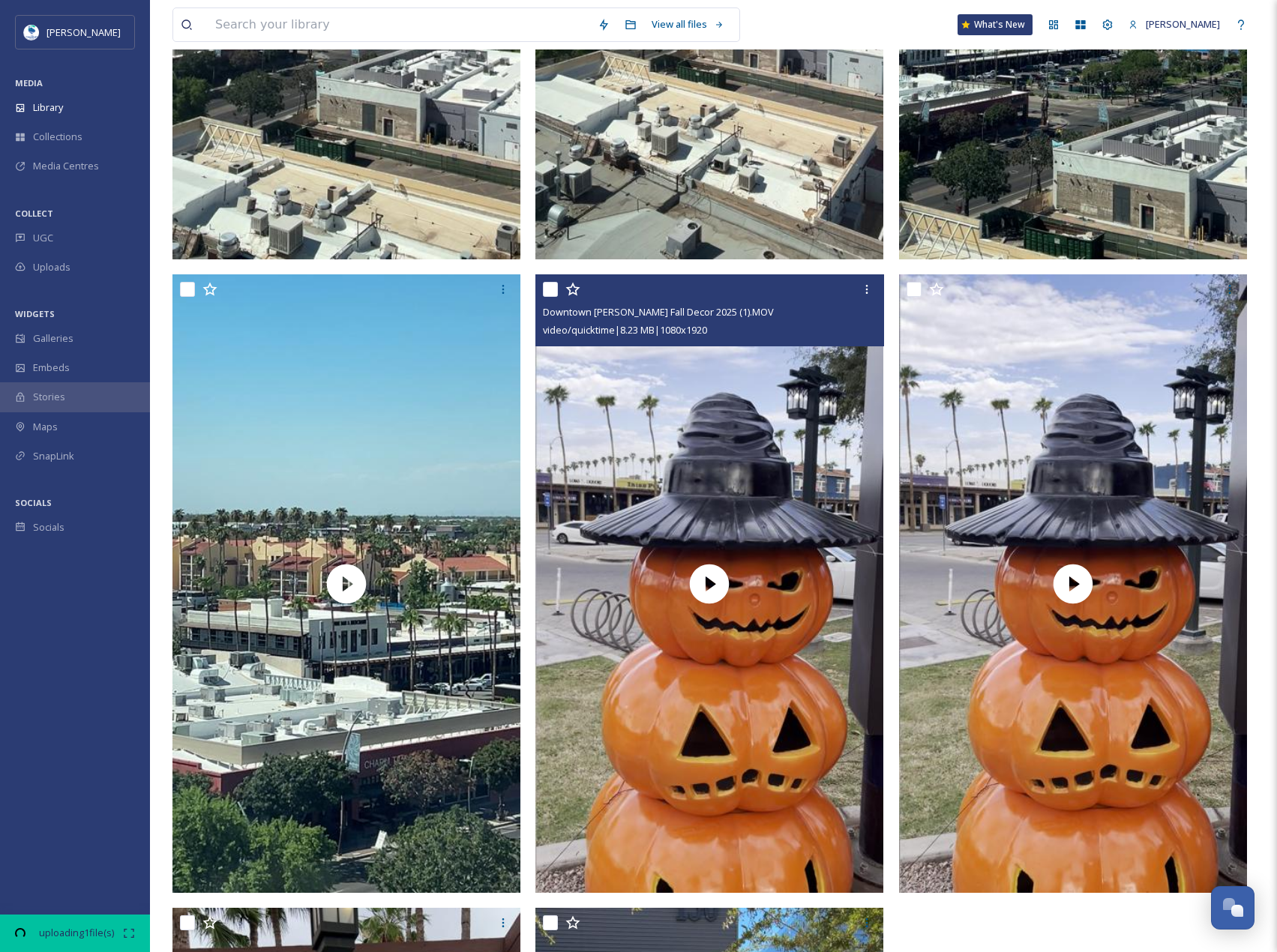
click at [555, 297] on input "checkbox" at bounding box center [550, 289] width 15 height 15
checkbox input "true"
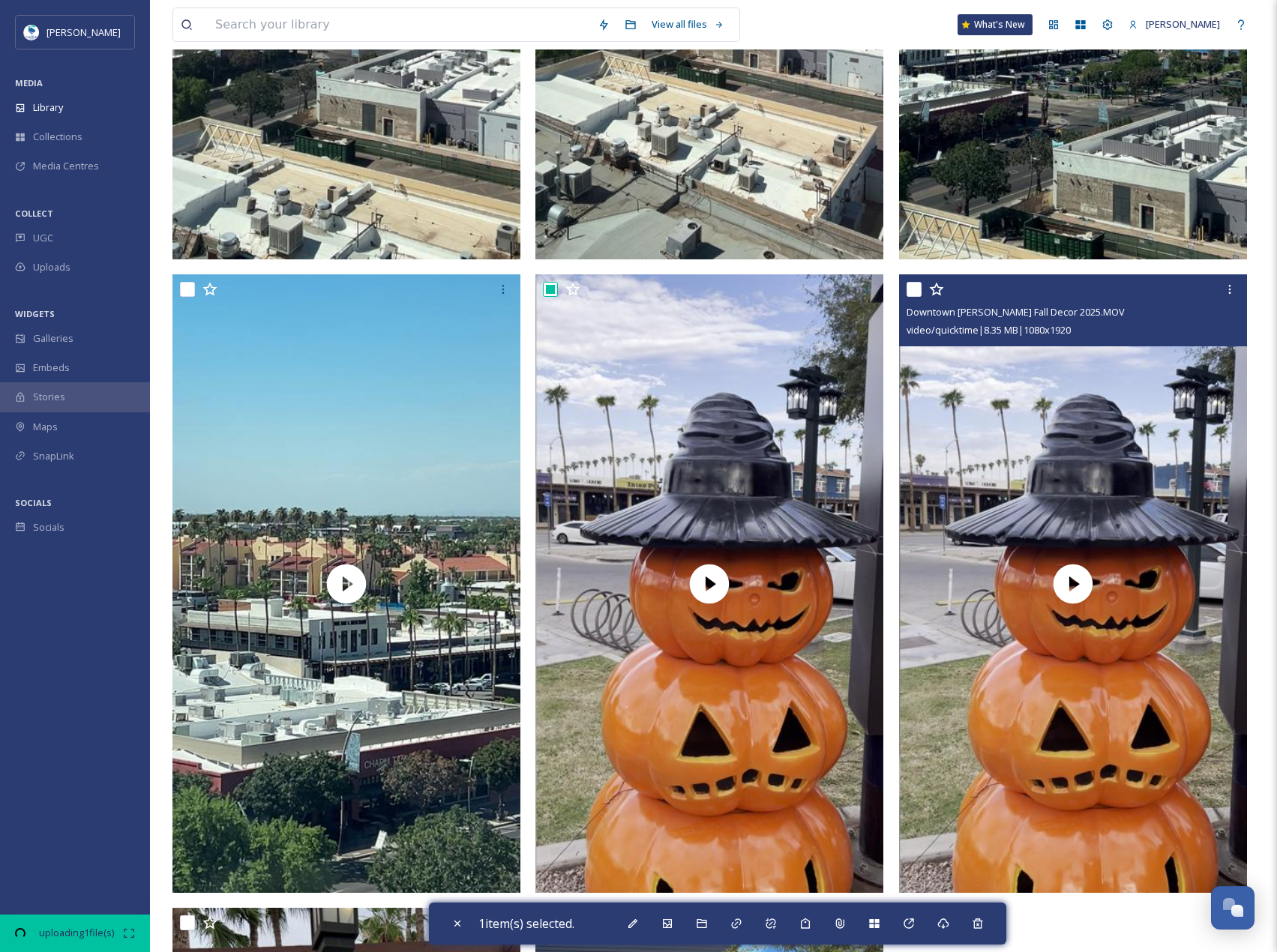
click at [918, 293] on input "checkbox" at bounding box center [914, 289] width 15 height 15
checkbox input "true"
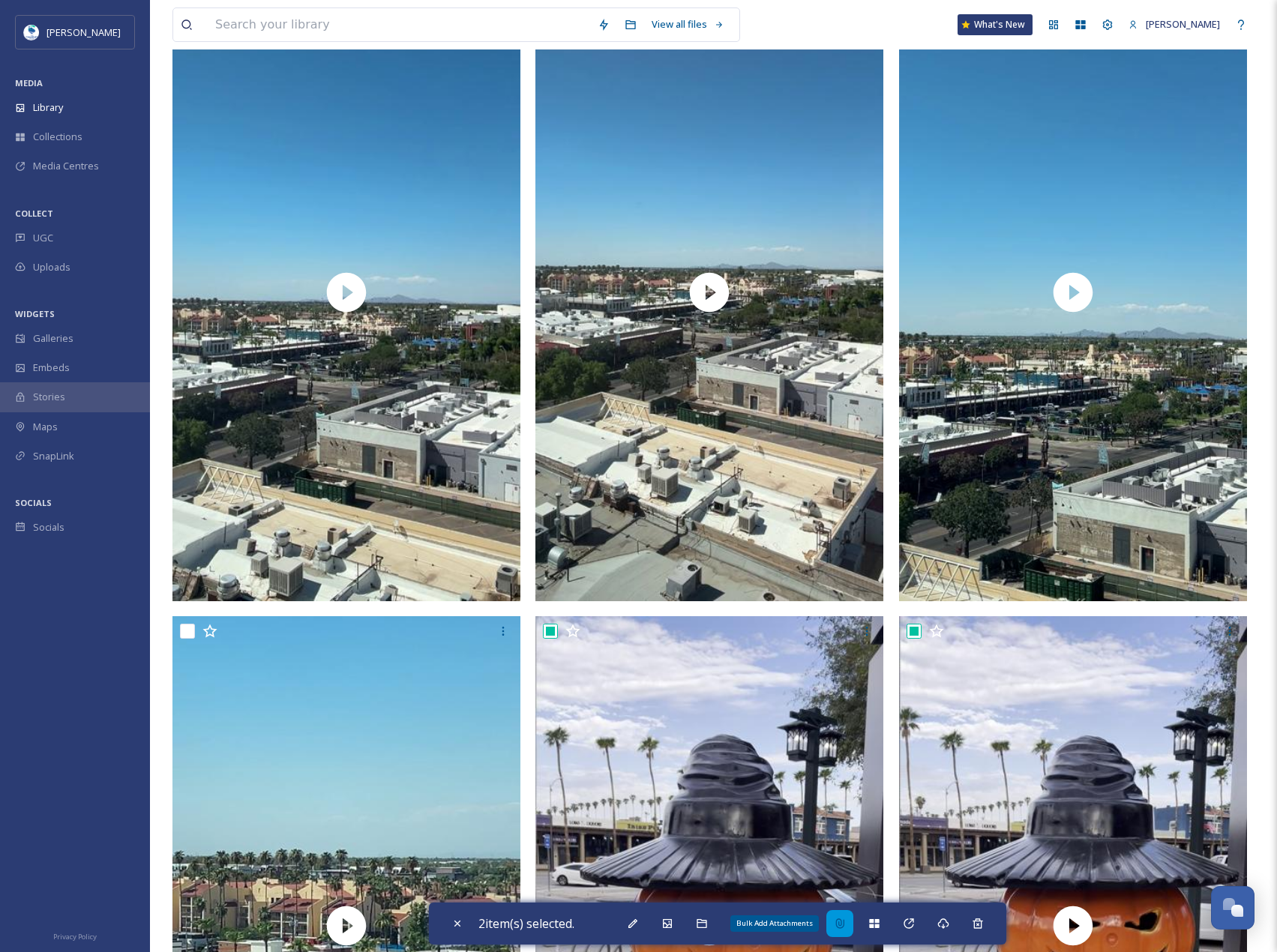
scroll to position [225, 0]
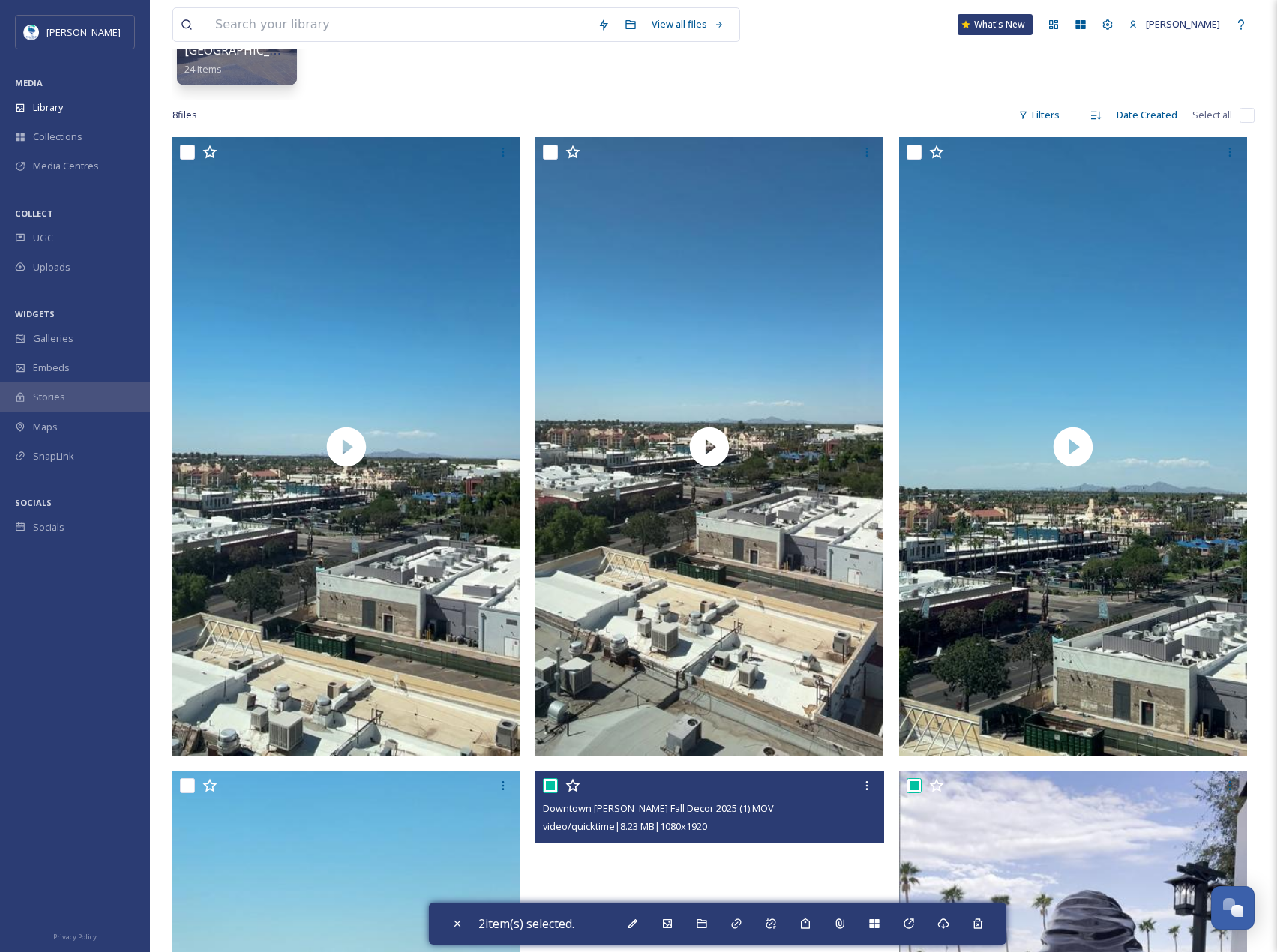
click at [696, 785] on div at bounding box center [712, 785] width 337 height 27
click at [854, 785] on div at bounding box center [866, 785] width 27 height 27
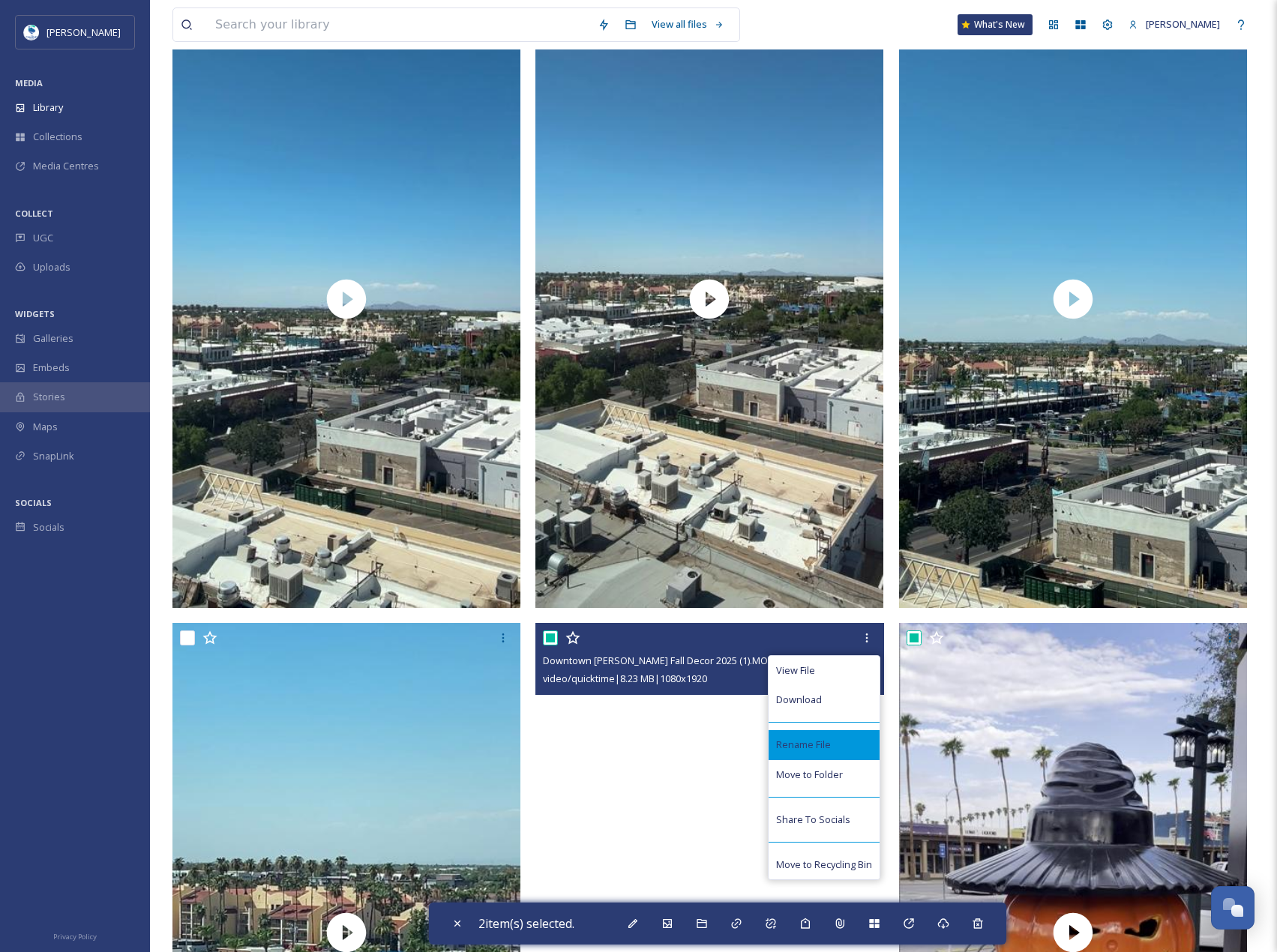
scroll to position [375, 0]
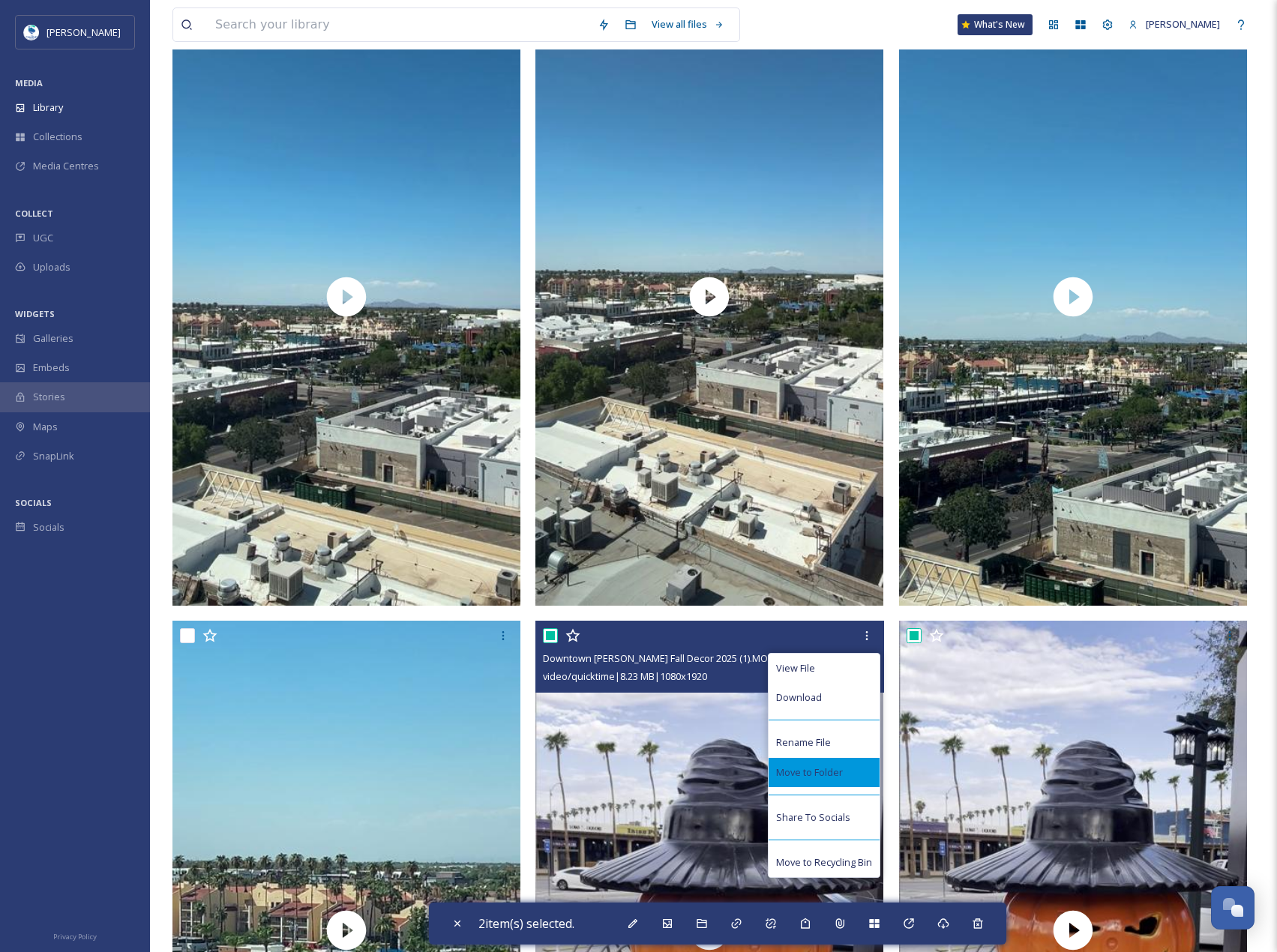
click at [825, 773] on span "Move to Folder" at bounding box center [809, 773] width 67 height 14
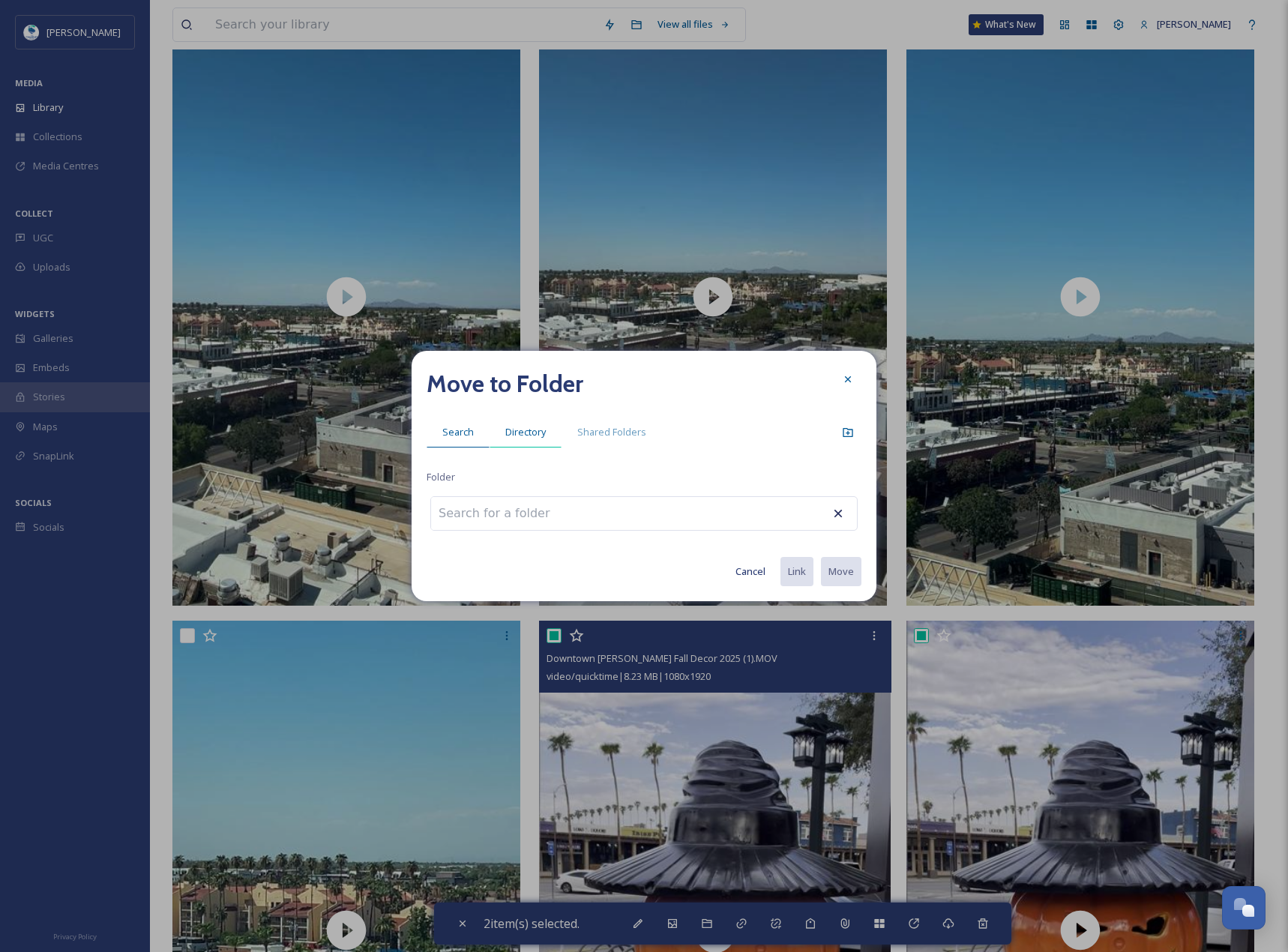
click at [638, 514] on div at bounding box center [644, 513] width 428 height 35
click at [563, 526] on input at bounding box center [513, 513] width 165 height 33
click at [519, 432] on span "Directory" at bounding box center [525, 432] width 40 height 14
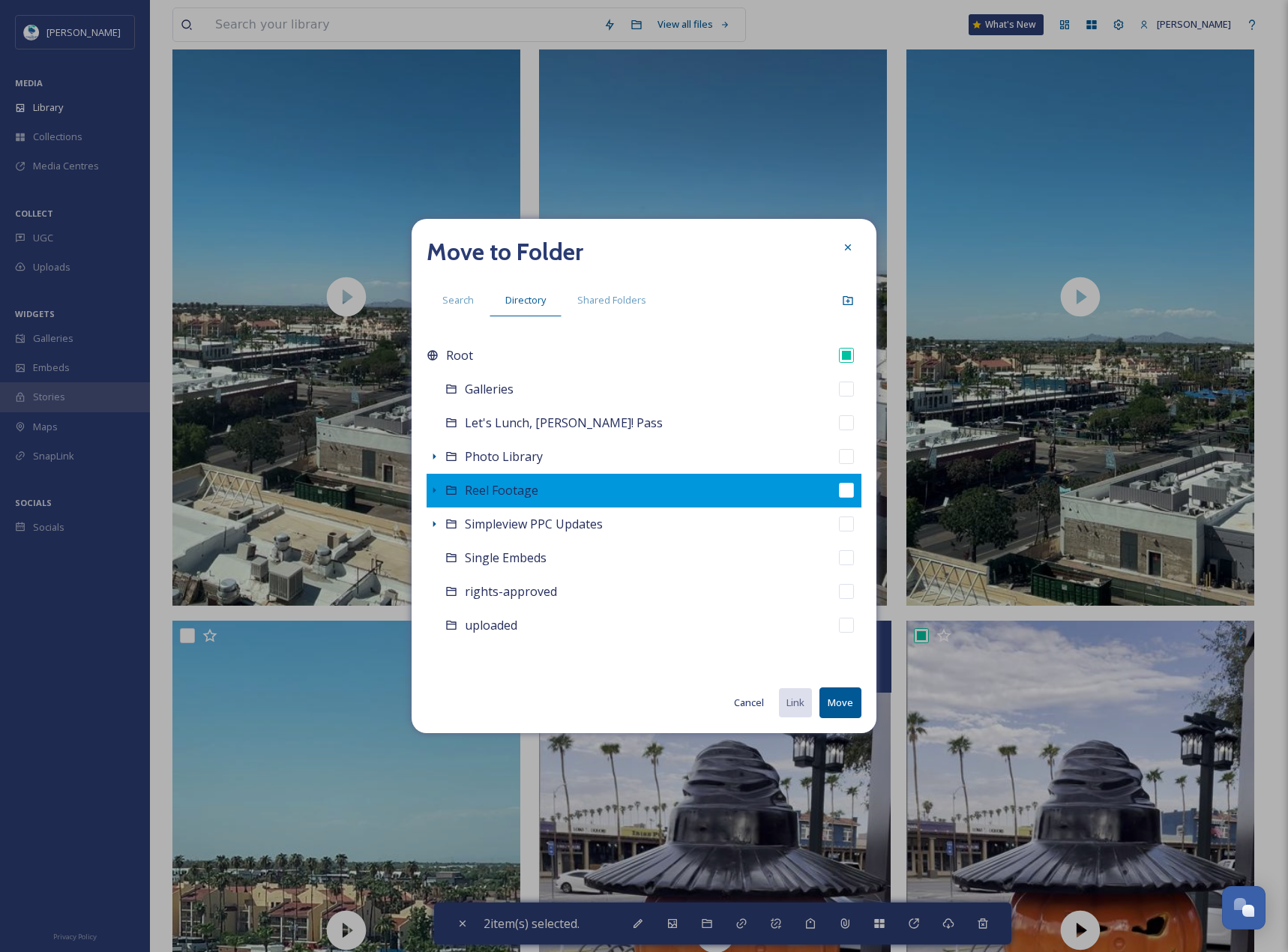
click at [657, 495] on div "Reel Footage" at bounding box center [644, 491] width 435 height 34
checkbox input "false"
checkbox input "true"
click at [436, 494] on icon at bounding box center [434, 490] width 12 height 12
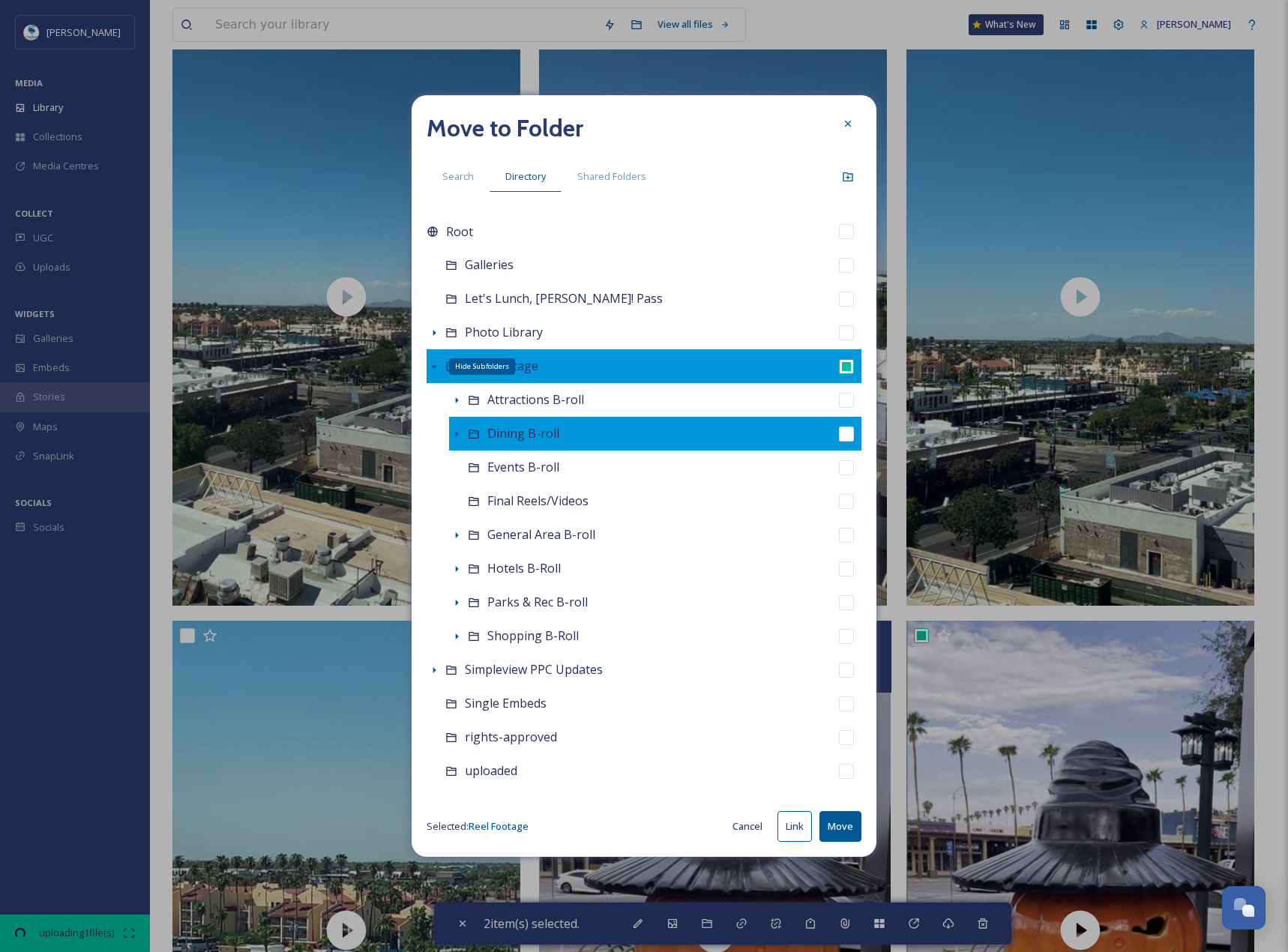
click at [457, 537] on icon at bounding box center [457, 535] width 3 height 6
click at [429, 472] on div "Root Galleries Let's Lunch, [PERSON_NAME]! Pass Photo Library Hide Subfolders R…" at bounding box center [644, 501] width 435 height 574
click at [456, 428] on icon at bounding box center [456, 434] width 12 height 12
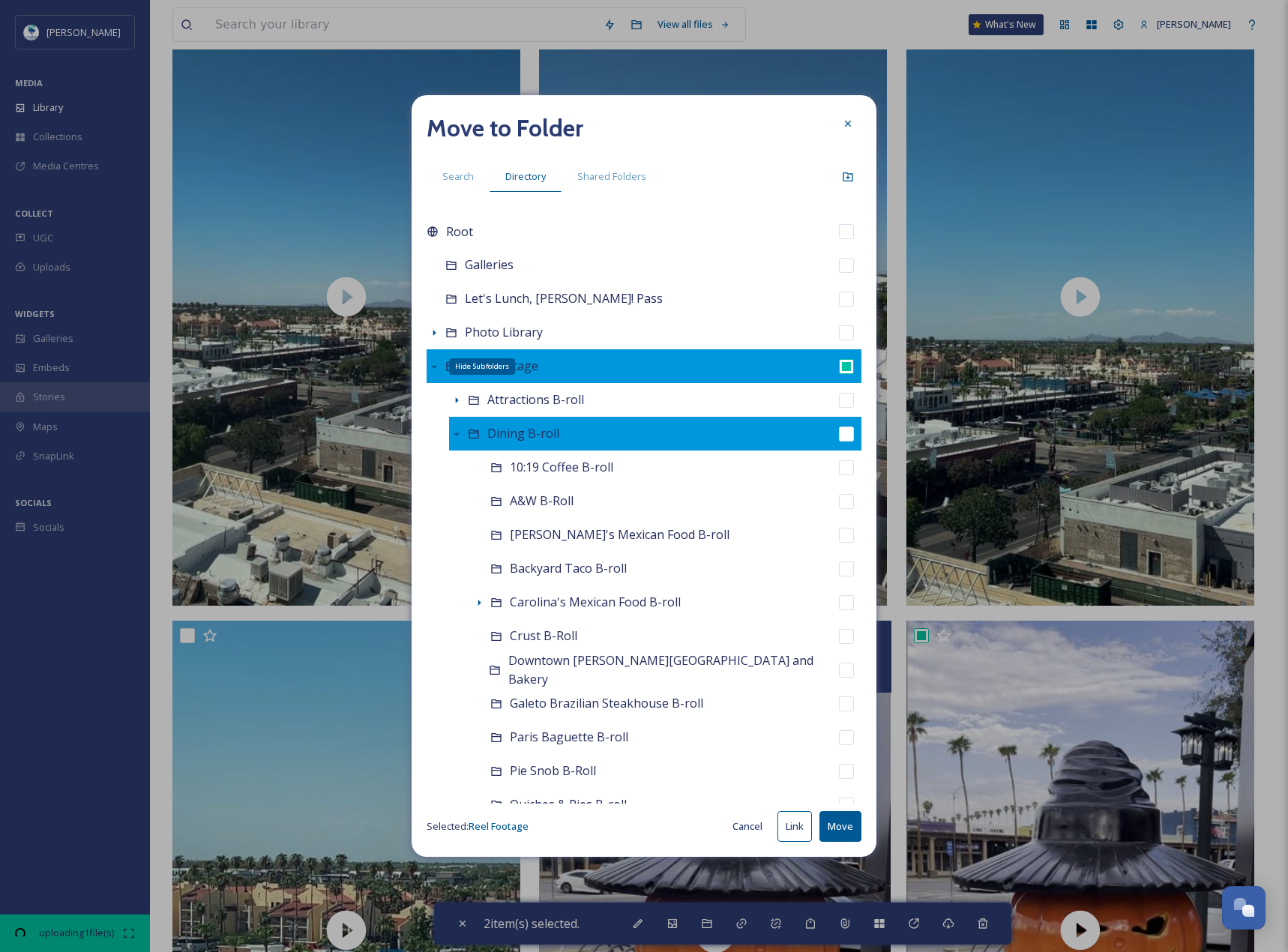
click at [432, 370] on icon at bounding box center [434, 366] width 12 height 12
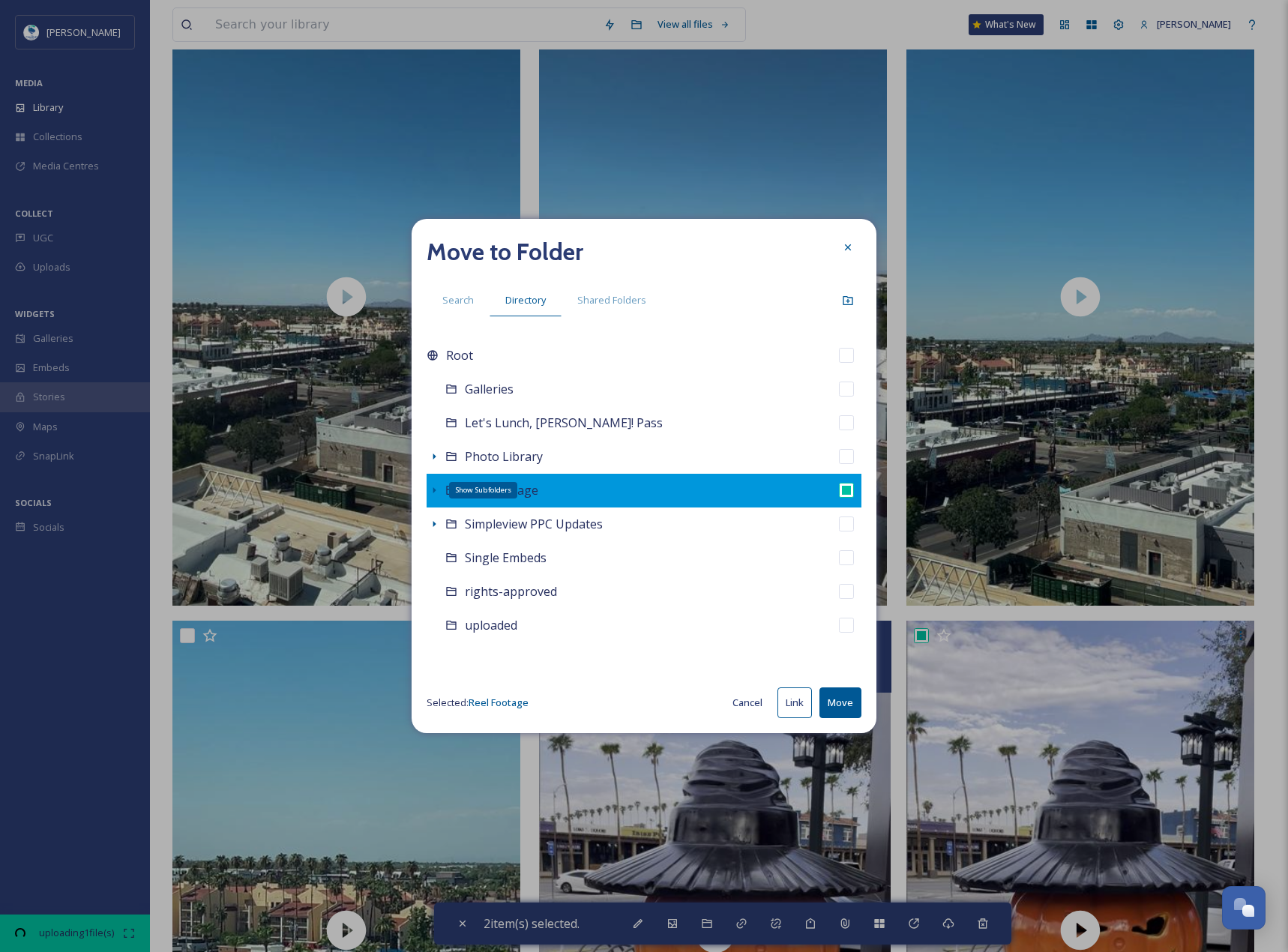
click at [434, 491] on icon at bounding box center [435, 490] width 3 height 6
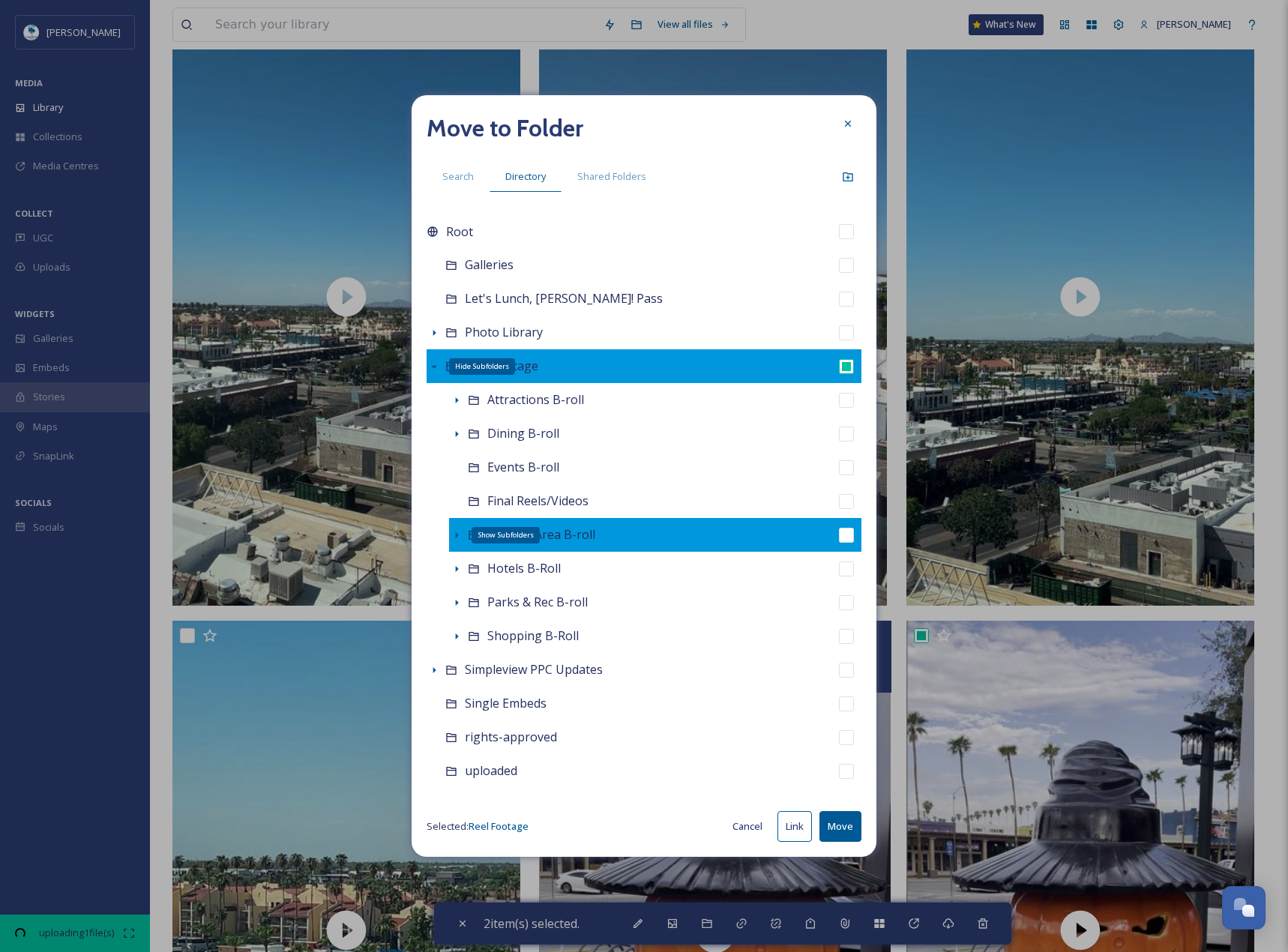
click at [453, 534] on icon at bounding box center [456, 534] width 12 height 12
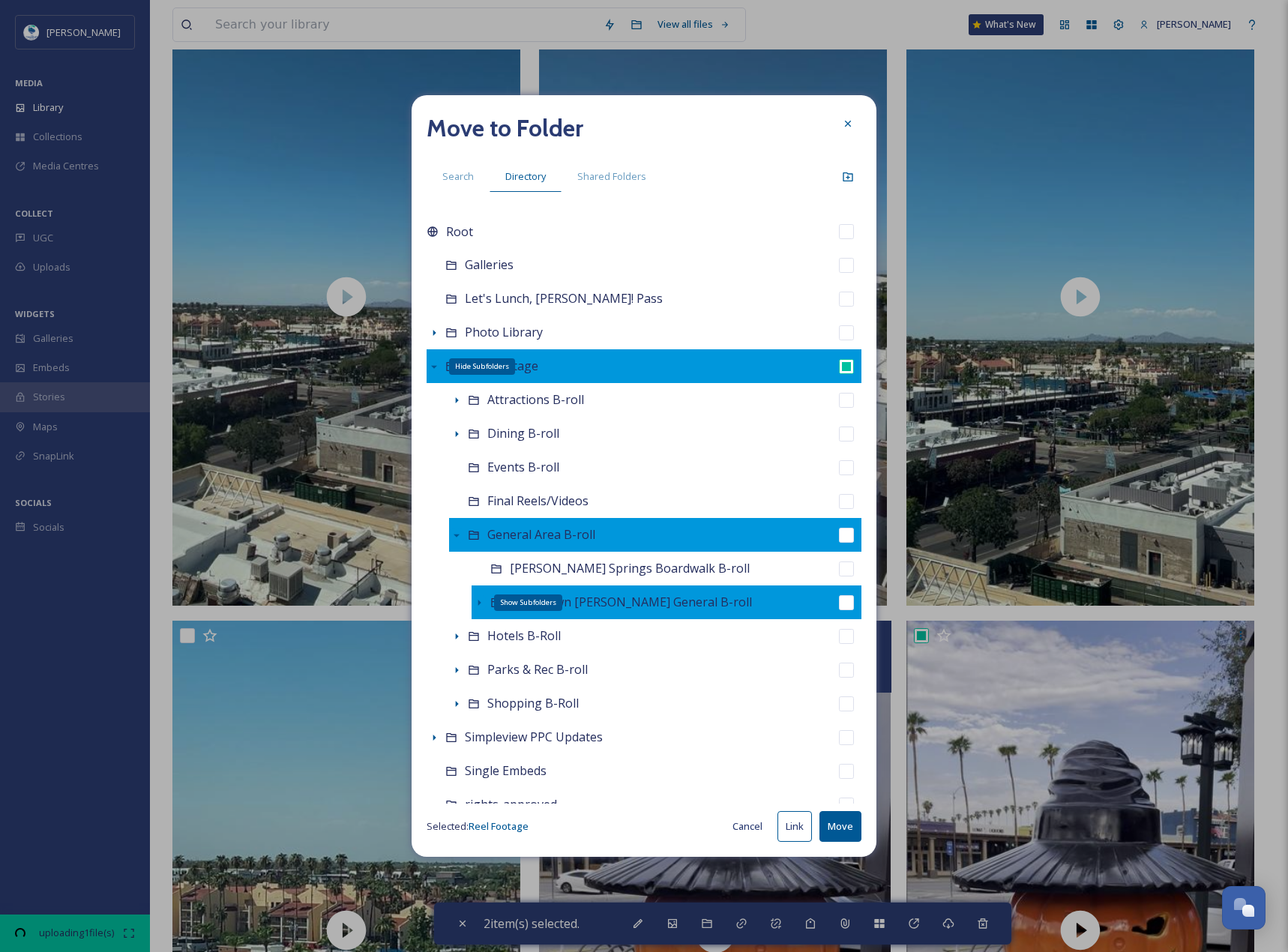
click at [477, 603] on icon at bounding box center [478, 602] width 12 height 12
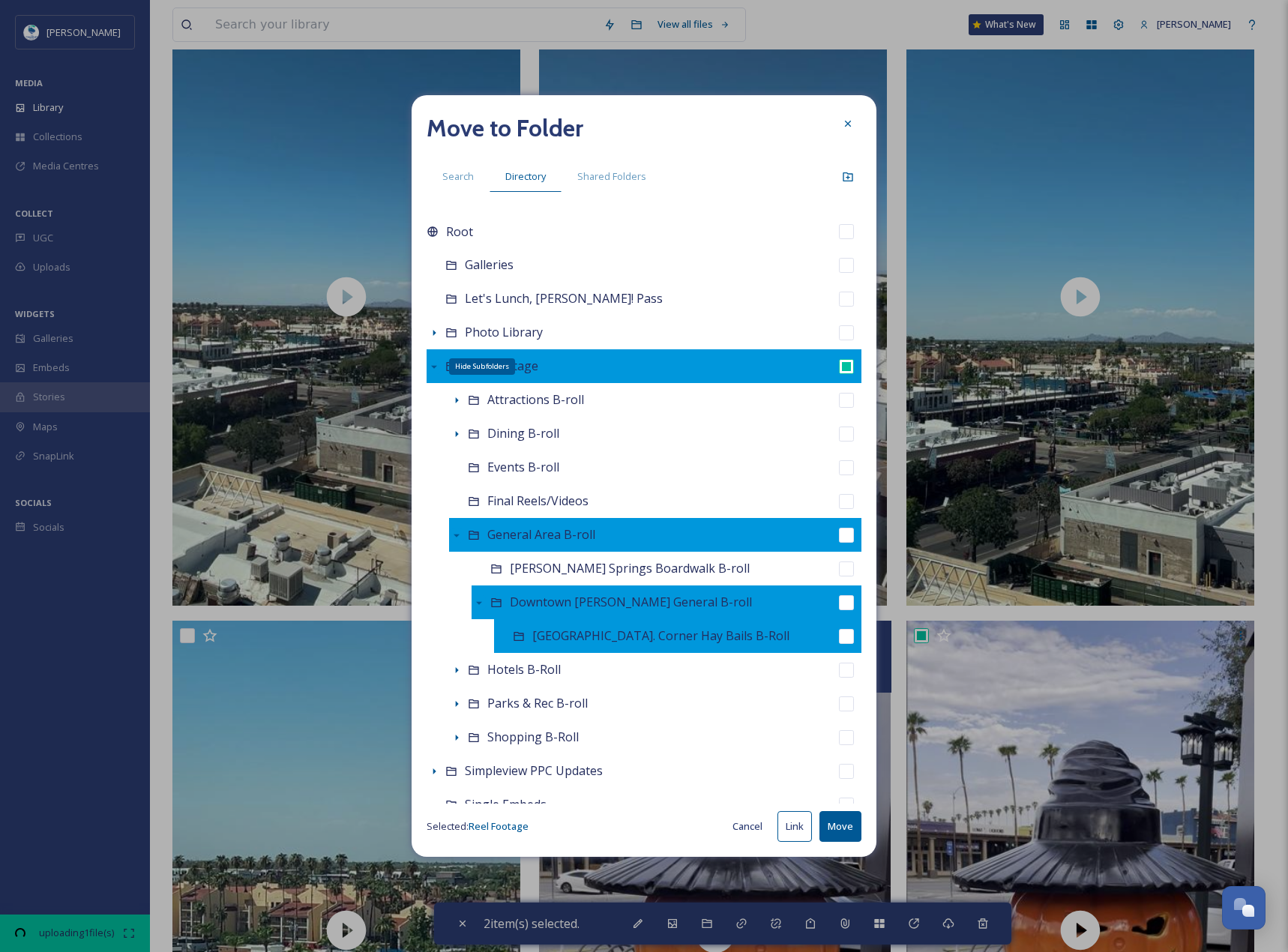
click at [839, 638] on input "checkbox" at bounding box center [846, 636] width 15 height 15
checkbox input "true"
checkbox input "false"
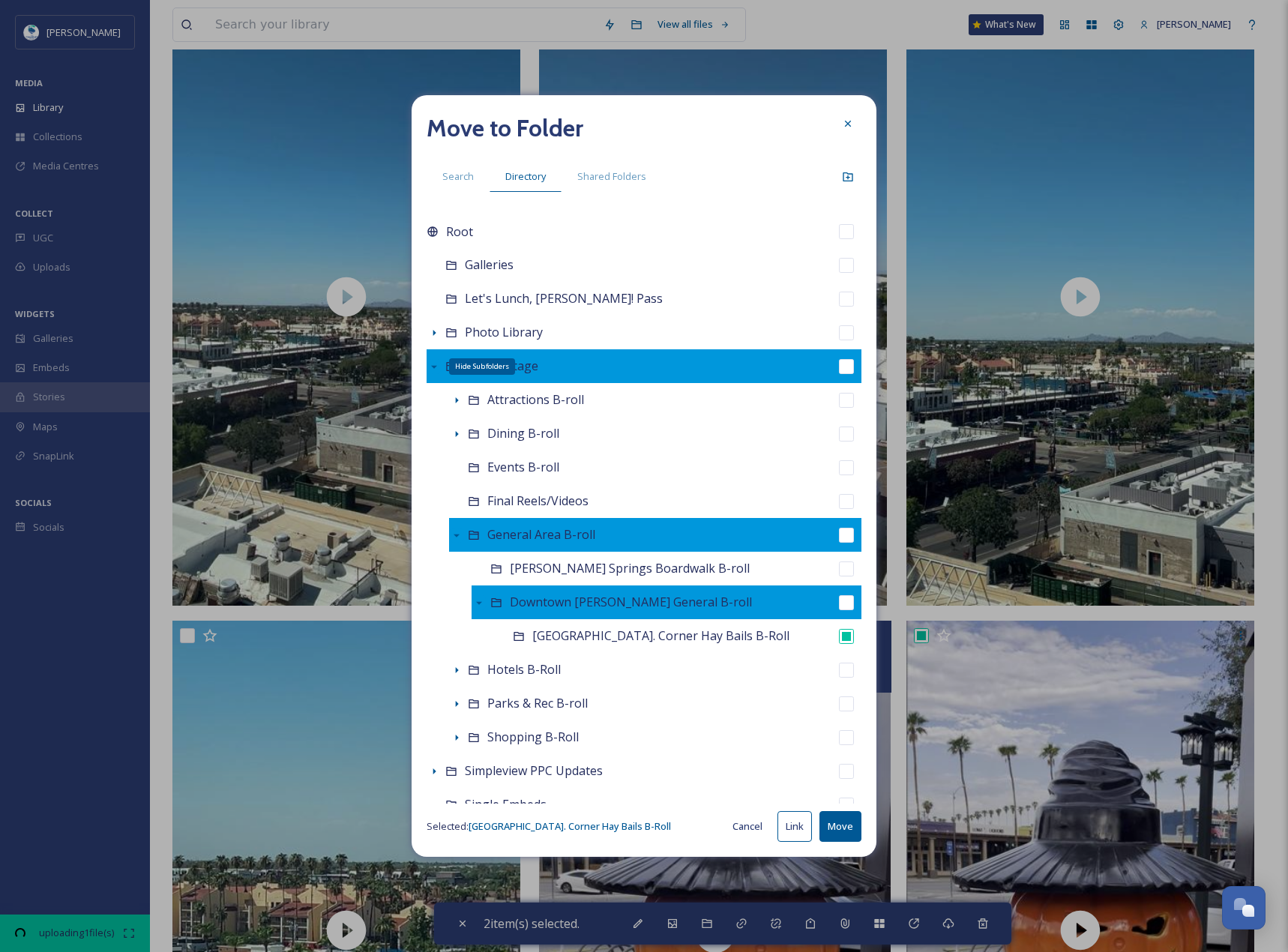
click at [853, 823] on button "Move" at bounding box center [840, 826] width 42 height 31
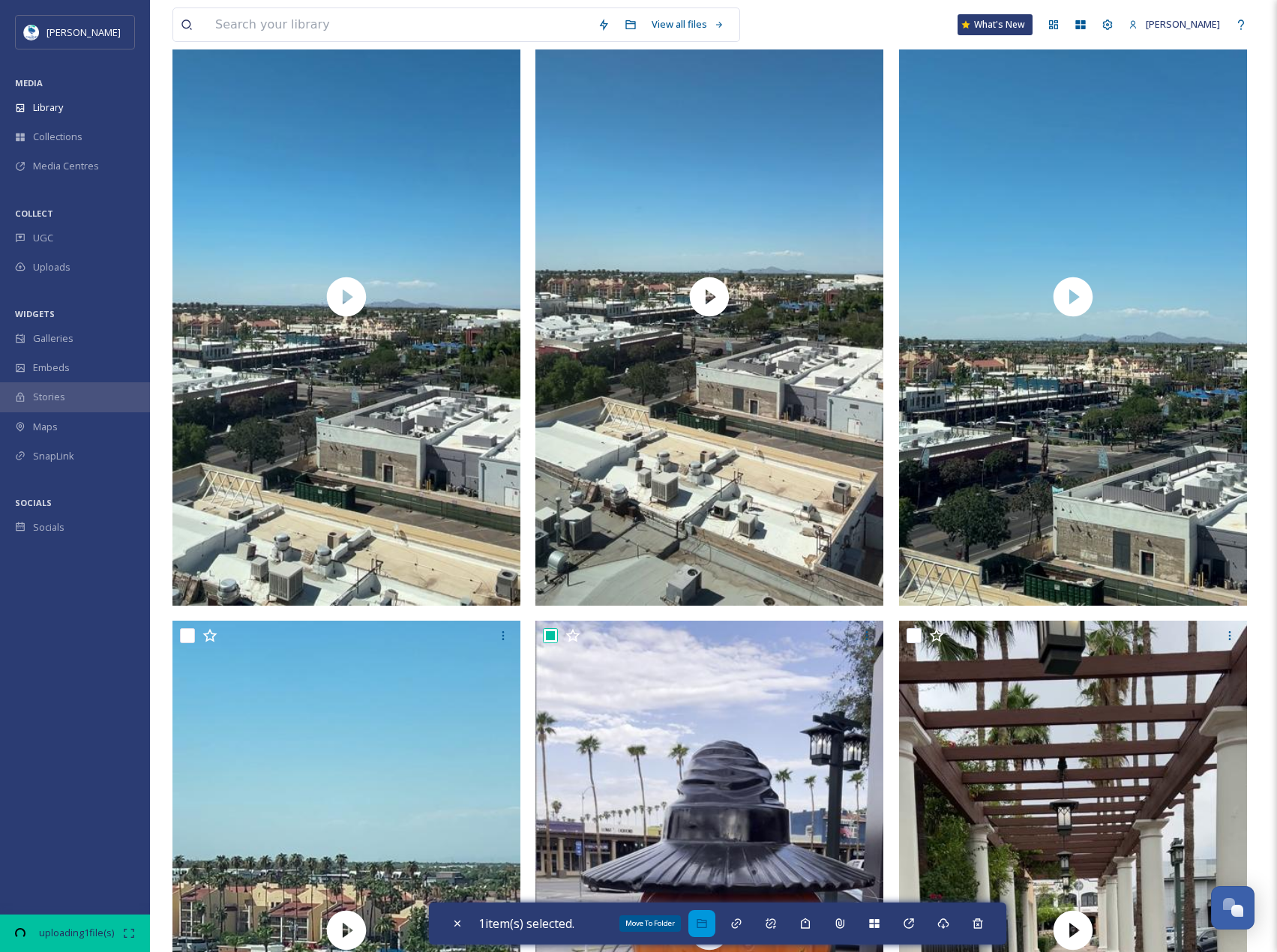
click at [695, 916] on div "Move To Folder" at bounding box center [702, 924] width 27 height 27
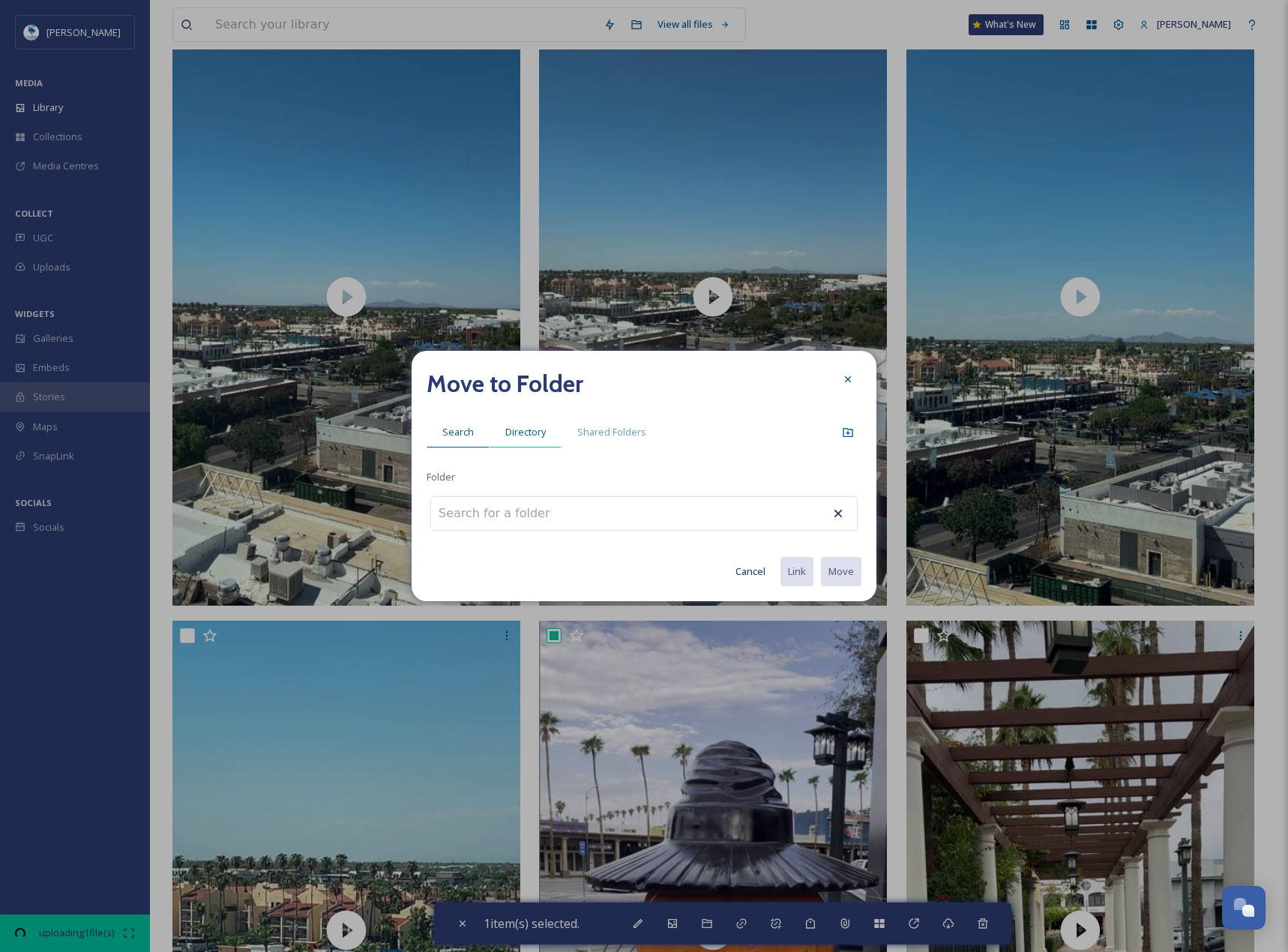
click at [529, 429] on span "Directory" at bounding box center [525, 432] width 40 height 14
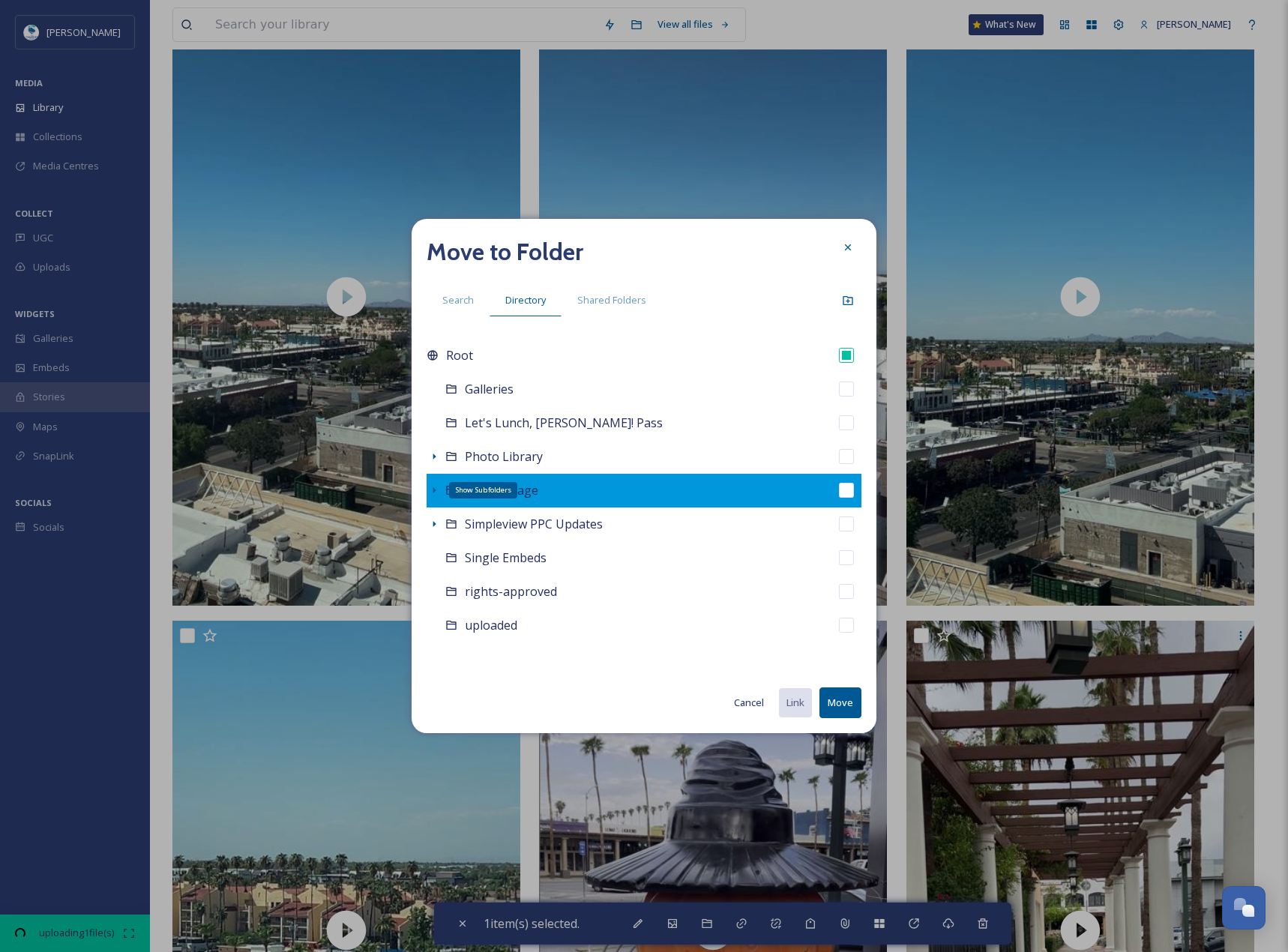
click at [434, 497] on div "Show Subfolders" at bounding box center [434, 490] width 15 height 15
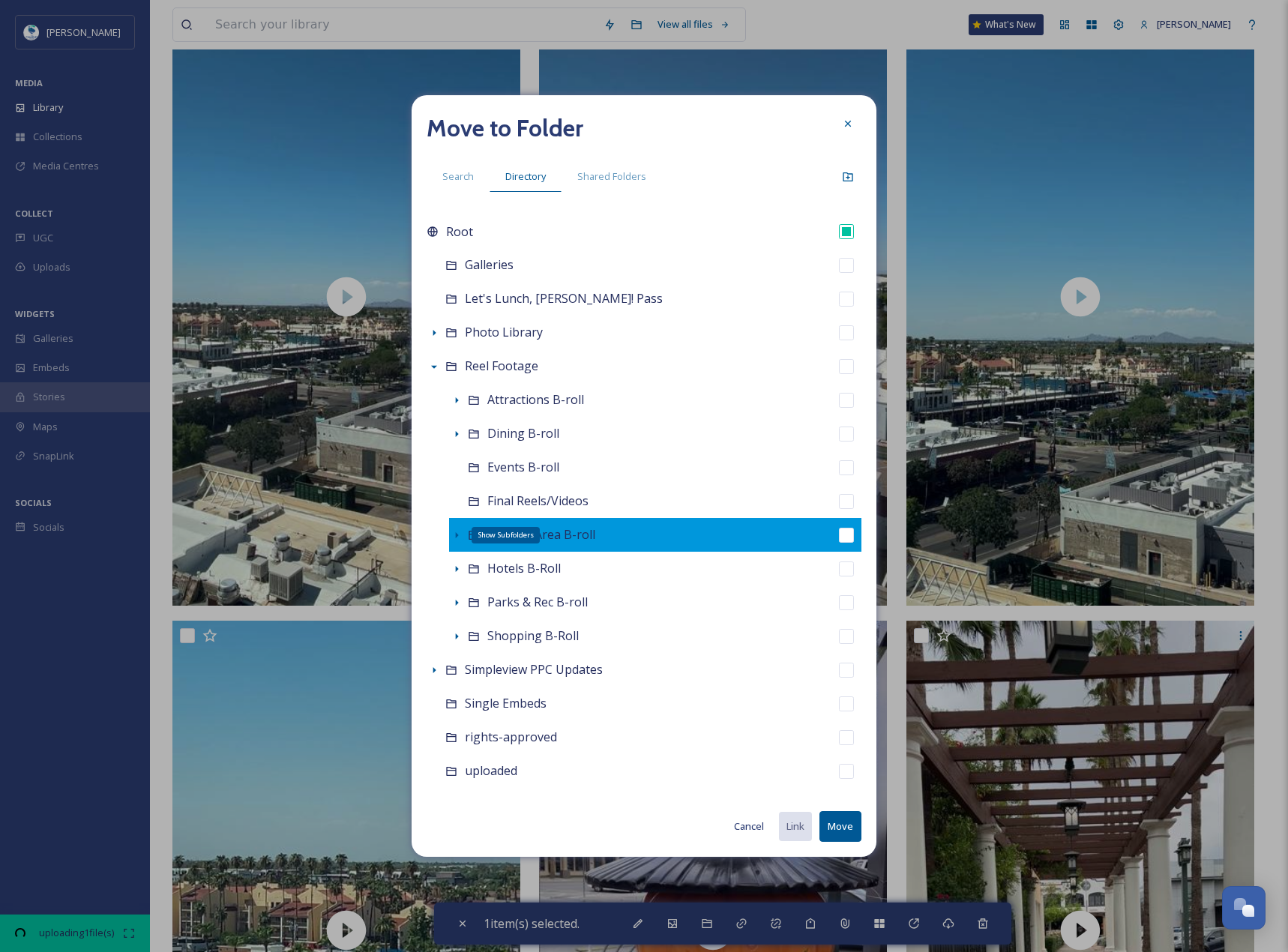
click at [458, 531] on icon at bounding box center [456, 534] width 12 height 12
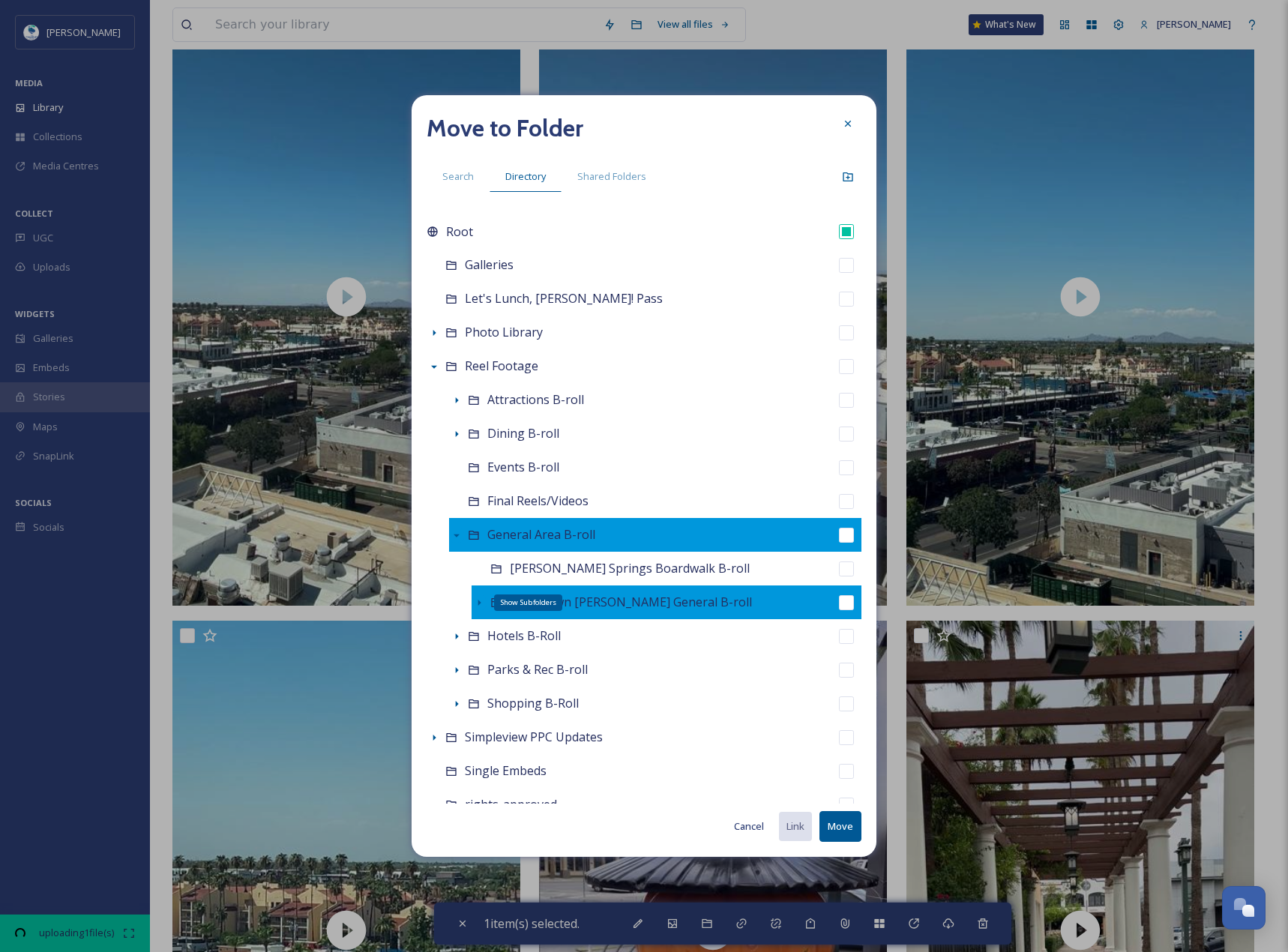
click at [477, 600] on icon at bounding box center [478, 602] width 12 height 12
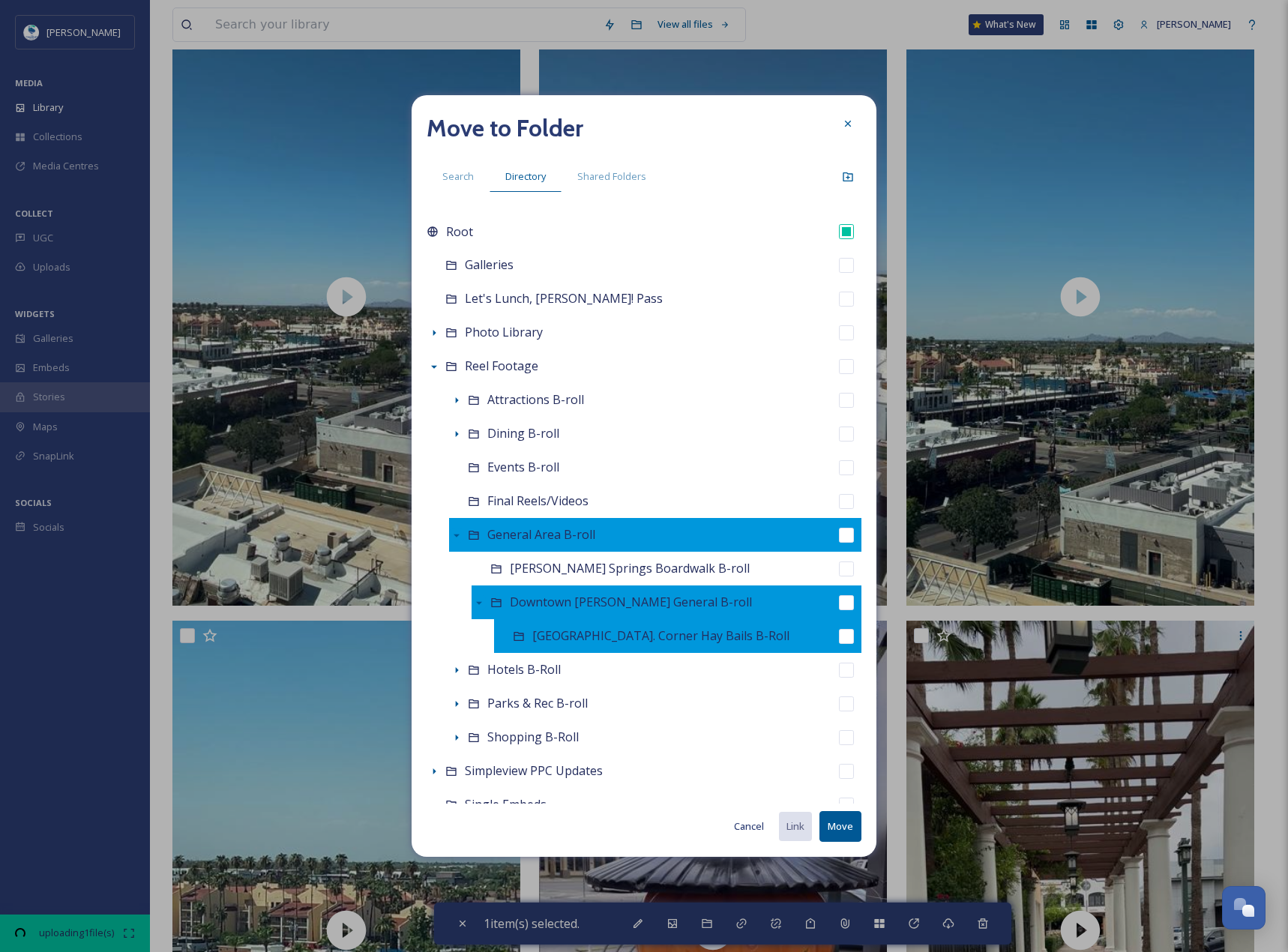
click at [839, 638] on input "checkbox" at bounding box center [846, 636] width 15 height 15
checkbox input "true"
checkbox input "false"
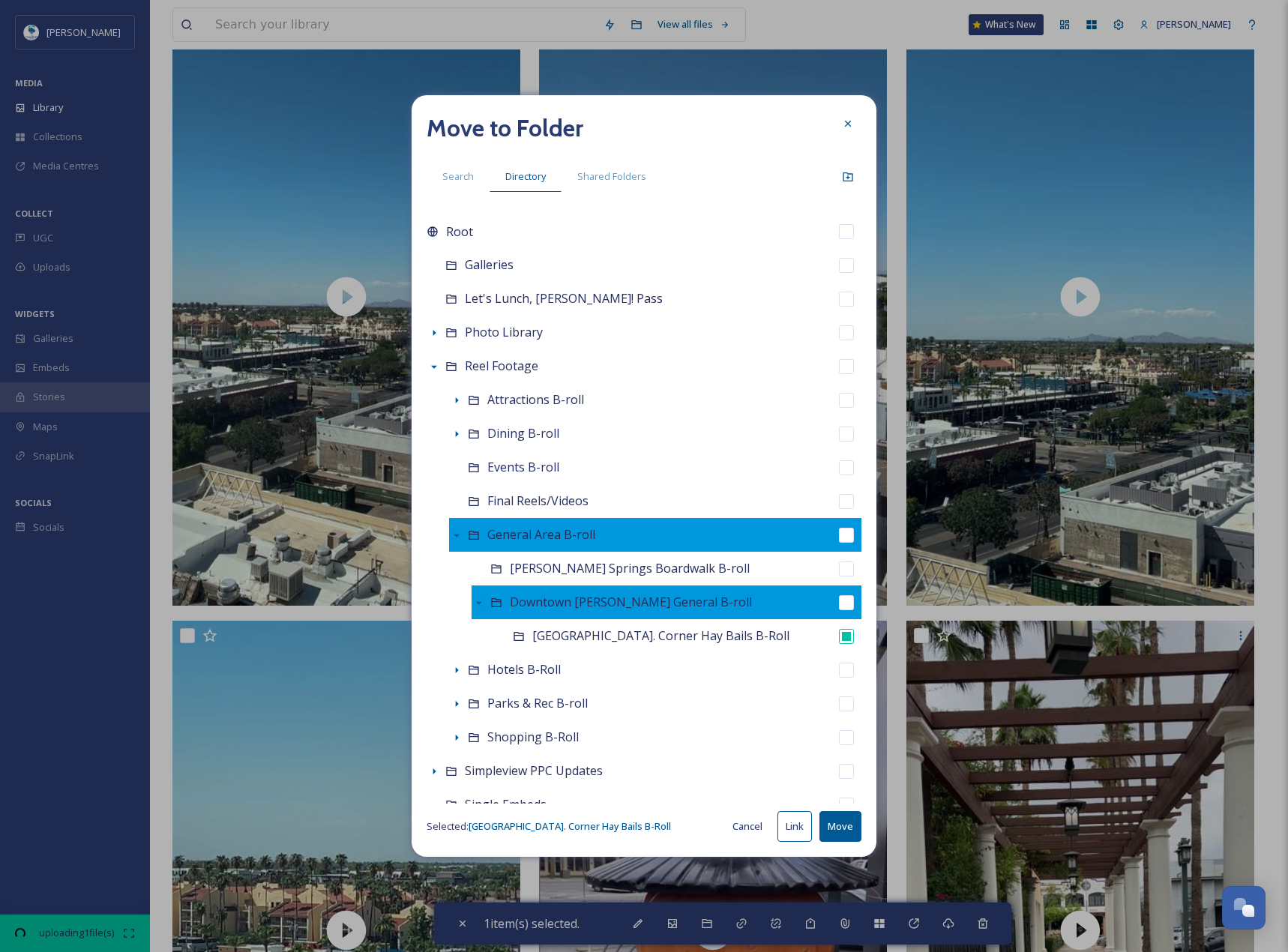
click at [842, 818] on button "Move" at bounding box center [840, 826] width 42 height 31
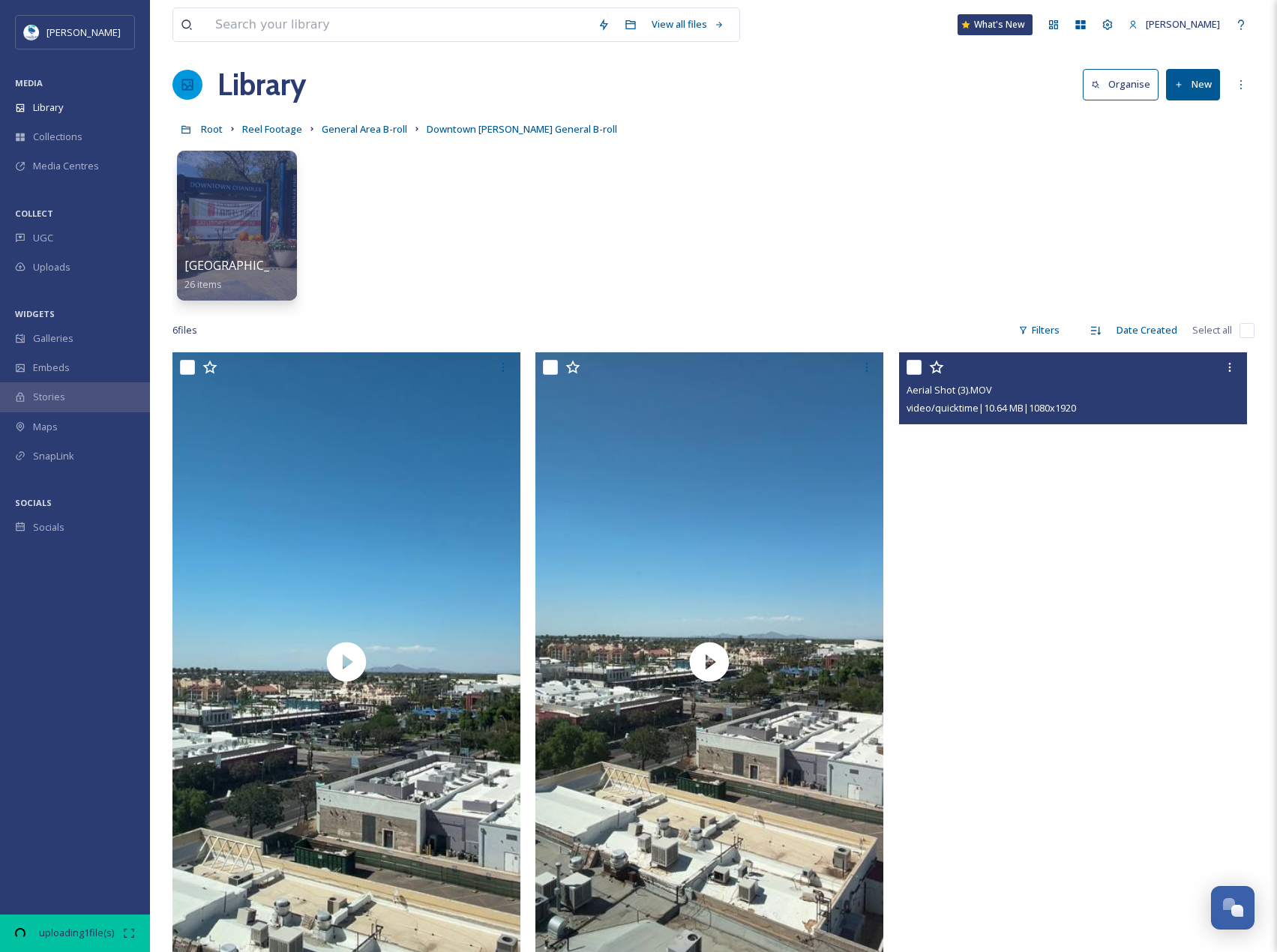
scroll to position [0, 0]
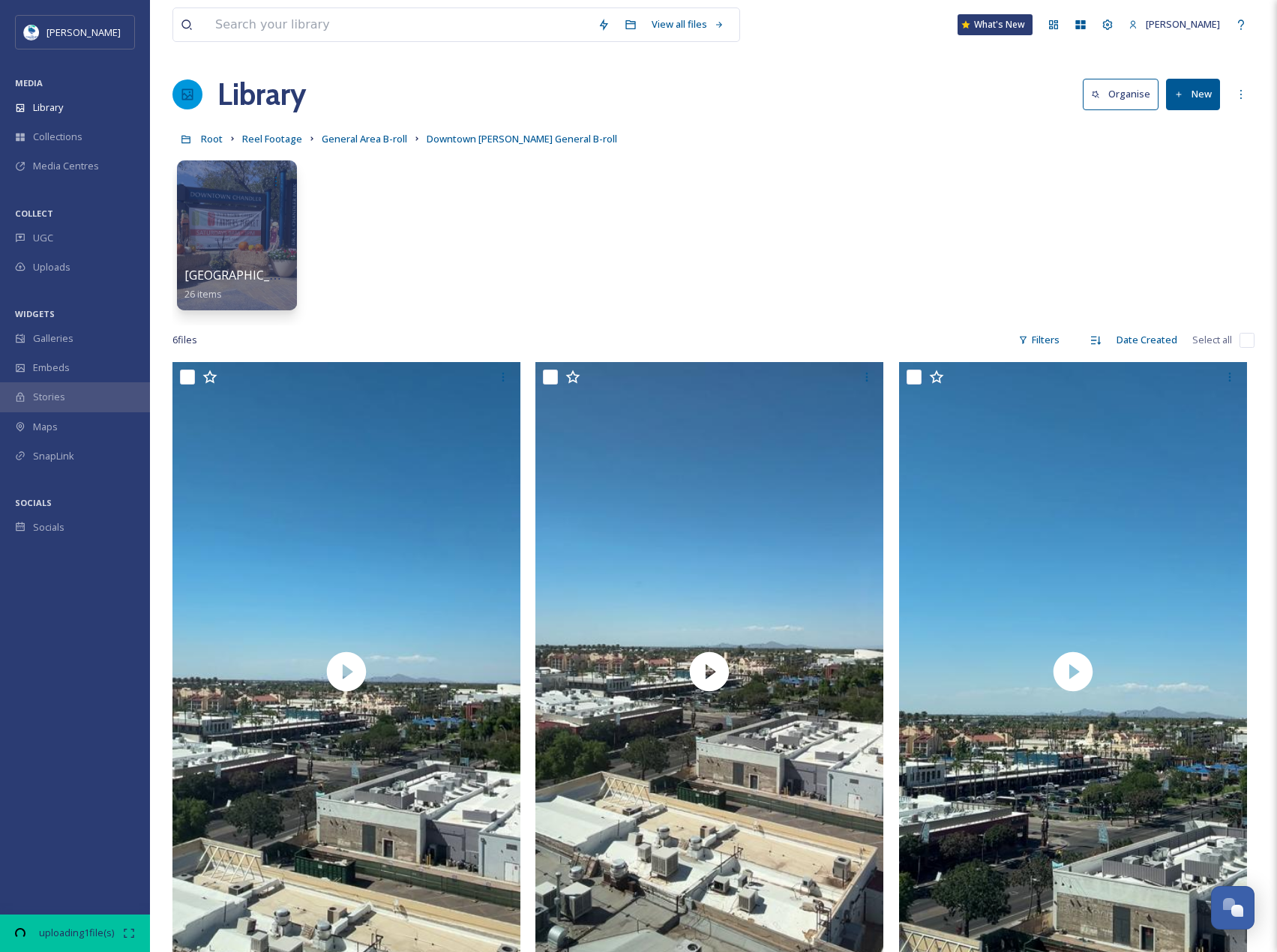
click at [1210, 99] on button "New" at bounding box center [1192, 94] width 54 height 31
click at [1190, 180] on div "Folder" at bounding box center [1176, 187] width 85 height 29
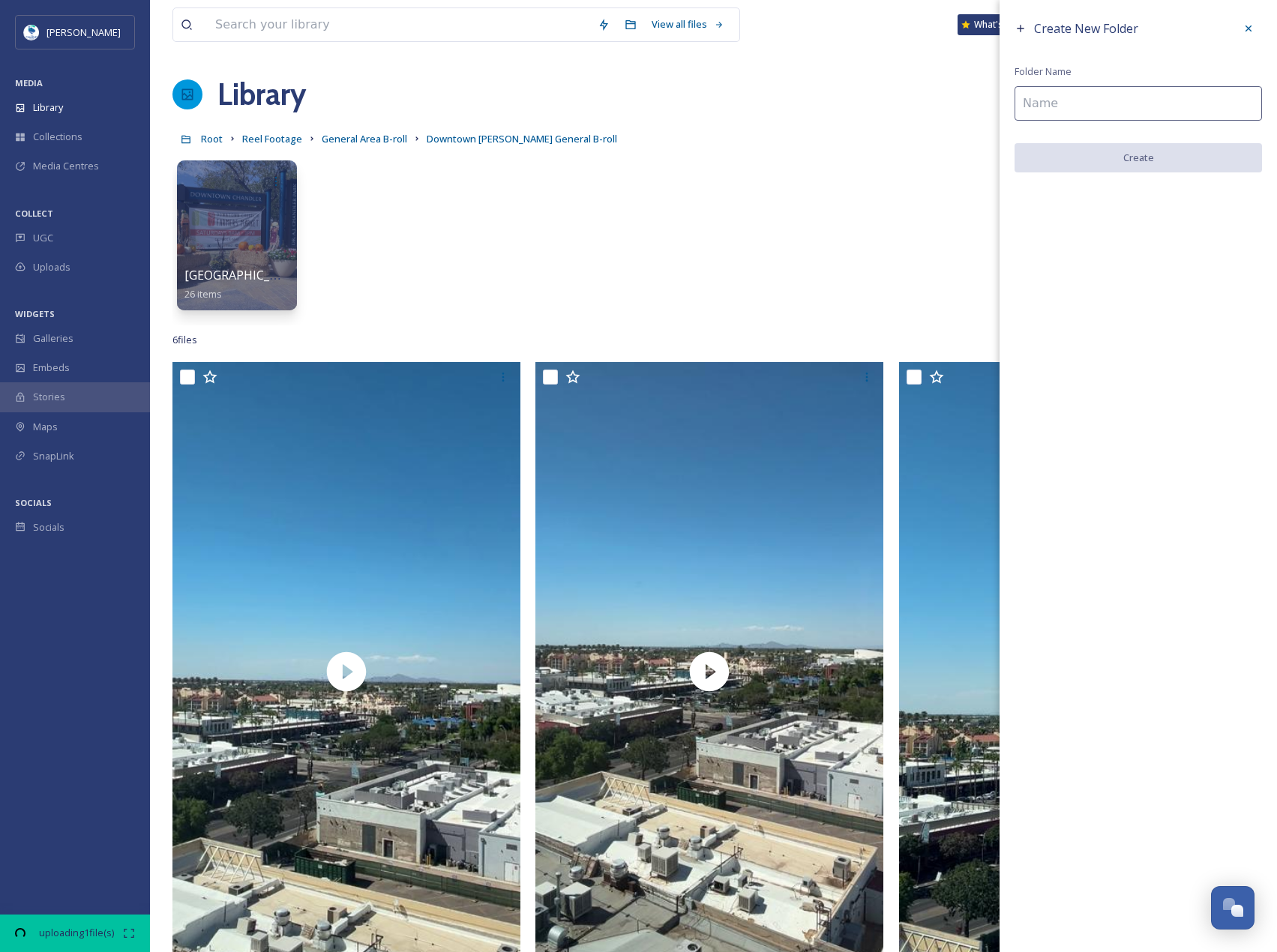
click at [1064, 112] on input at bounding box center [1138, 103] width 248 height 35
paste input "Downtown [PERSON_NAME] Murals"
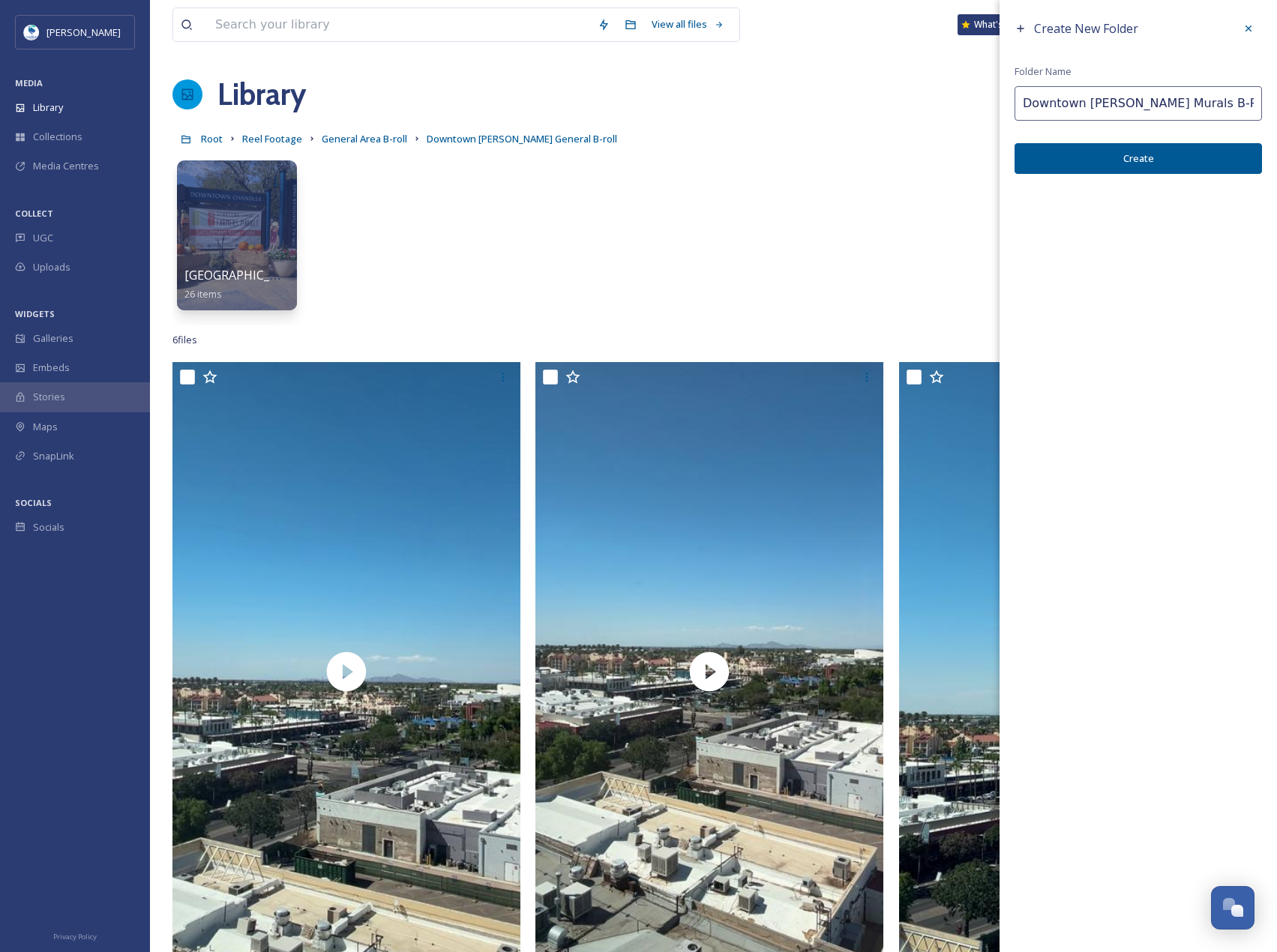
type input "Downtown [PERSON_NAME] Murals B-Roll"
click at [1098, 160] on button "Create" at bounding box center [1138, 159] width 248 height 31
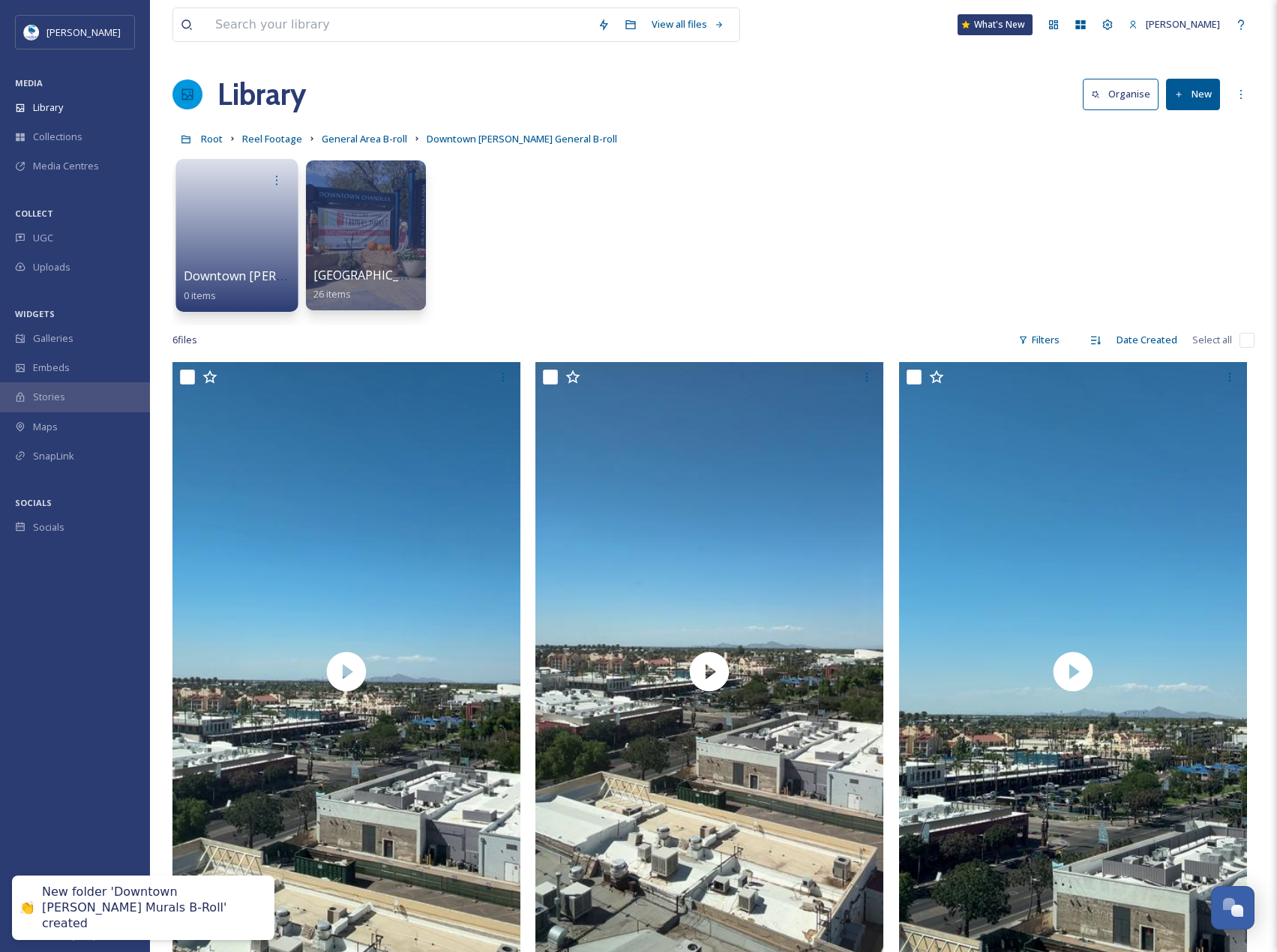
click at [244, 201] on link at bounding box center [237, 231] width 107 height 73
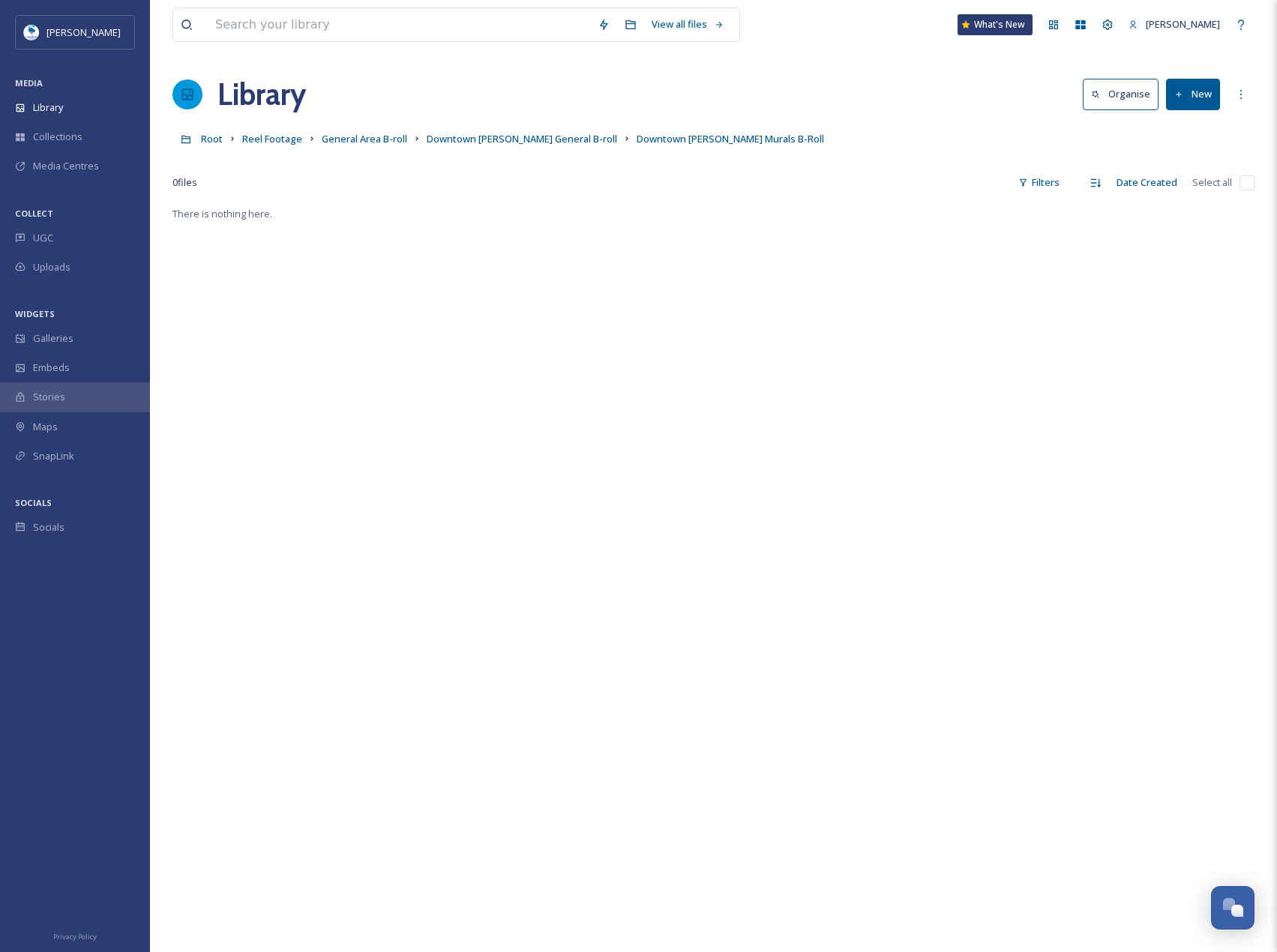
click at [1188, 94] on button "New" at bounding box center [1192, 94] width 54 height 31
click at [1188, 128] on span "File Upload" at bounding box center [1186, 129] width 50 height 14
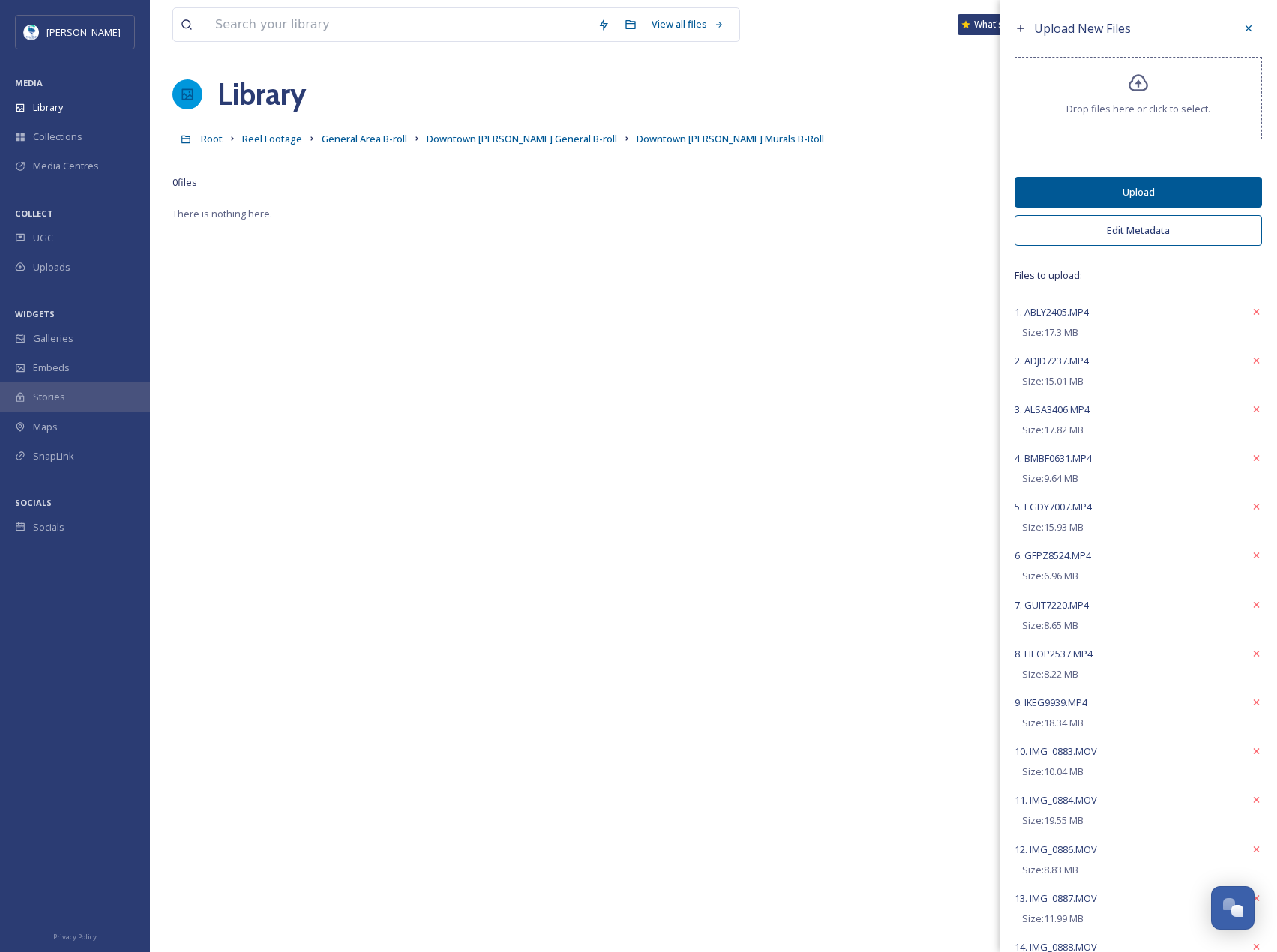
click at [1165, 230] on button "Edit Metadata" at bounding box center [1138, 231] width 248 height 31
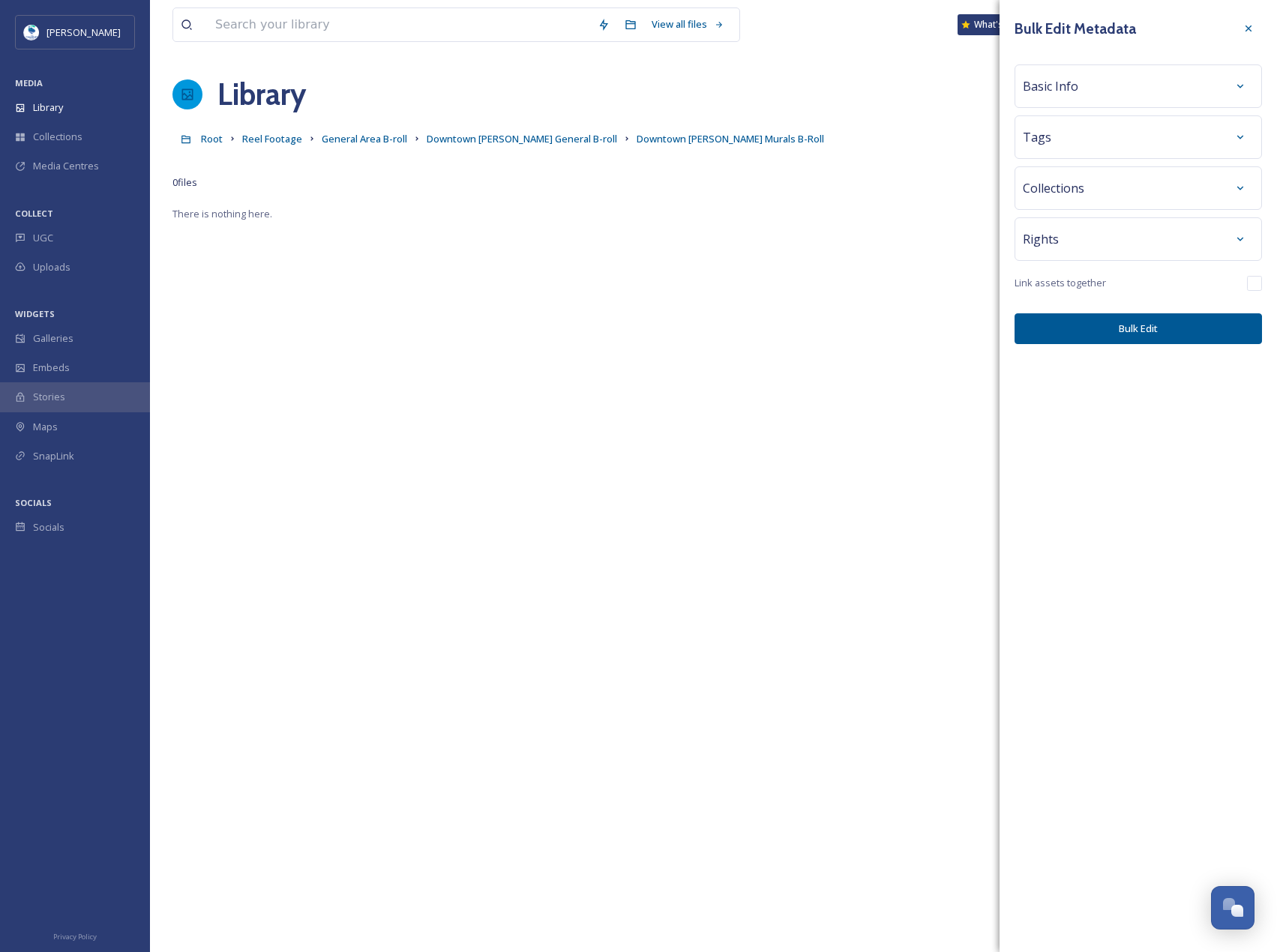
click at [1145, 129] on div "Tags" at bounding box center [1137, 137] width 231 height 27
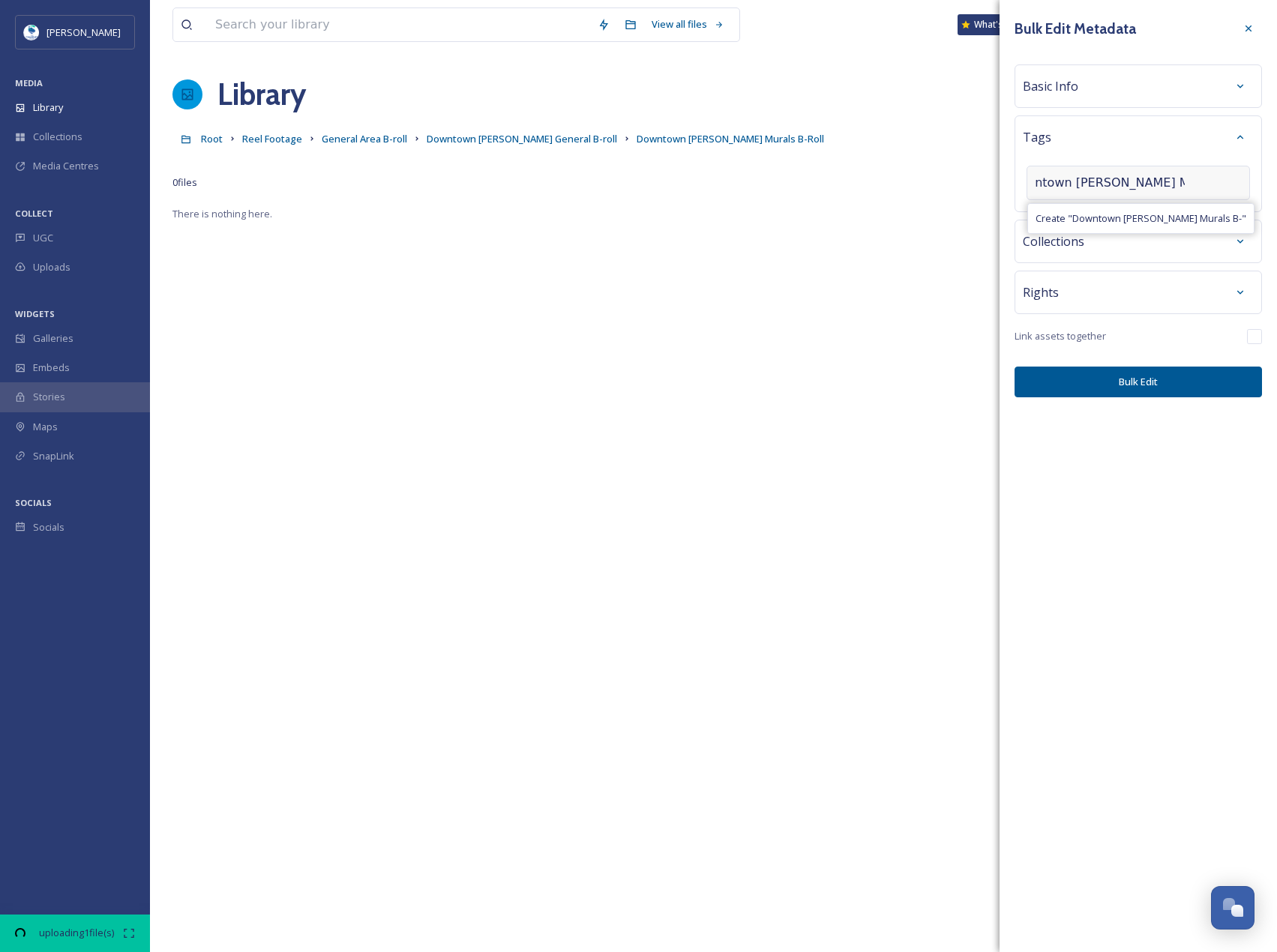
scroll to position [0, 34]
type input "Downtown [PERSON_NAME] Murals B-Roll"
click at [1154, 382] on button "Bulk Edit" at bounding box center [1138, 382] width 248 height 31
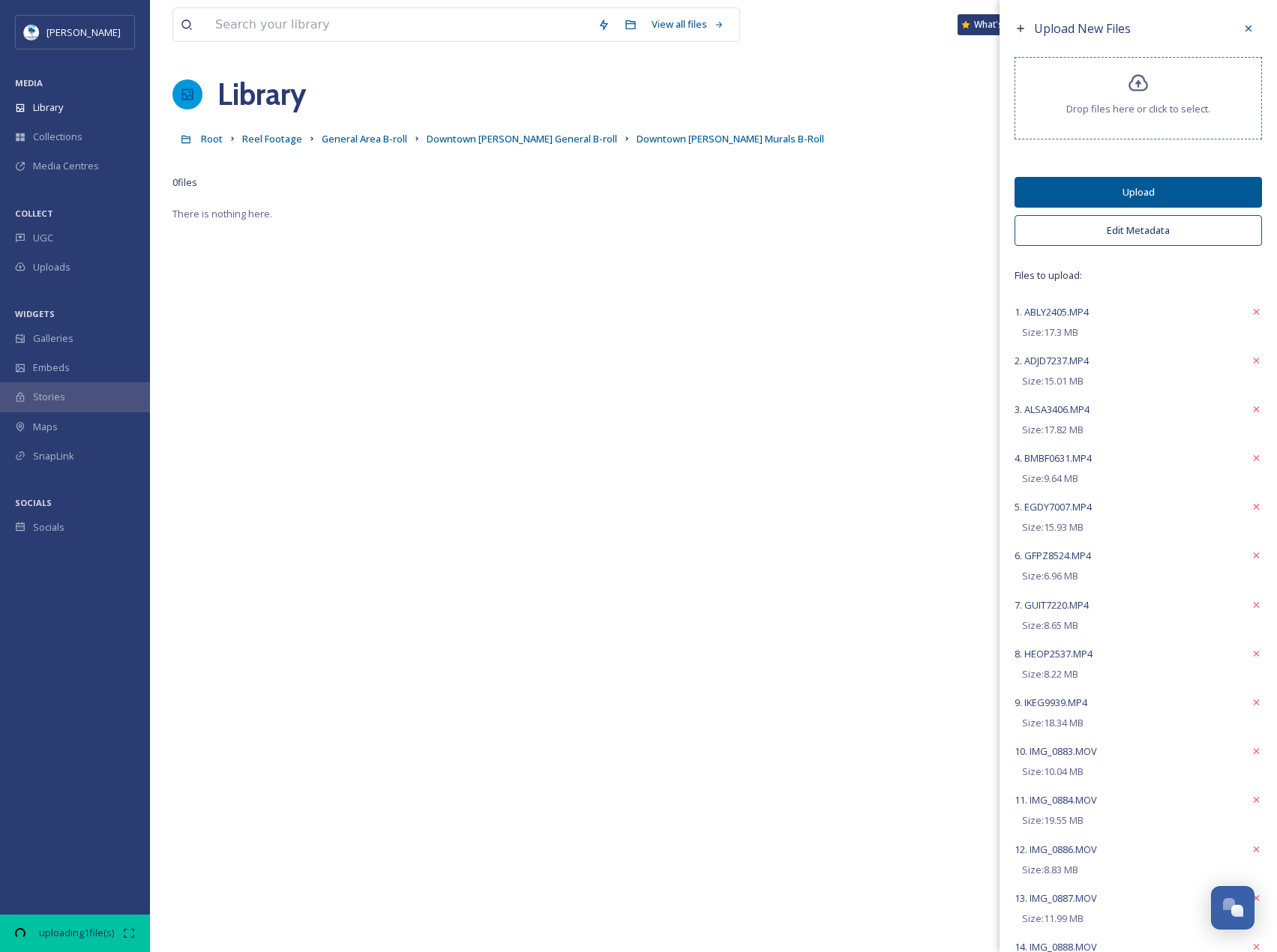
click at [1195, 177] on button "Upload" at bounding box center [1138, 192] width 248 height 31
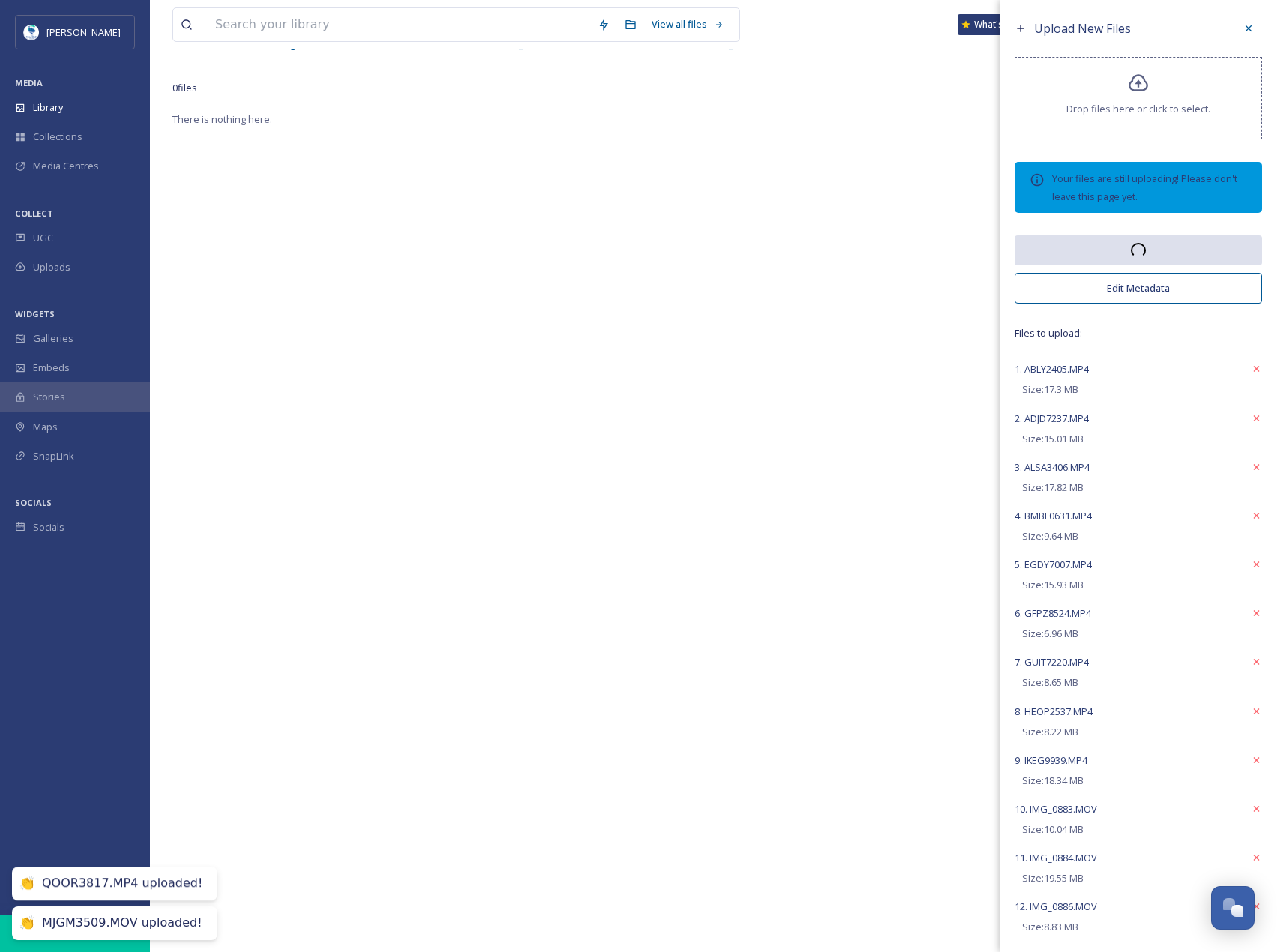
scroll to position [0, 0]
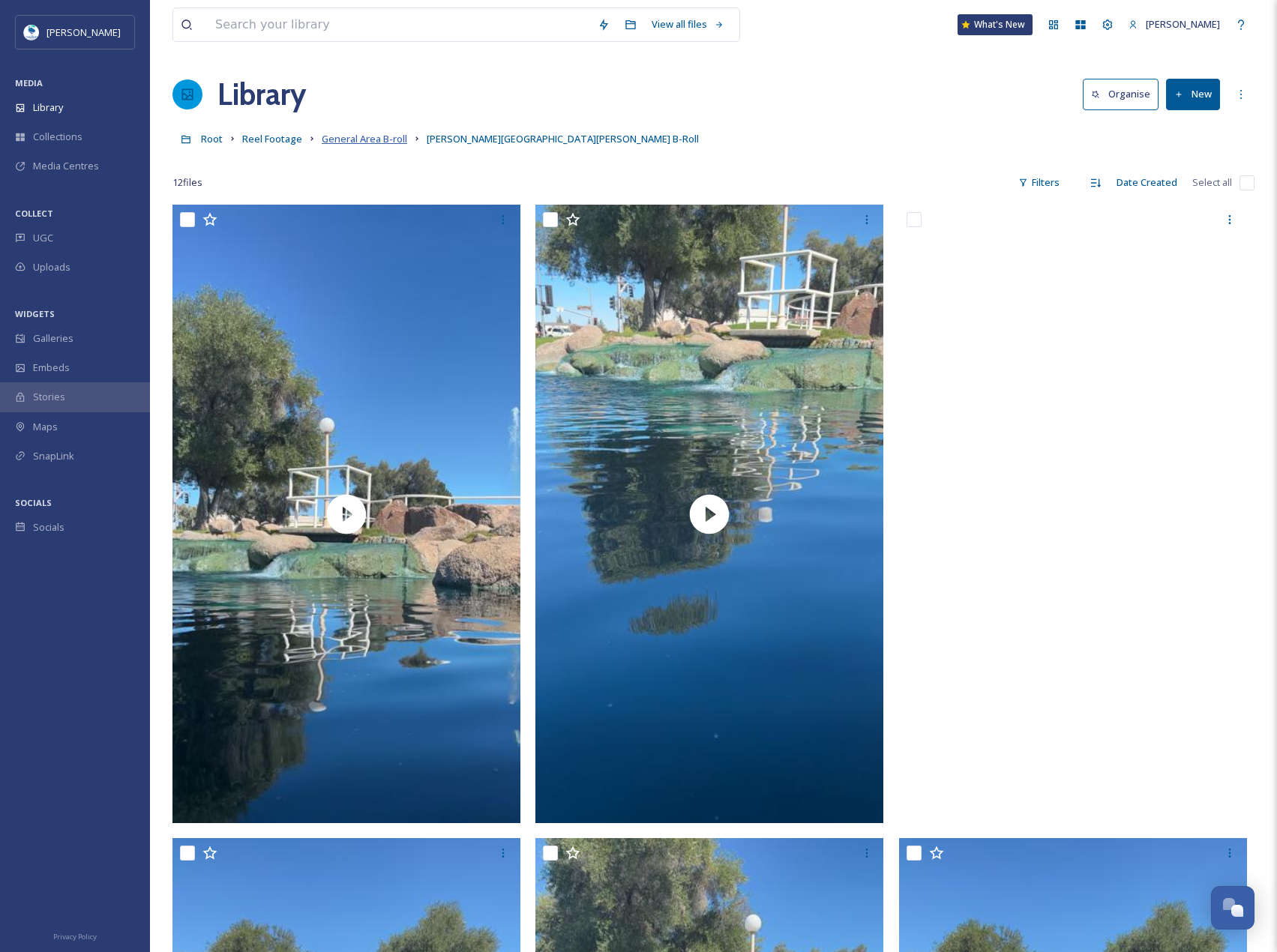
click at [368, 133] on span "General Area B-roll" at bounding box center [364, 138] width 85 height 13
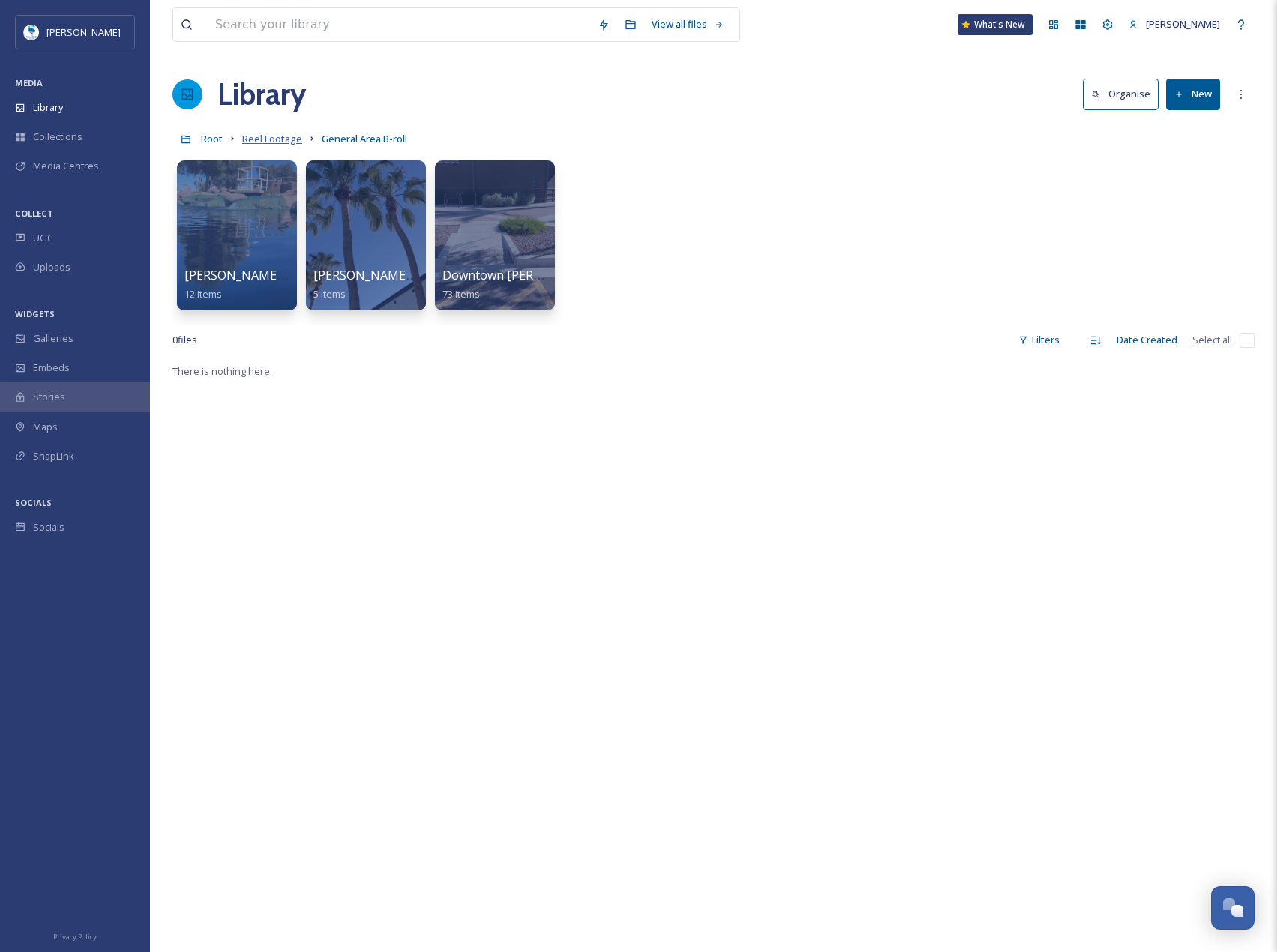
click at [270, 135] on span "Reel Footage" at bounding box center [272, 138] width 60 height 13
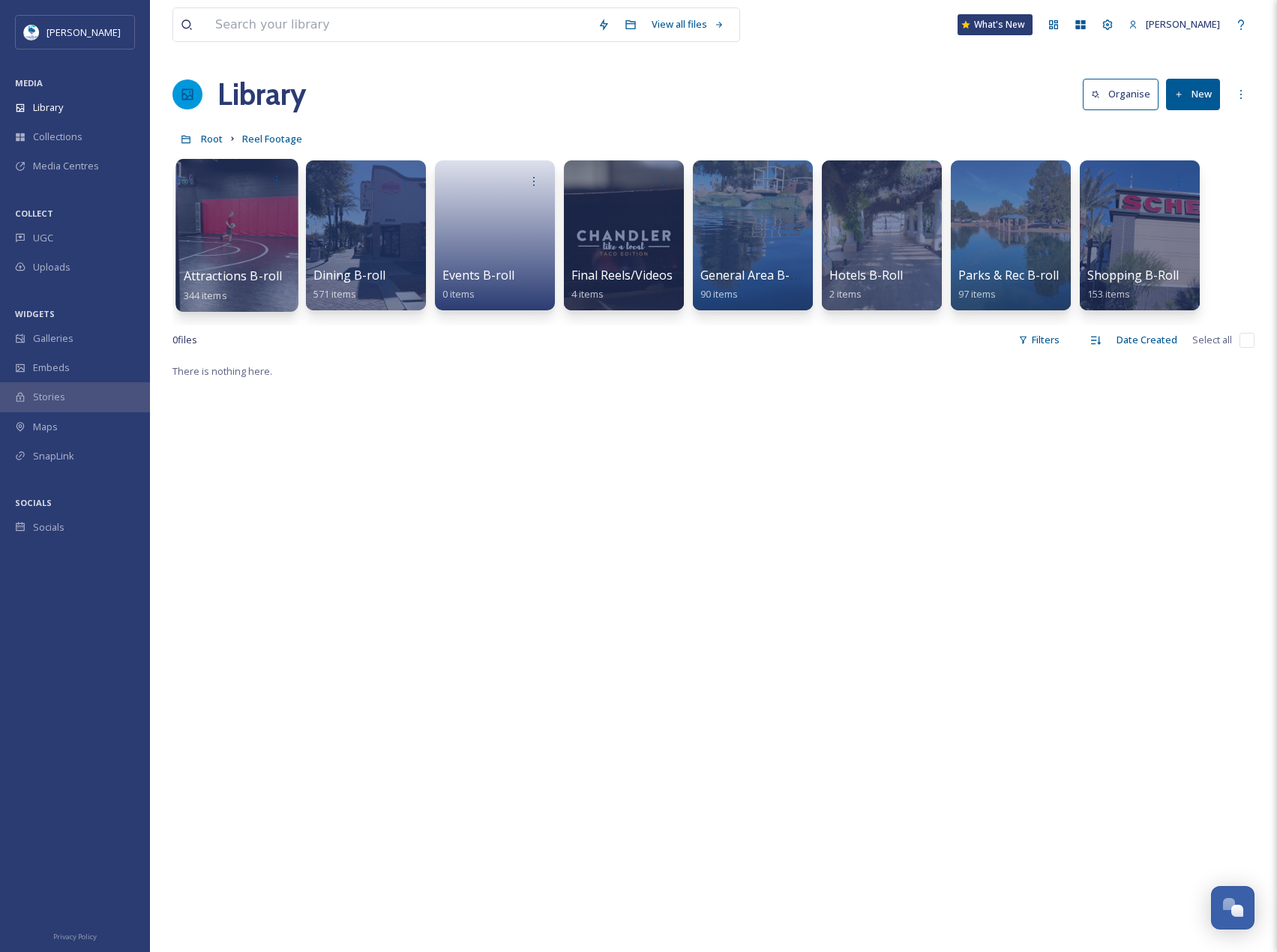
click at [207, 217] on div at bounding box center [236, 235] width 122 height 153
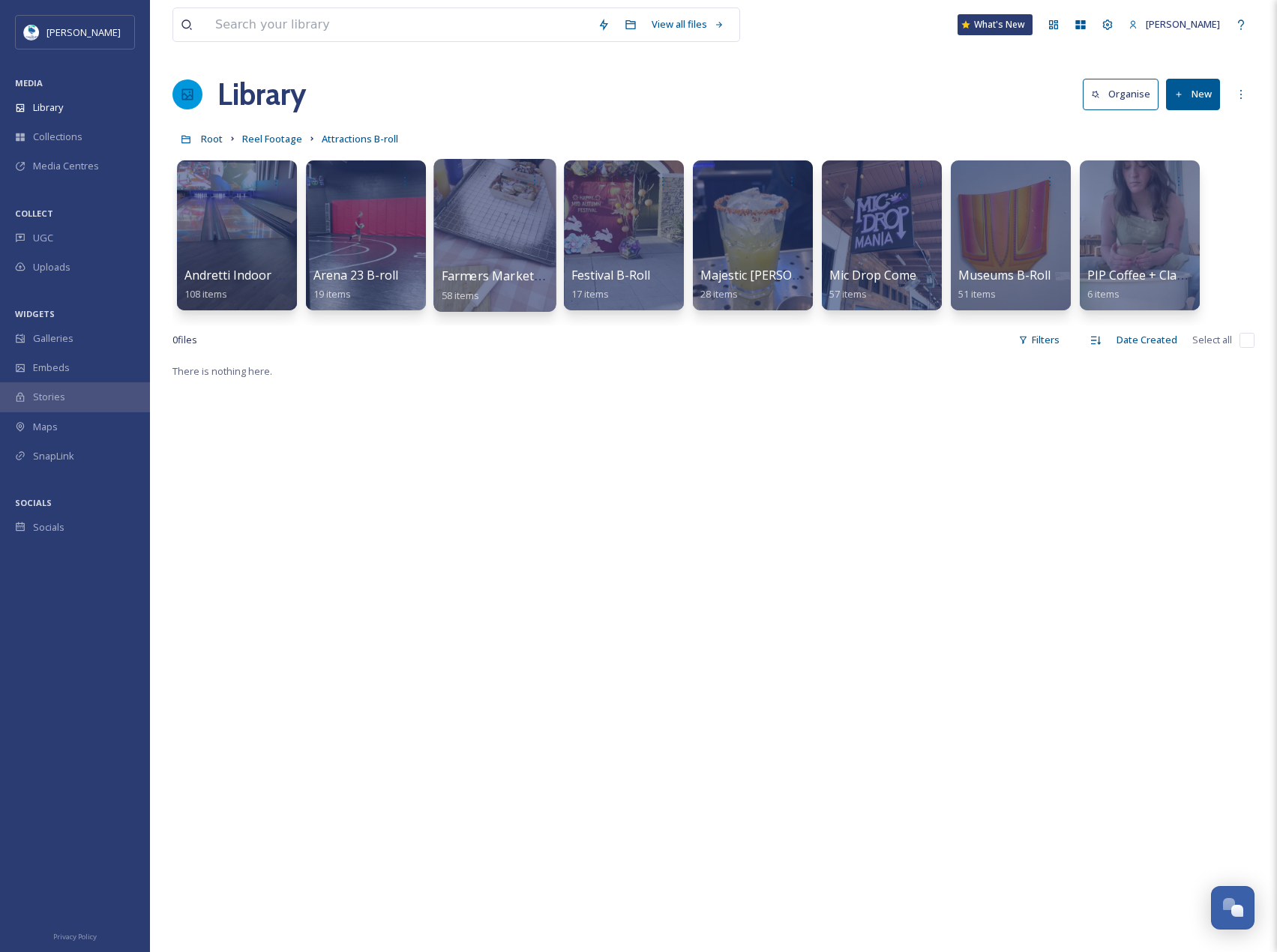
click at [490, 223] on div at bounding box center [494, 235] width 122 height 153
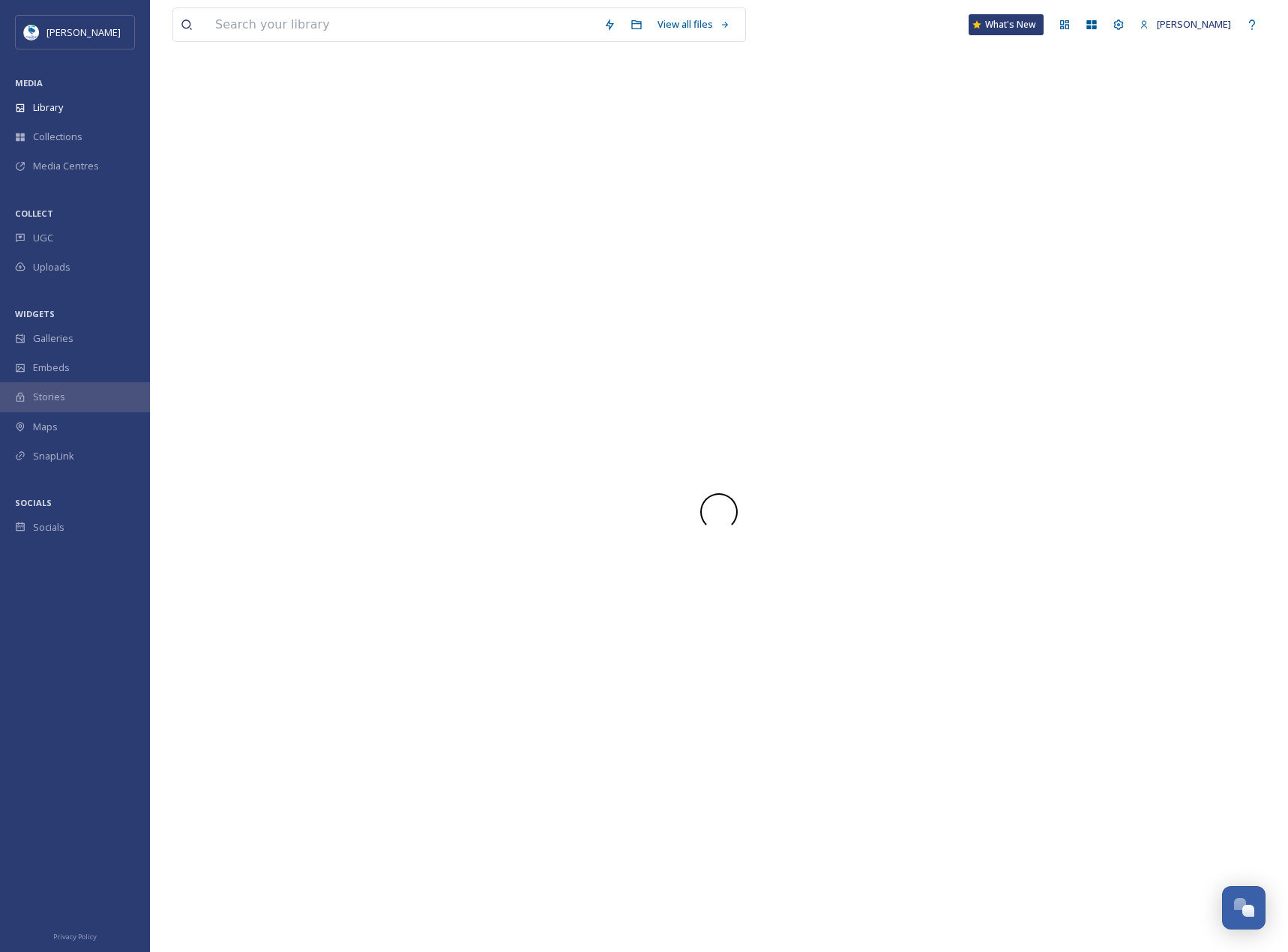
click at [490, 223] on div at bounding box center [719, 512] width 1093 height 880
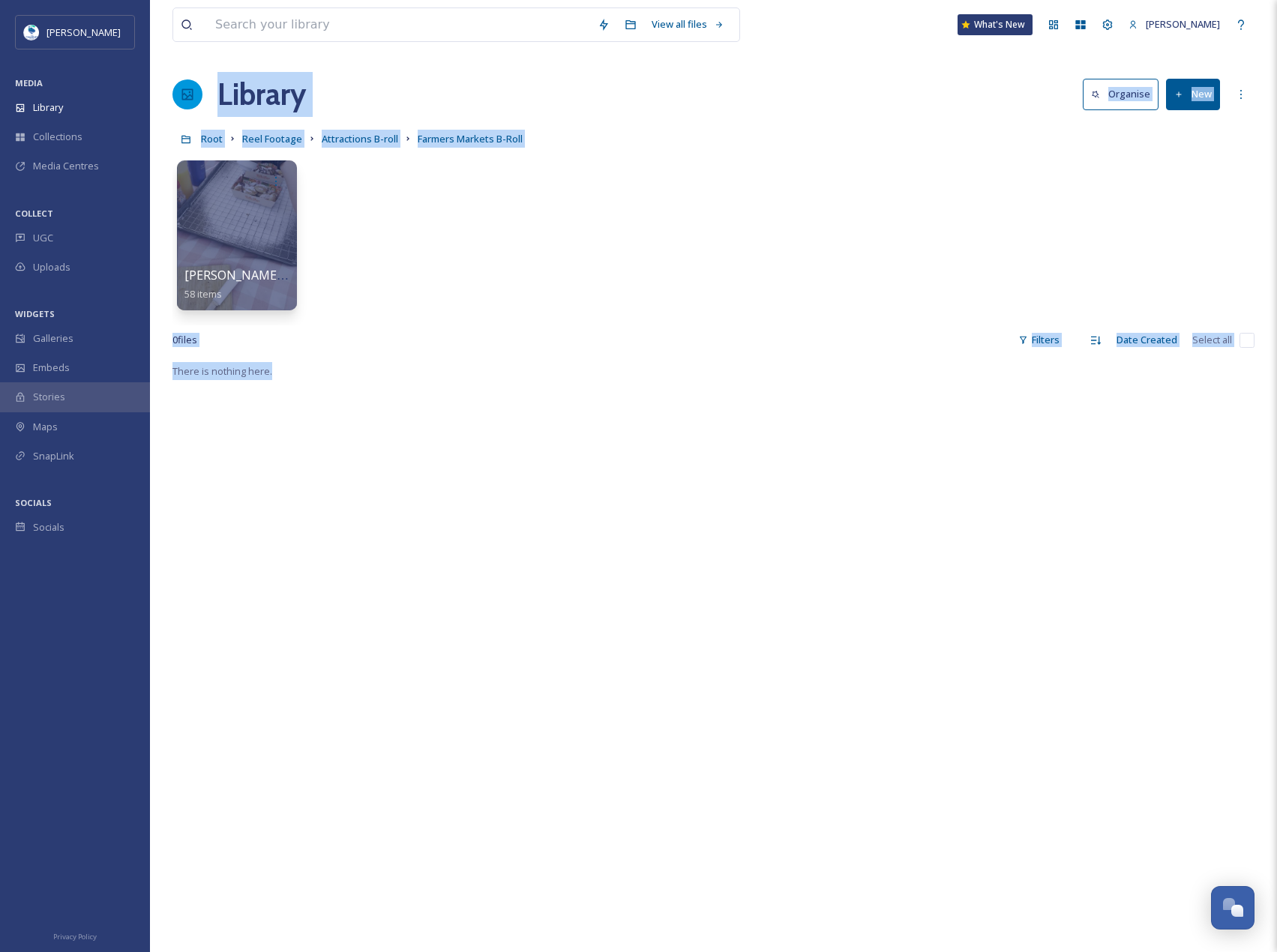
click at [457, 204] on div "Gilbert Farmers Market B-Roll 58 items" at bounding box center [713, 240] width 1082 height 173
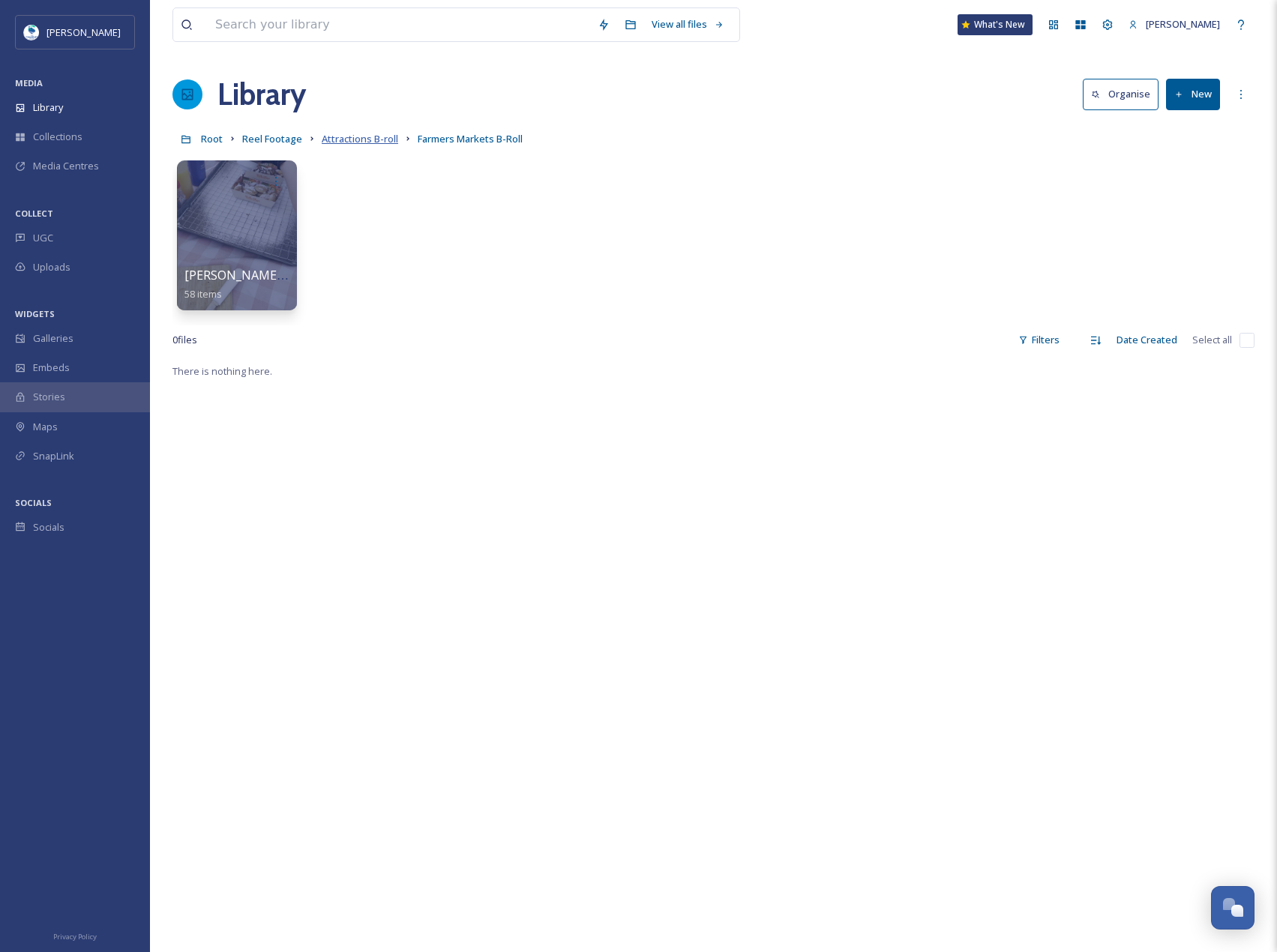
click at [348, 138] on span "Attractions B-roll" at bounding box center [360, 138] width 77 height 13
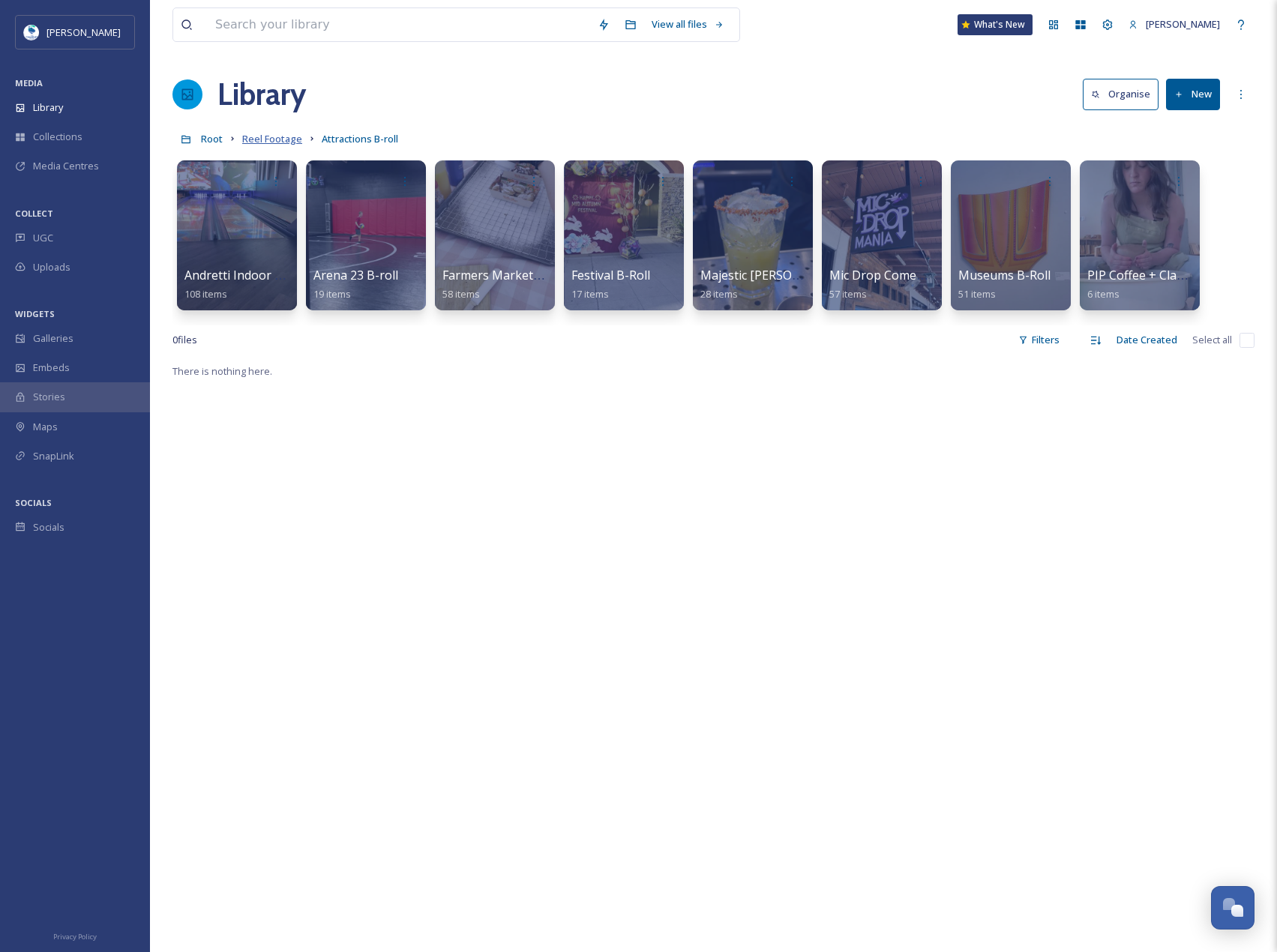
click at [281, 137] on span "Reel Footage" at bounding box center [272, 138] width 60 height 13
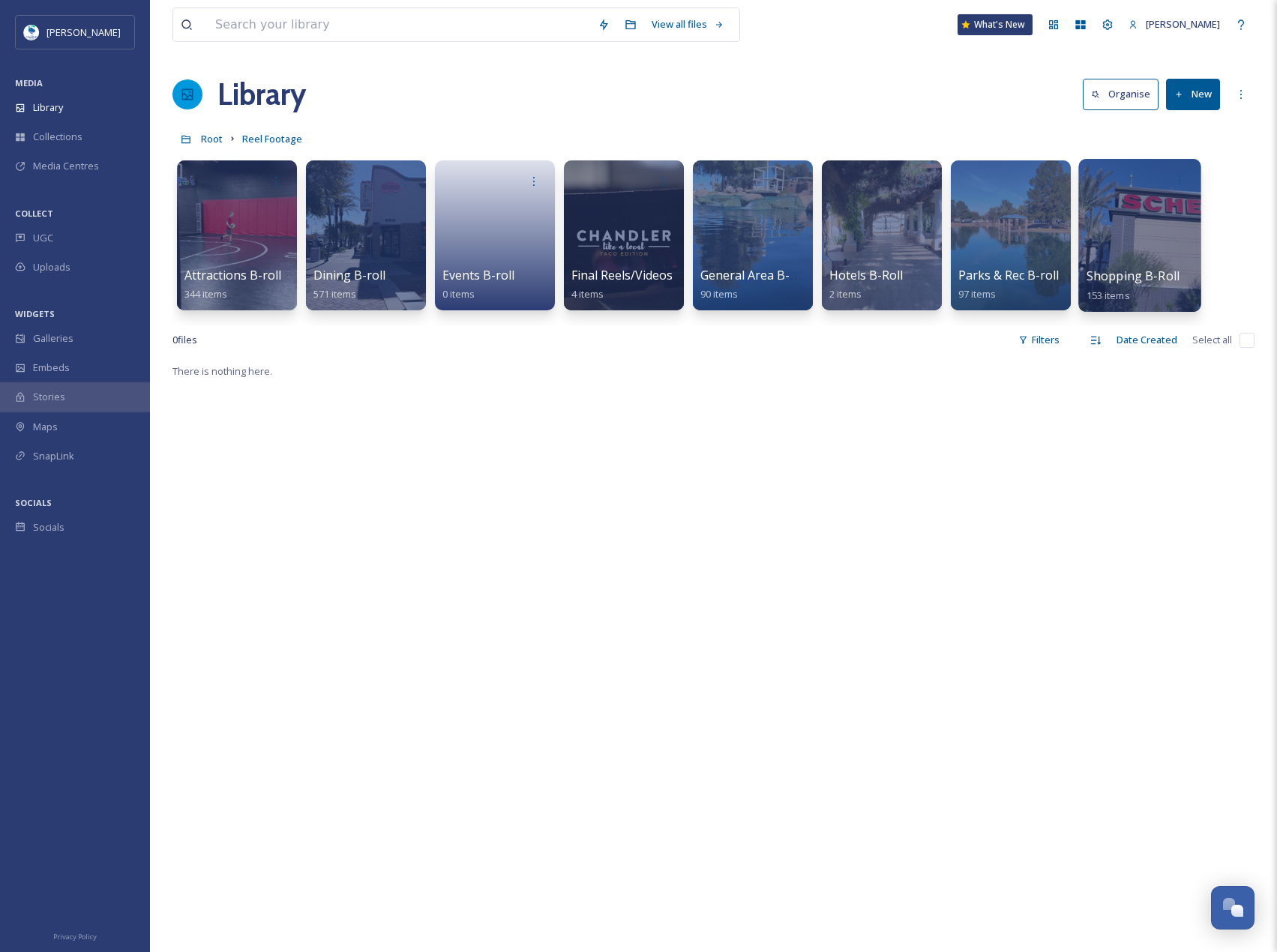
click at [1148, 231] on div at bounding box center [1139, 235] width 122 height 153
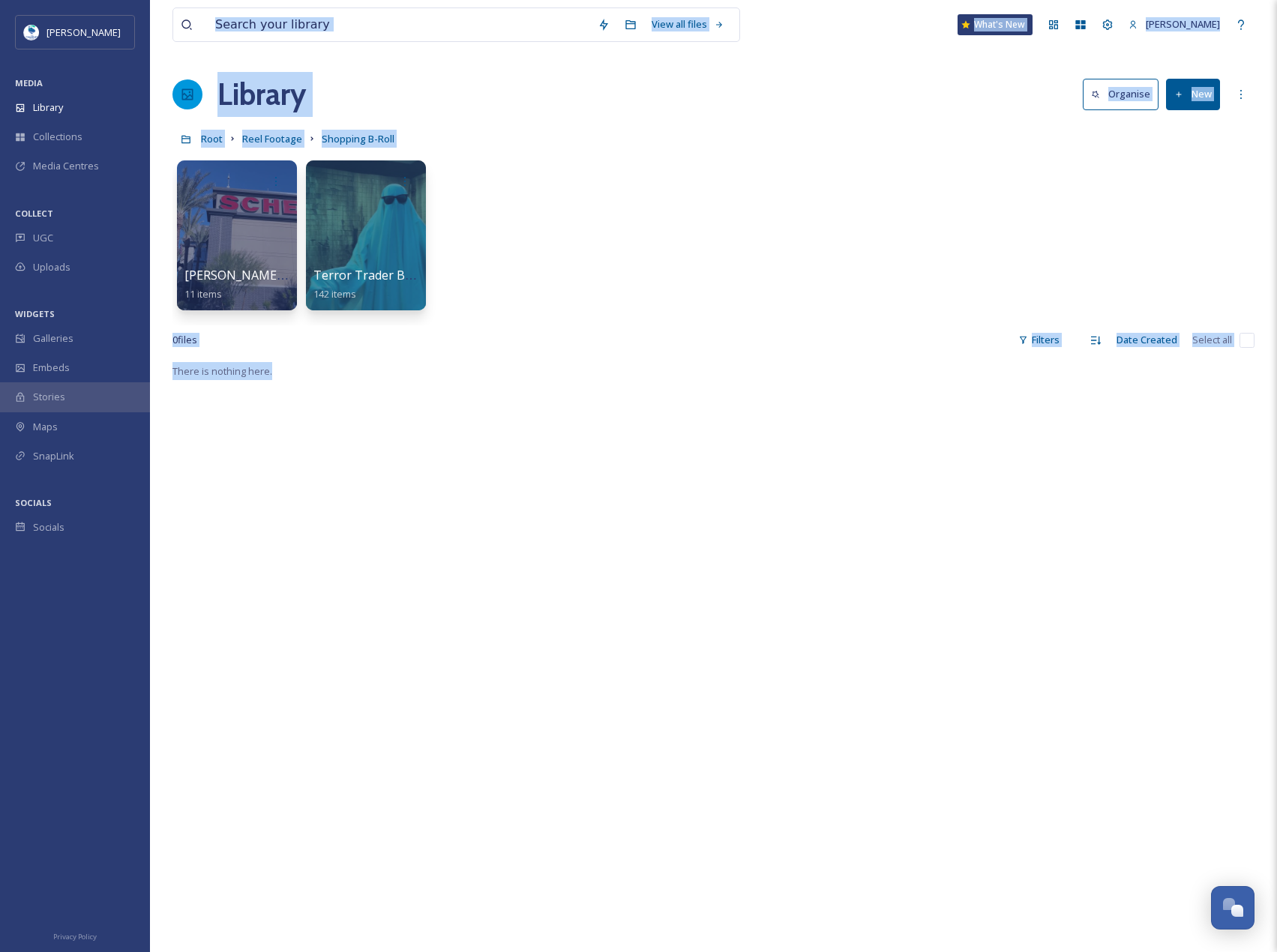
click at [936, 262] on div "Chandler Fashion Center B-Roll 11 items Terror Trader B-roll 142 items" at bounding box center [713, 240] width 1082 height 173
